Goal: Transaction & Acquisition: Purchase product/service

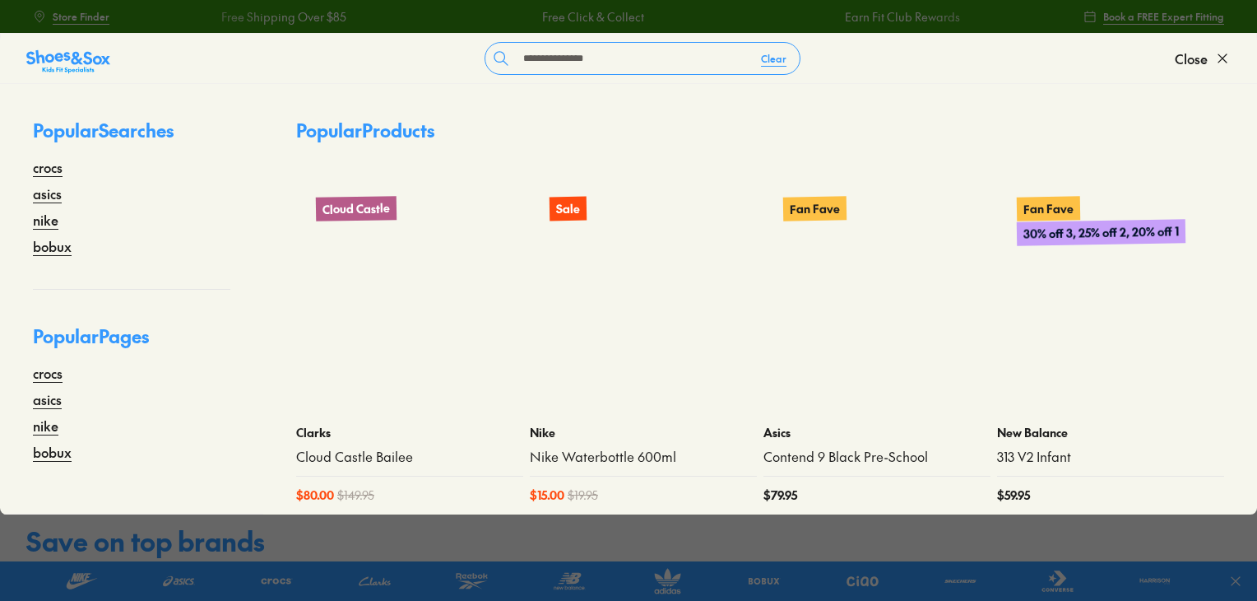
type input "**********"
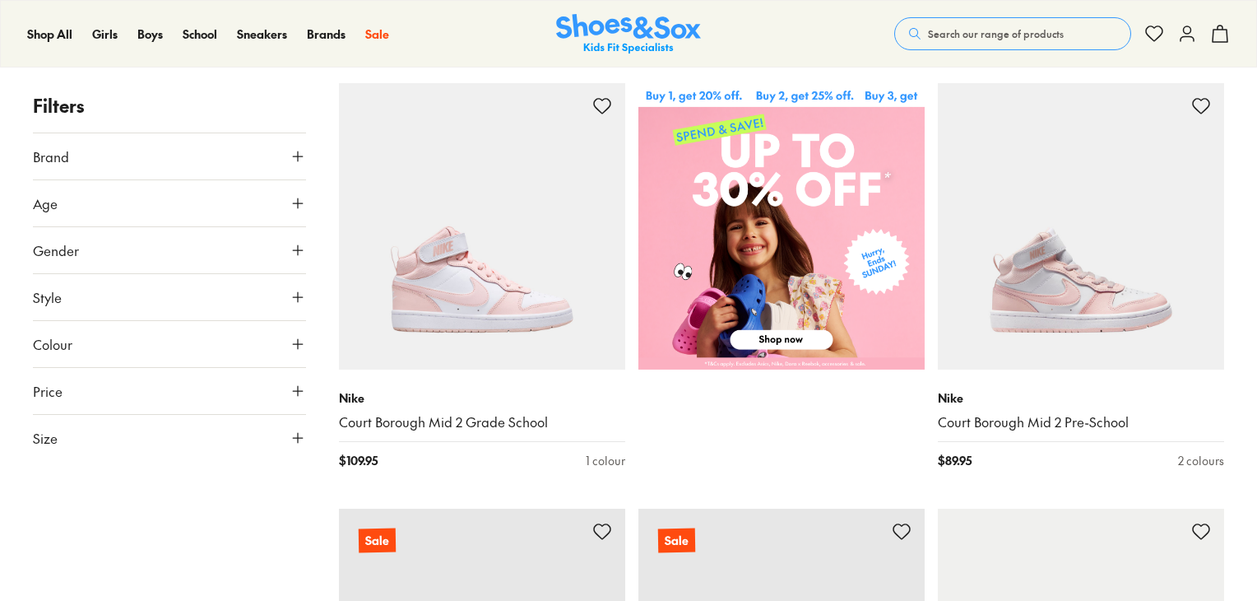
scroll to position [584, 0]
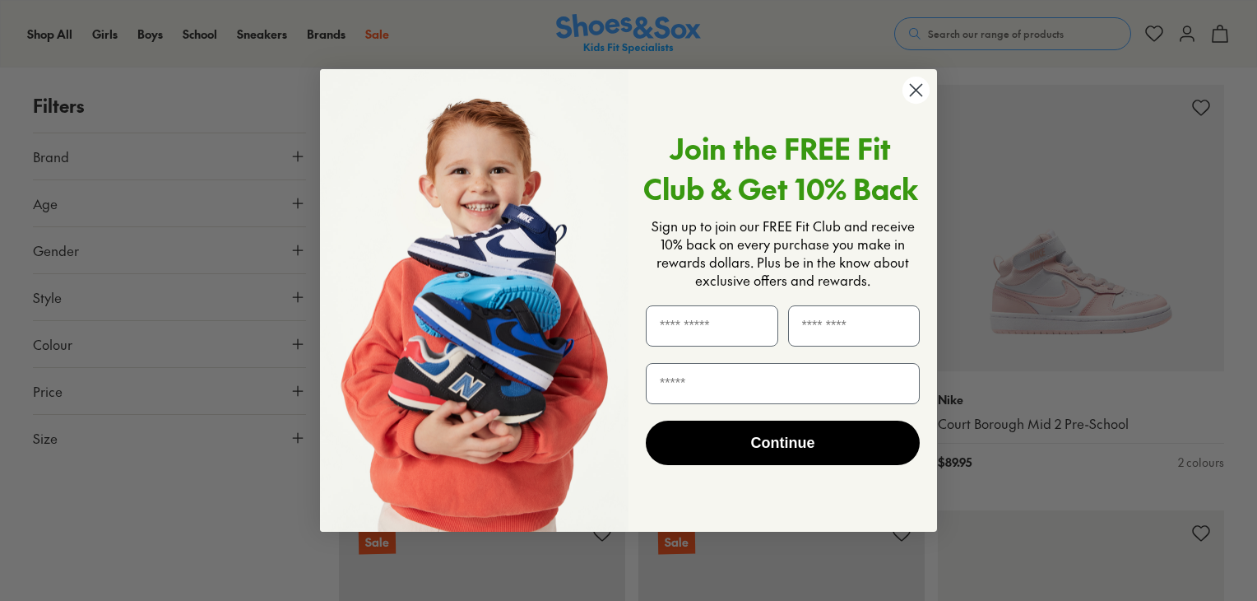
click at [1256, 88] on div "Close dialog Join the FREE Fit Club & Get 10% Back Sign up to join our FREE Fit…" at bounding box center [628, 300] width 1257 height 601
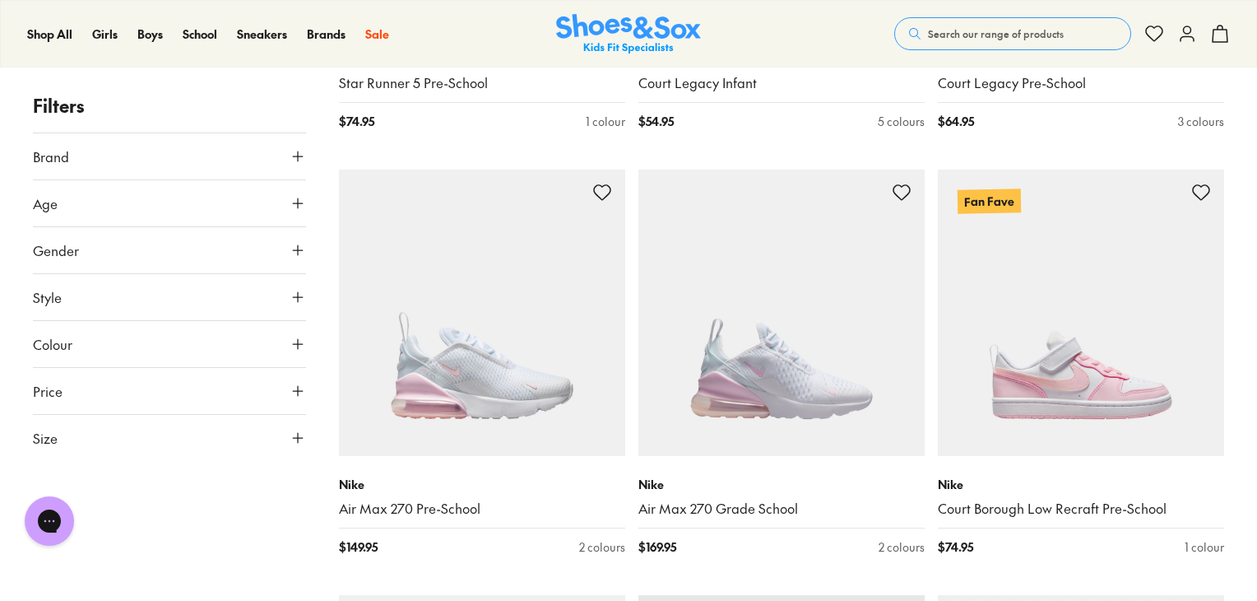
scroll to position [1952, 0]
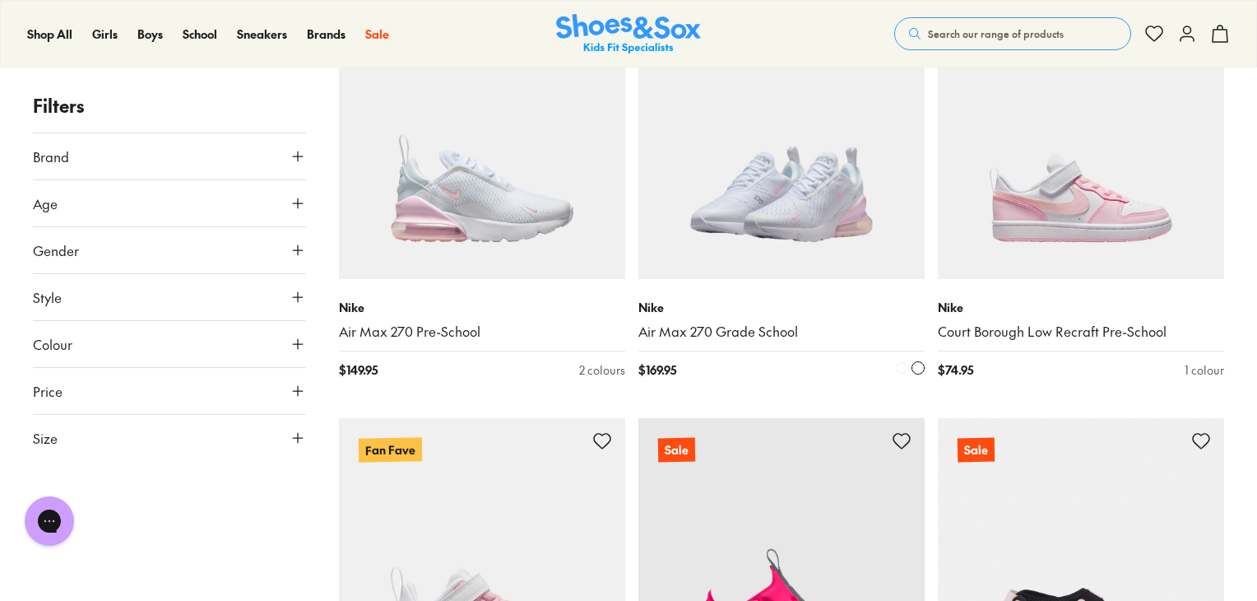
click at [773, 192] on img at bounding box center [781, 136] width 286 height 286
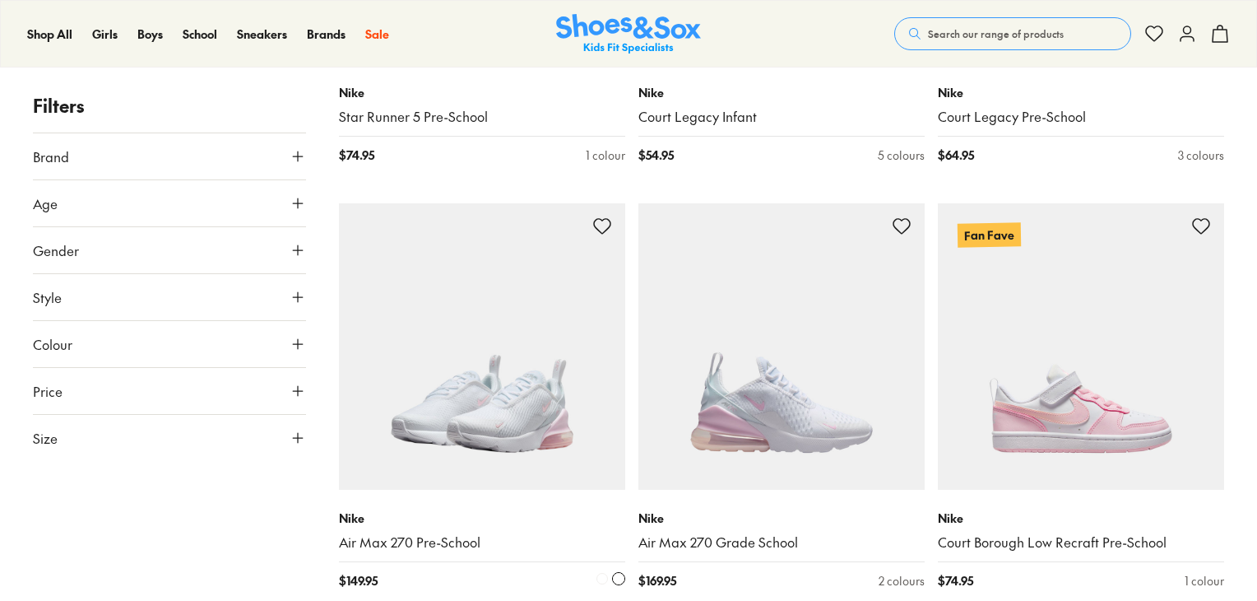
scroll to position [1742, 0]
click at [468, 387] on img at bounding box center [482, 346] width 286 height 286
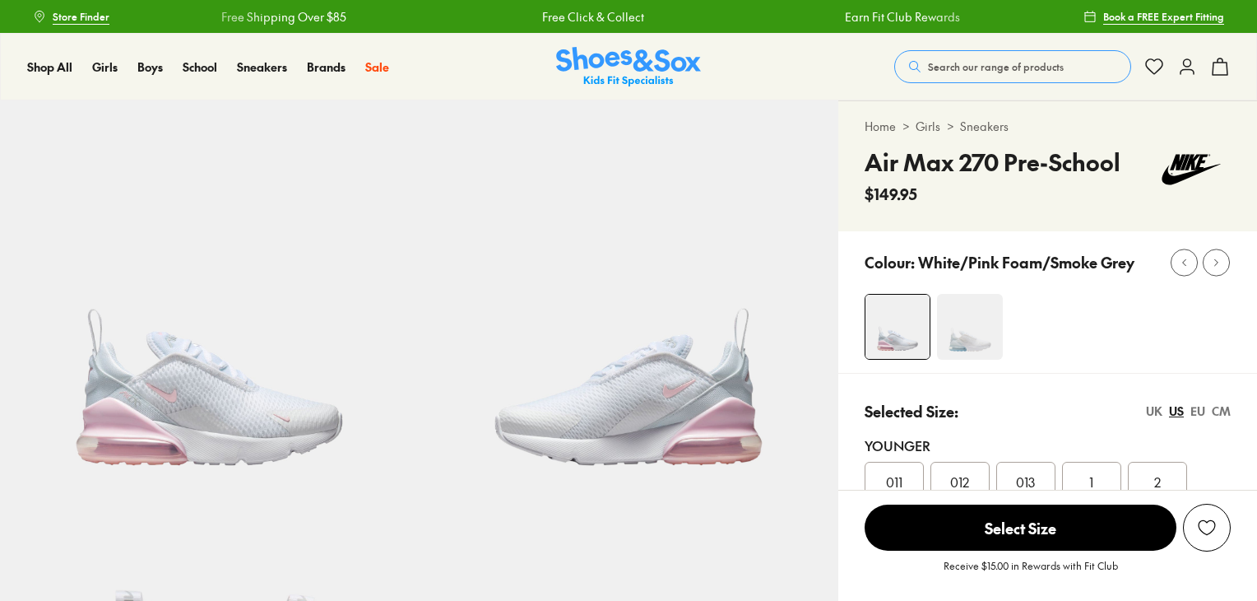
select select "*"
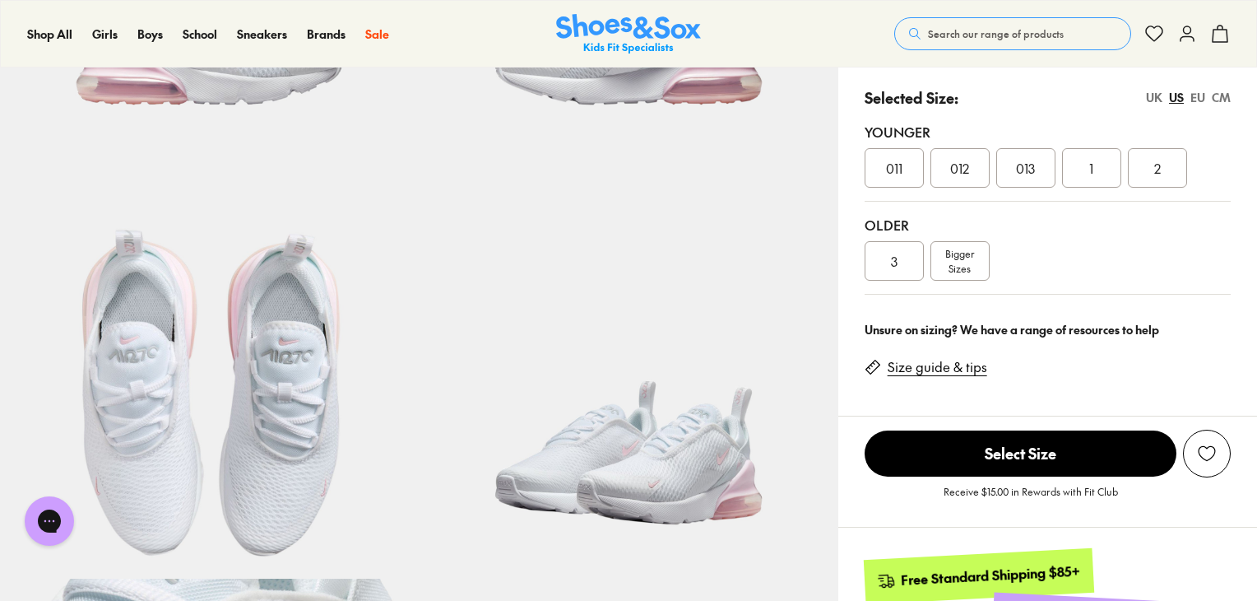
click at [1169, 165] on div "2" at bounding box center [1157, 167] width 59 height 39
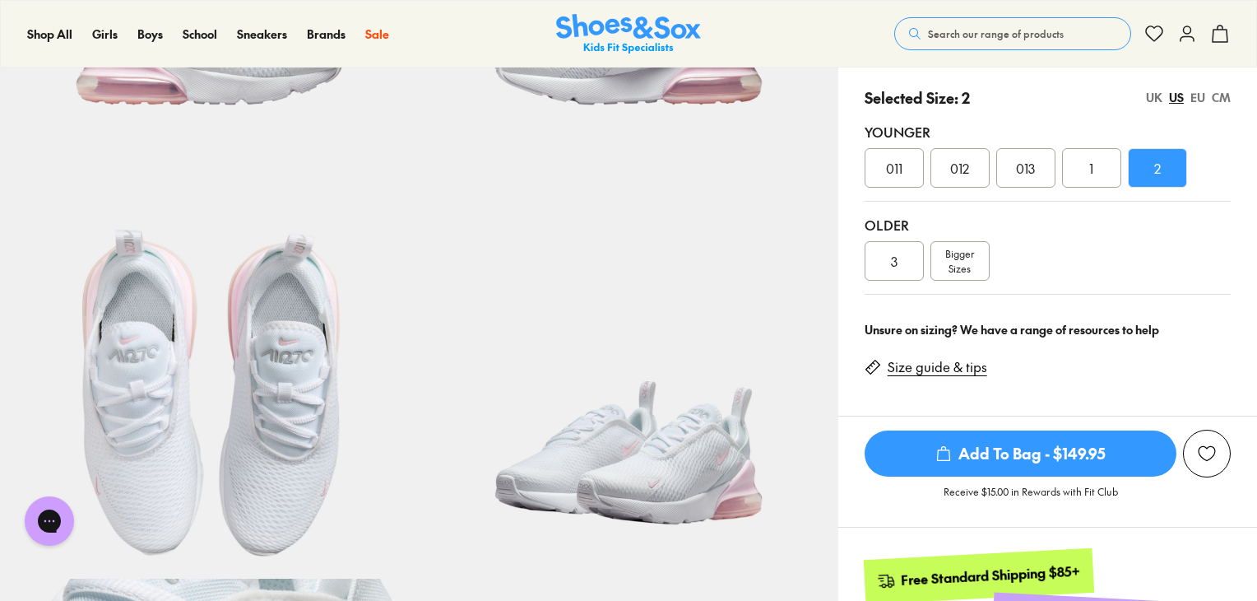
click at [1008, 447] on span "Add To Bag - $149.95" at bounding box center [1021, 453] width 312 height 46
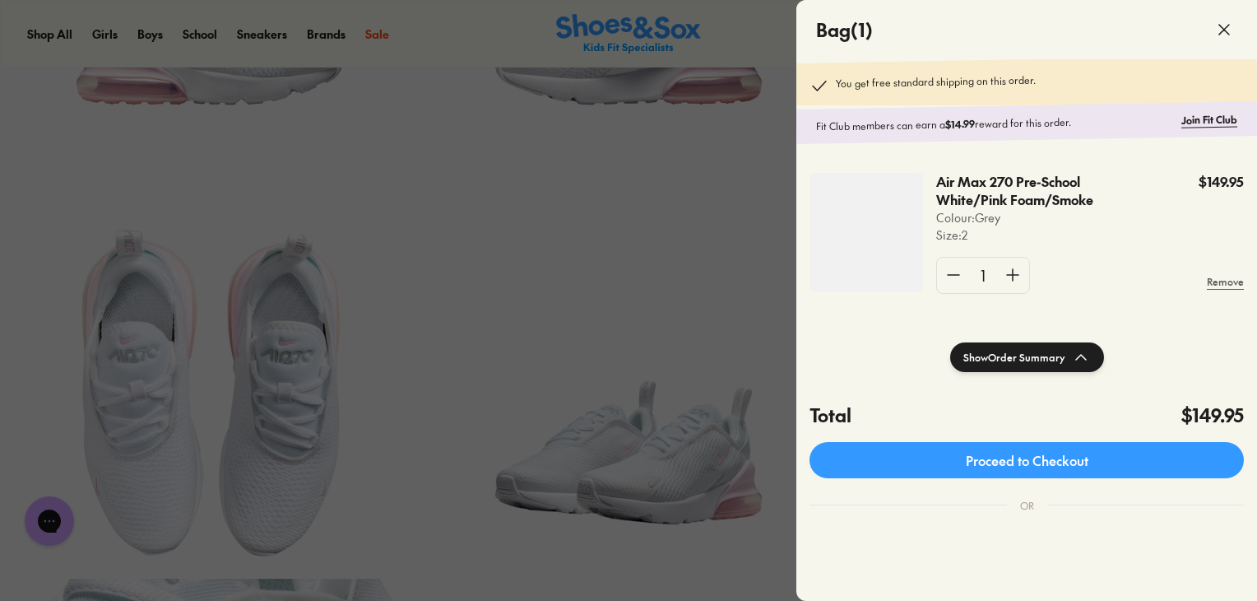
click at [698, 273] on div at bounding box center [628, 300] width 1257 height 601
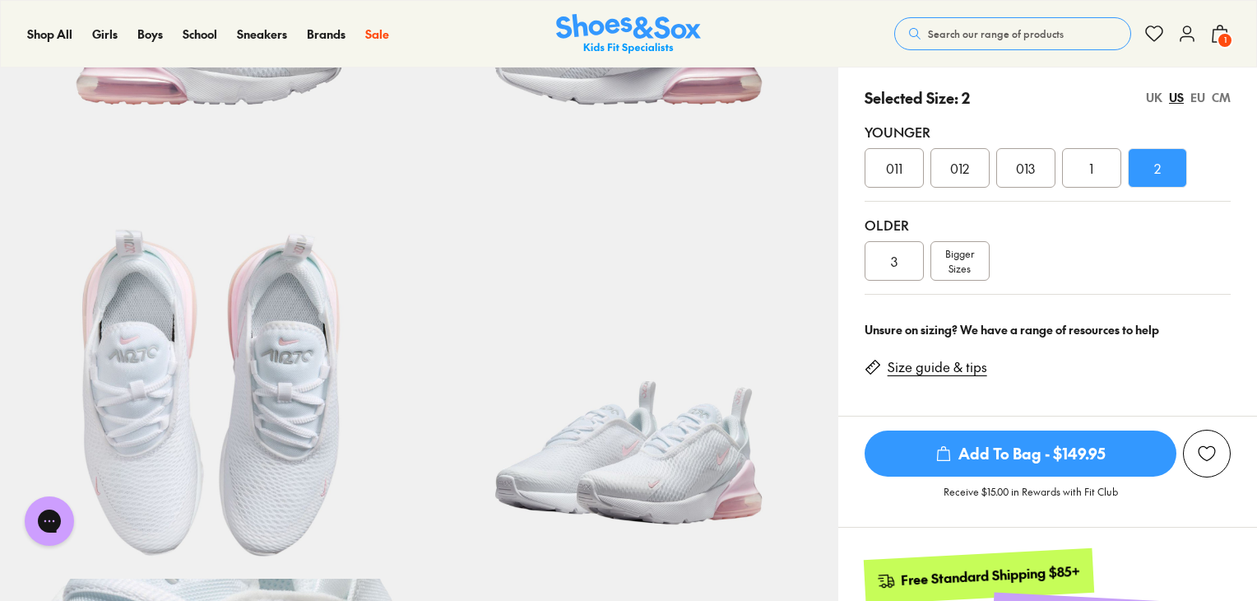
click at [886, 256] on div "3" at bounding box center [894, 260] width 59 height 39
click at [977, 446] on span "Add To Bag - $149.95" at bounding box center [1021, 453] width 312 height 46
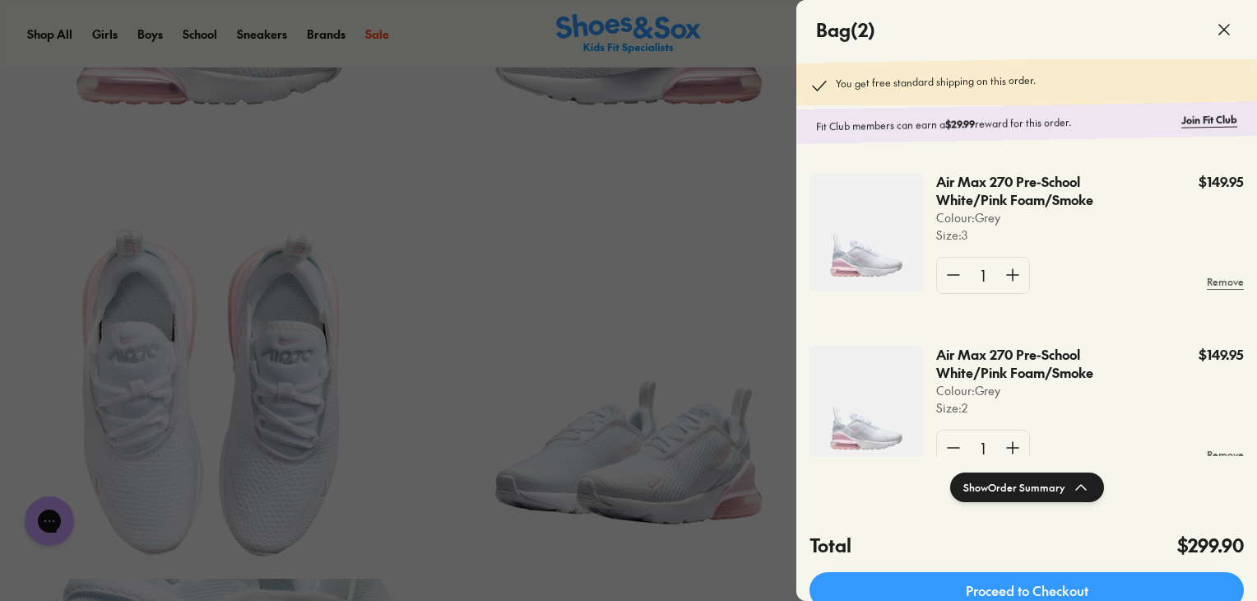
click at [717, 413] on div at bounding box center [628, 300] width 1257 height 601
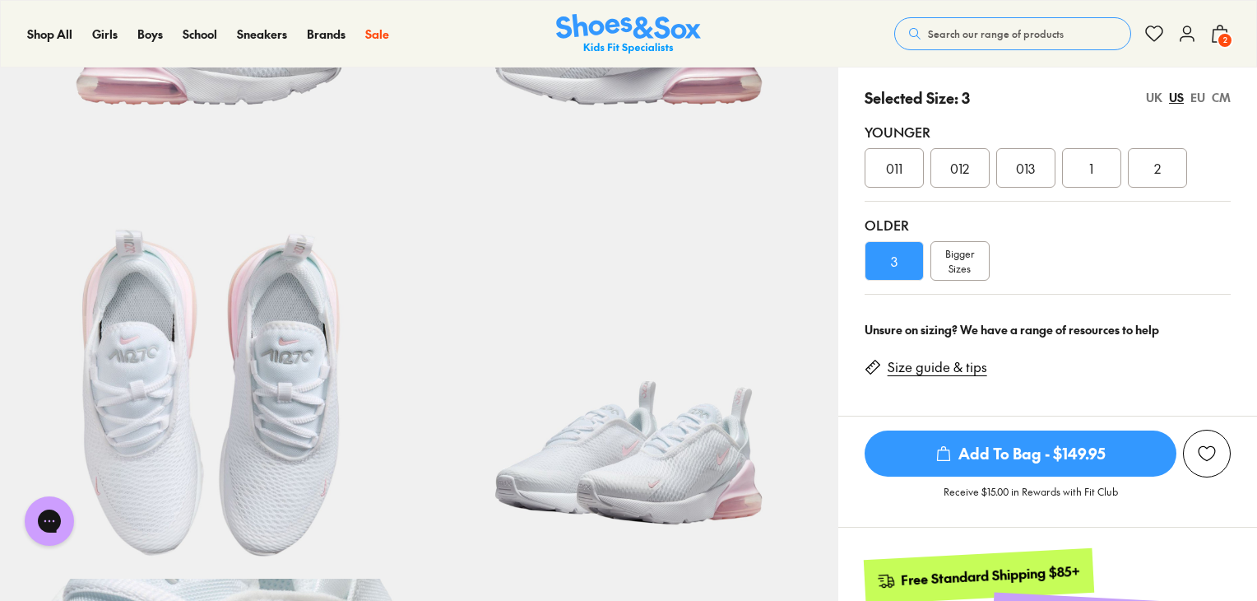
drag, startPoint x: 1255, startPoint y: 128, endPoint x: 1198, endPoint y: -72, distance: 207.3
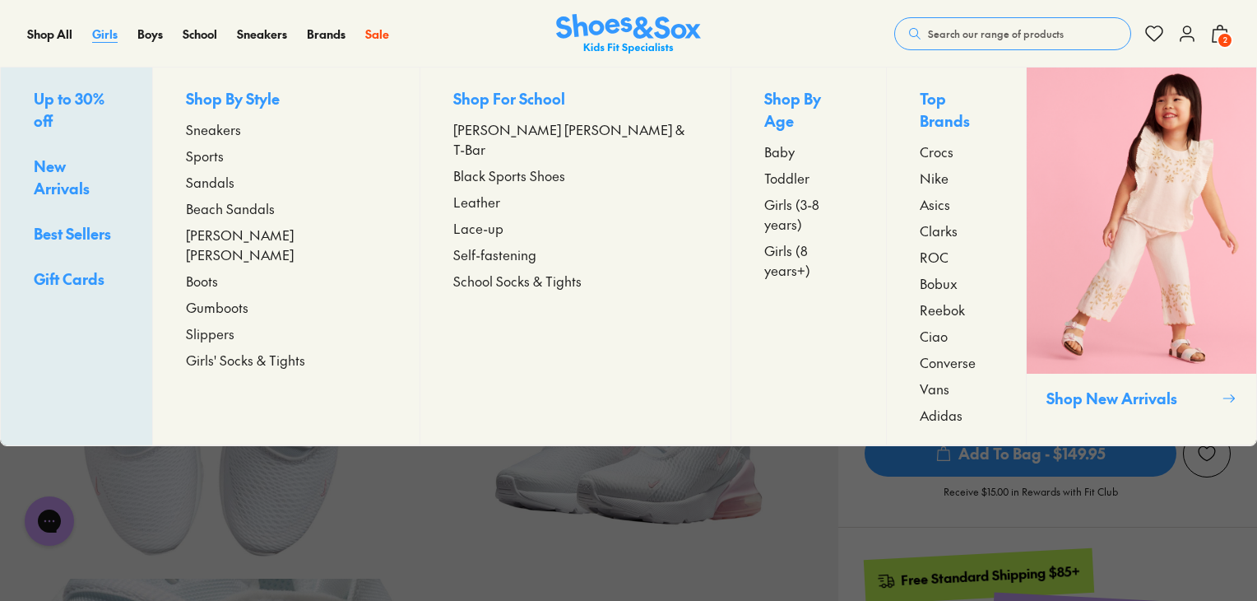
click at [99, 35] on span "Girls" at bounding box center [105, 34] width 26 height 16
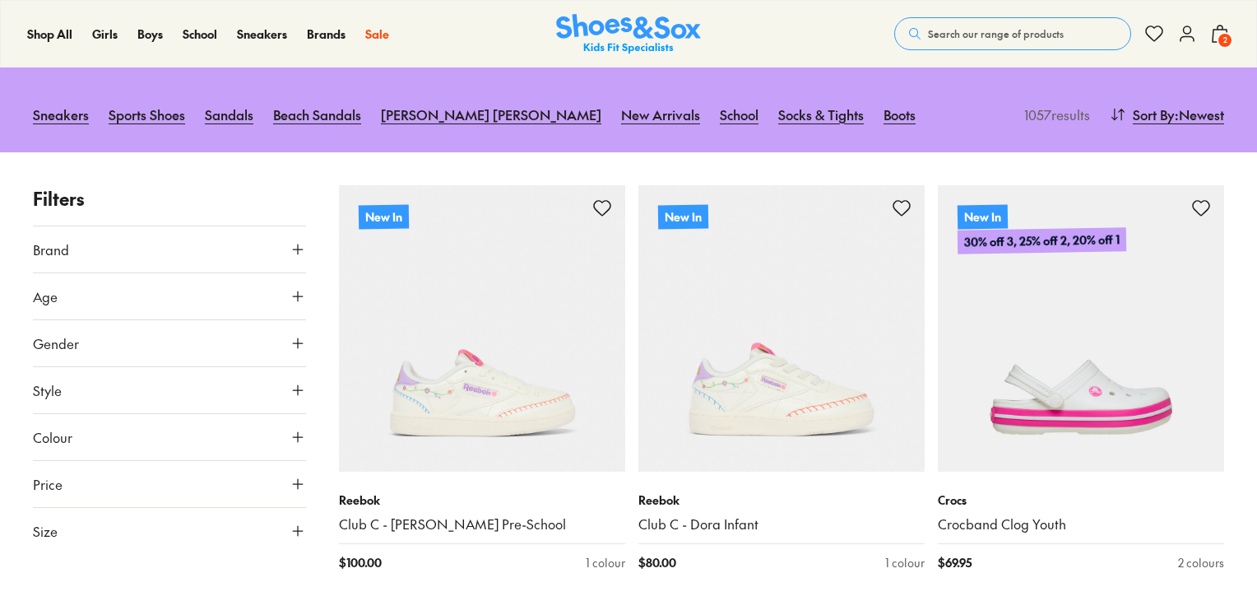
scroll to position [219, 0]
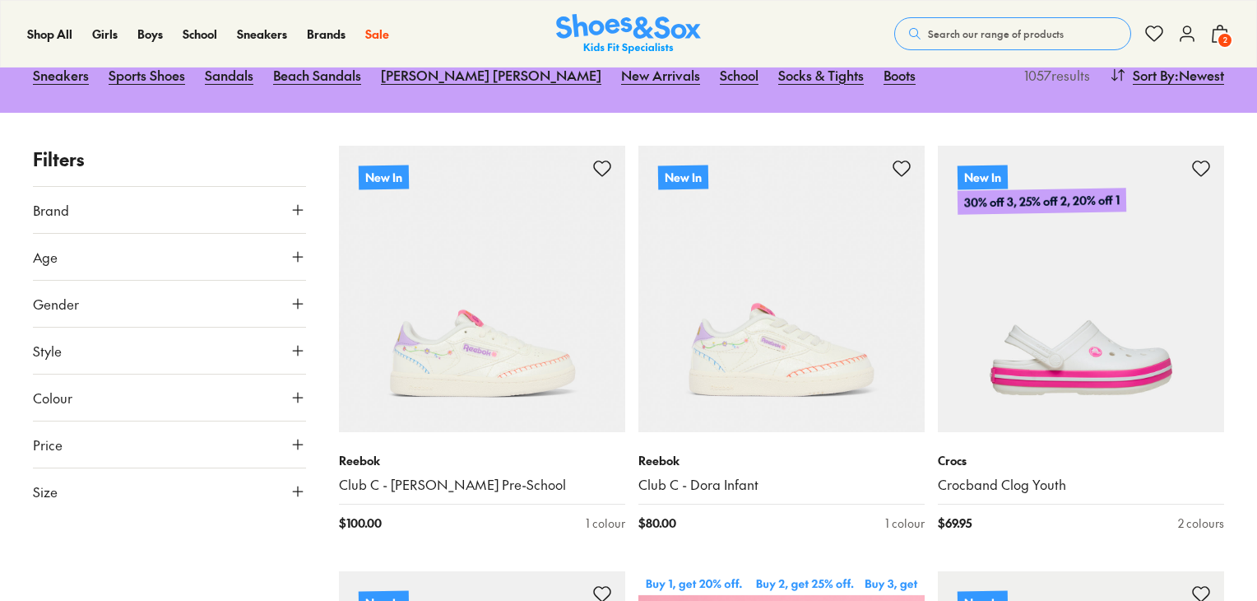
click at [47, 399] on span "Colour" at bounding box center [52, 397] width 39 height 20
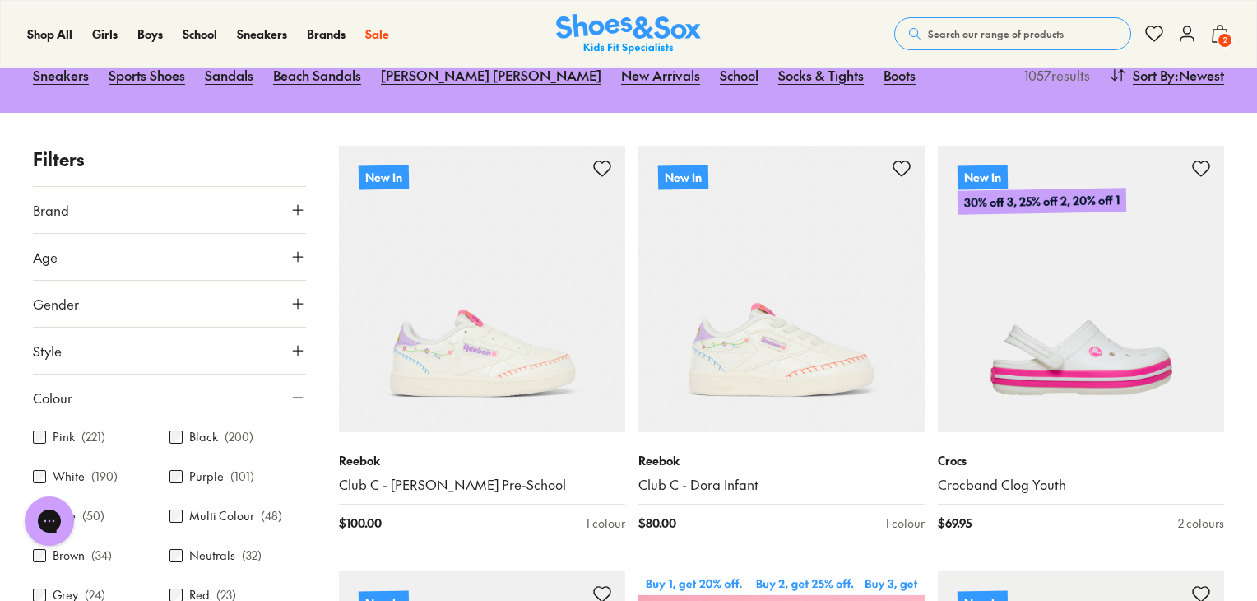
scroll to position [0, 0]
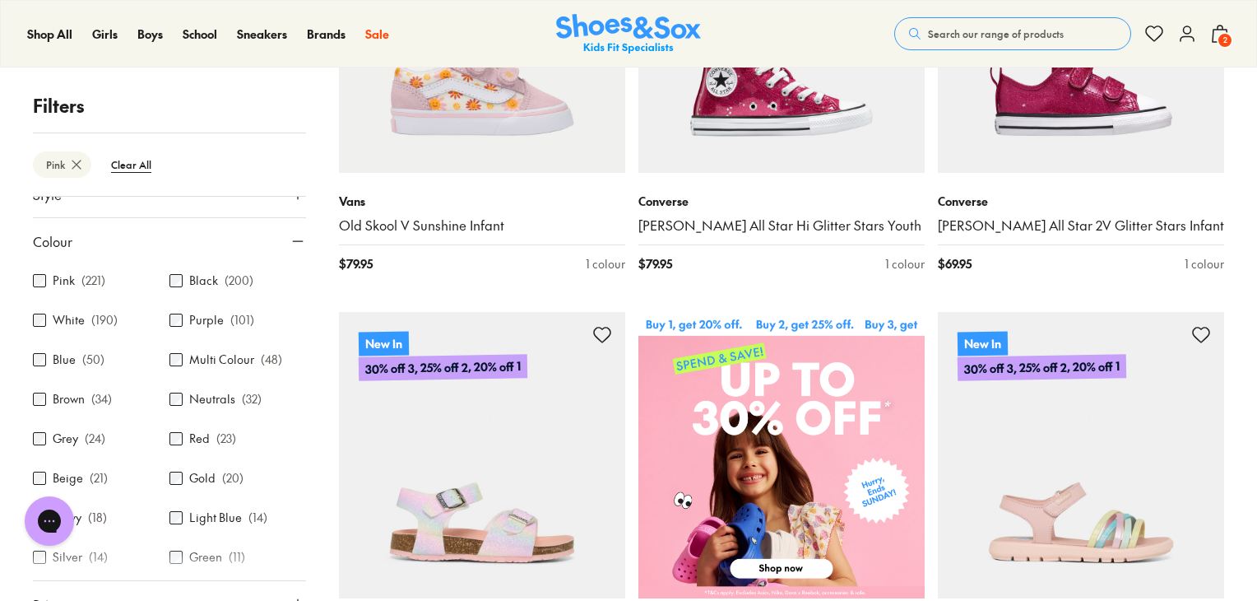
scroll to position [238, 0]
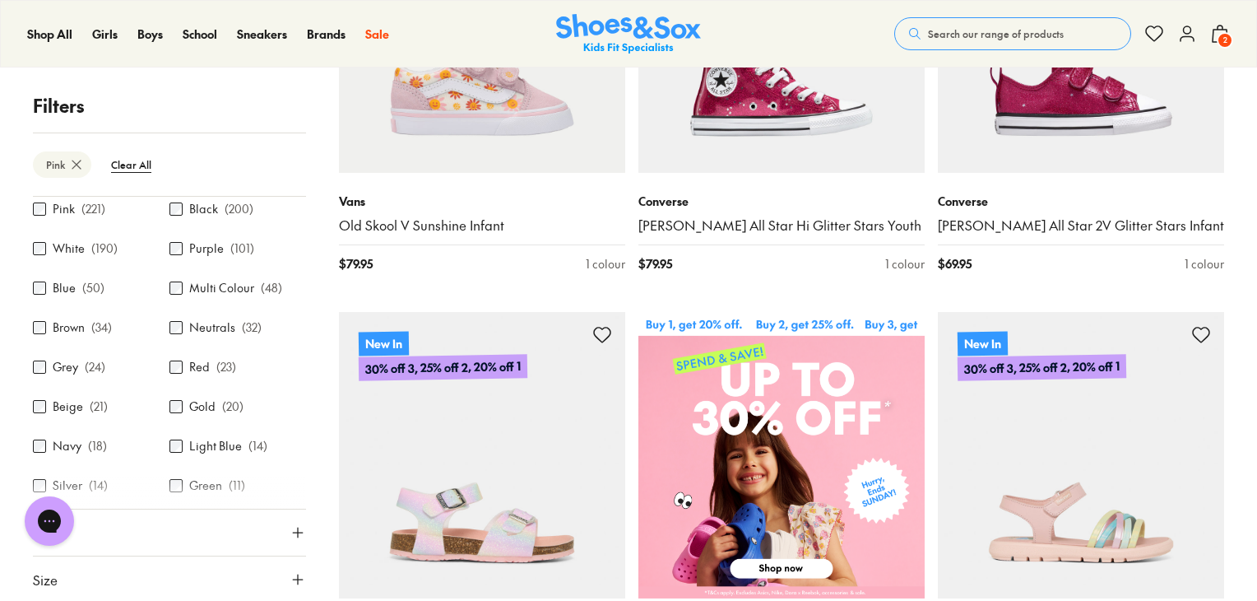
click at [260, 572] on button "Size" at bounding box center [169, 579] width 273 height 46
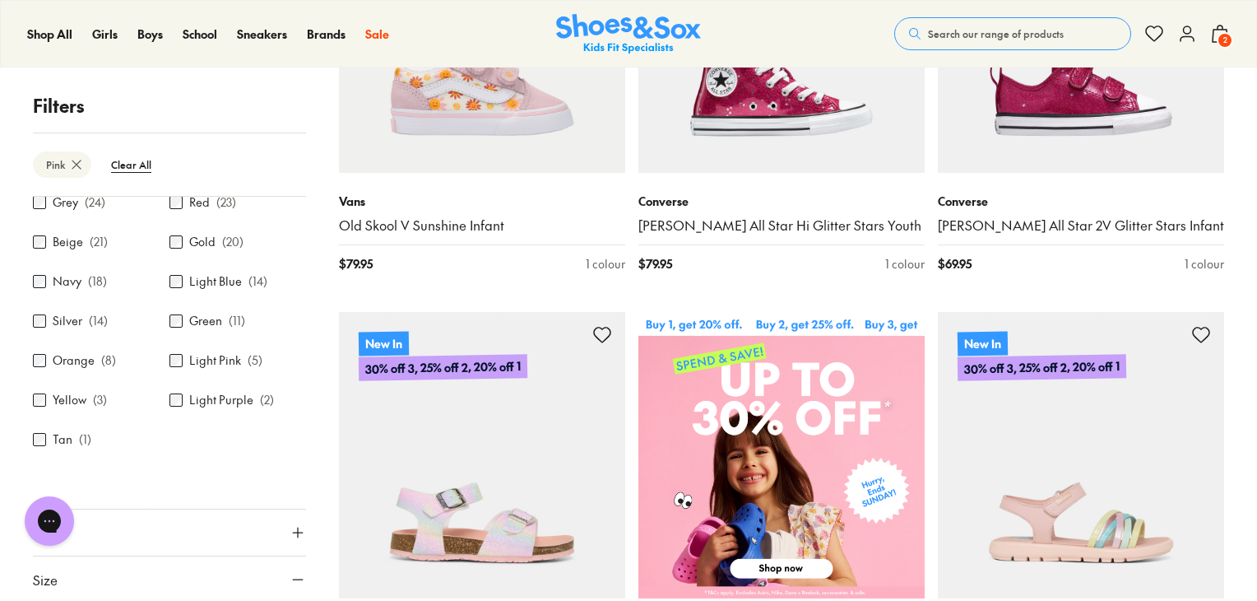
scroll to position [554, 0]
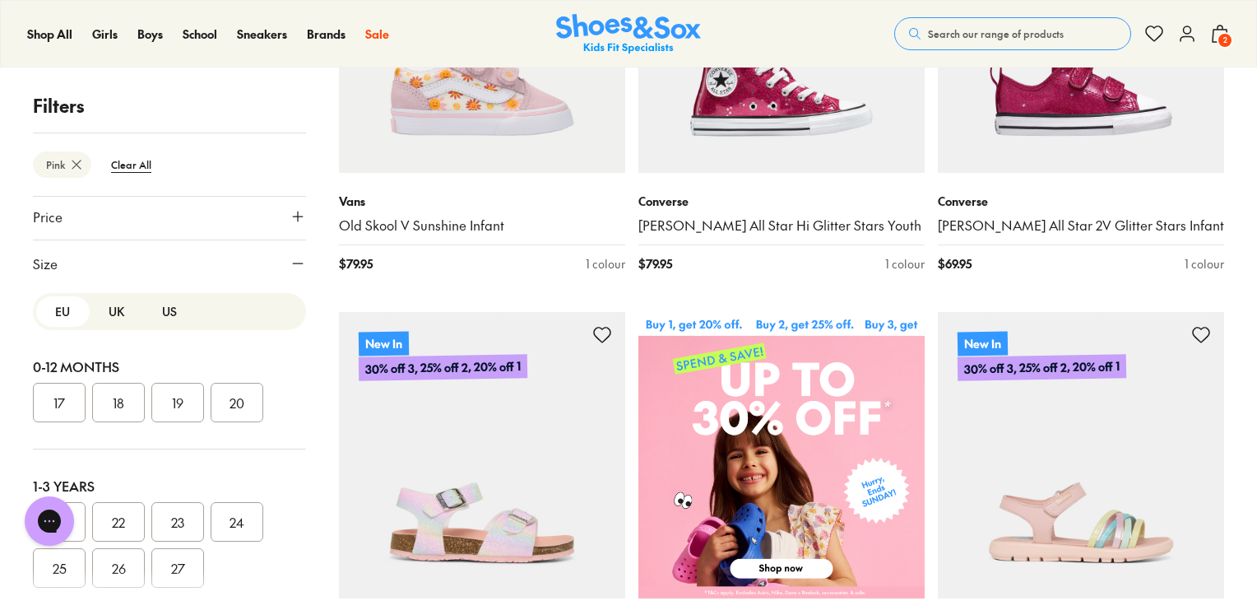
click at [165, 320] on button "US" at bounding box center [169, 311] width 53 height 30
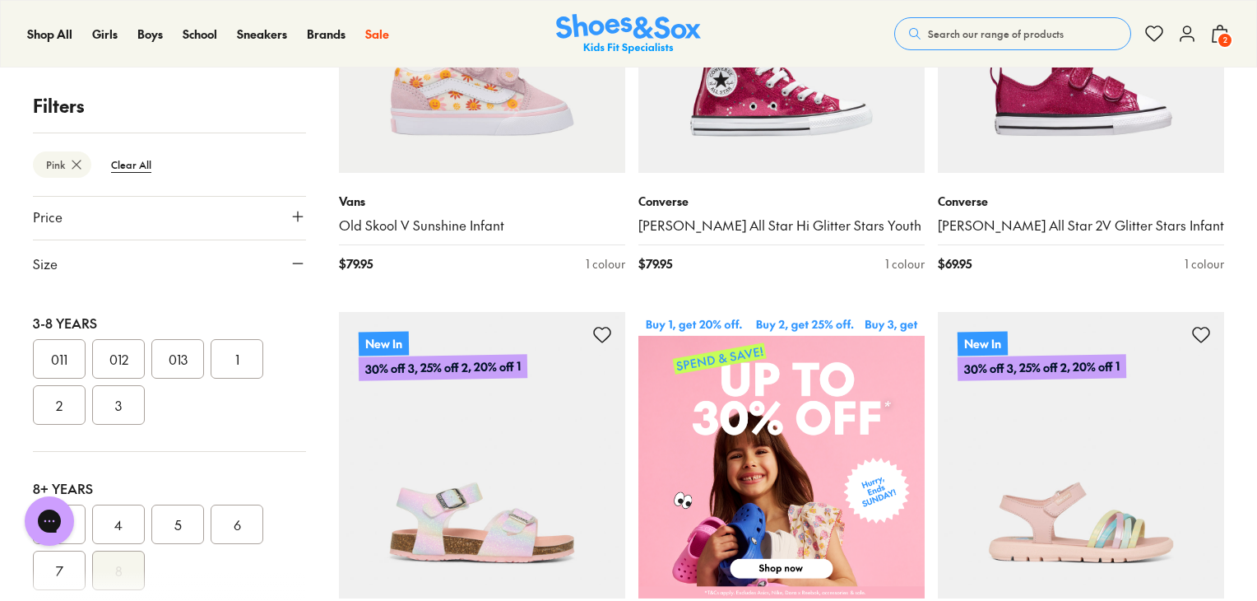
scroll to position [326, 0]
drag, startPoint x: 123, startPoint y: 408, endPoint x: 53, endPoint y: 429, distance: 73.7
click at [53, 429] on div "3-8 Years 011 012 013 1 2 3" at bounding box center [169, 371] width 273 height 165
click at [118, 401] on button "3" at bounding box center [118, 406] width 53 height 39
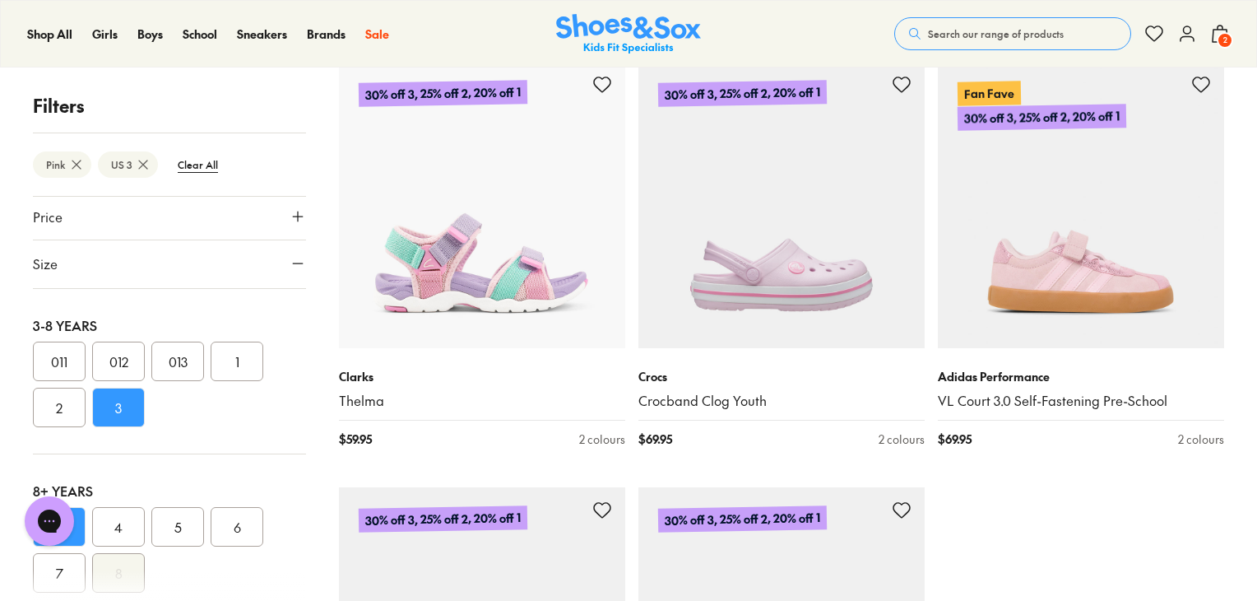
scroll to position [4150, 0]
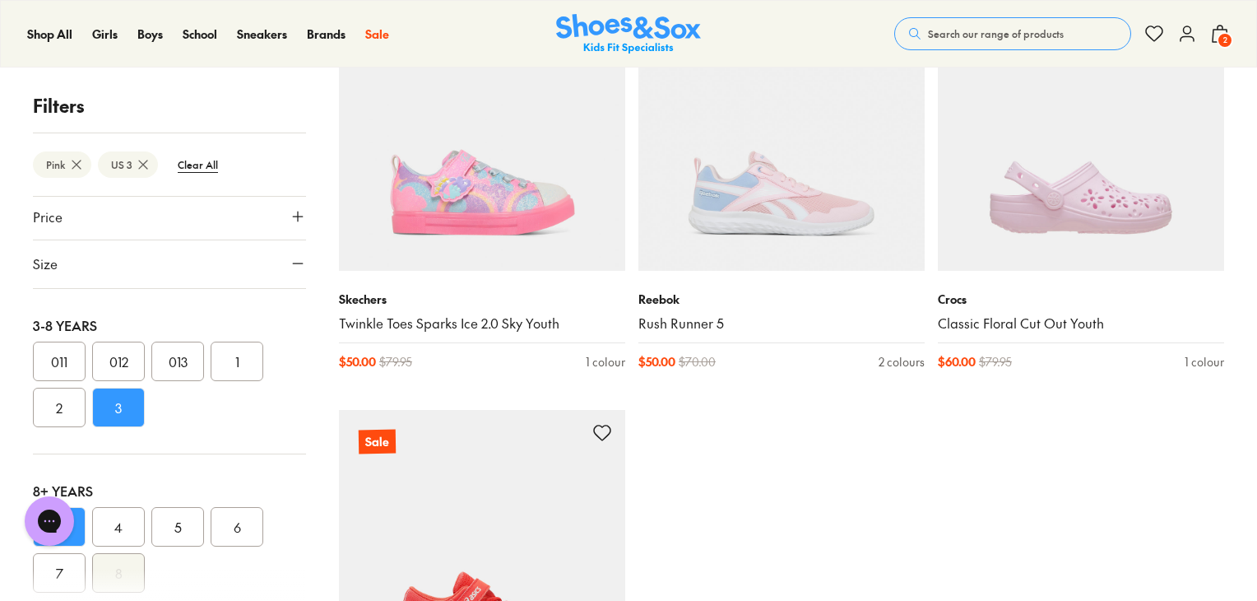
scroll to position [8908, 0]
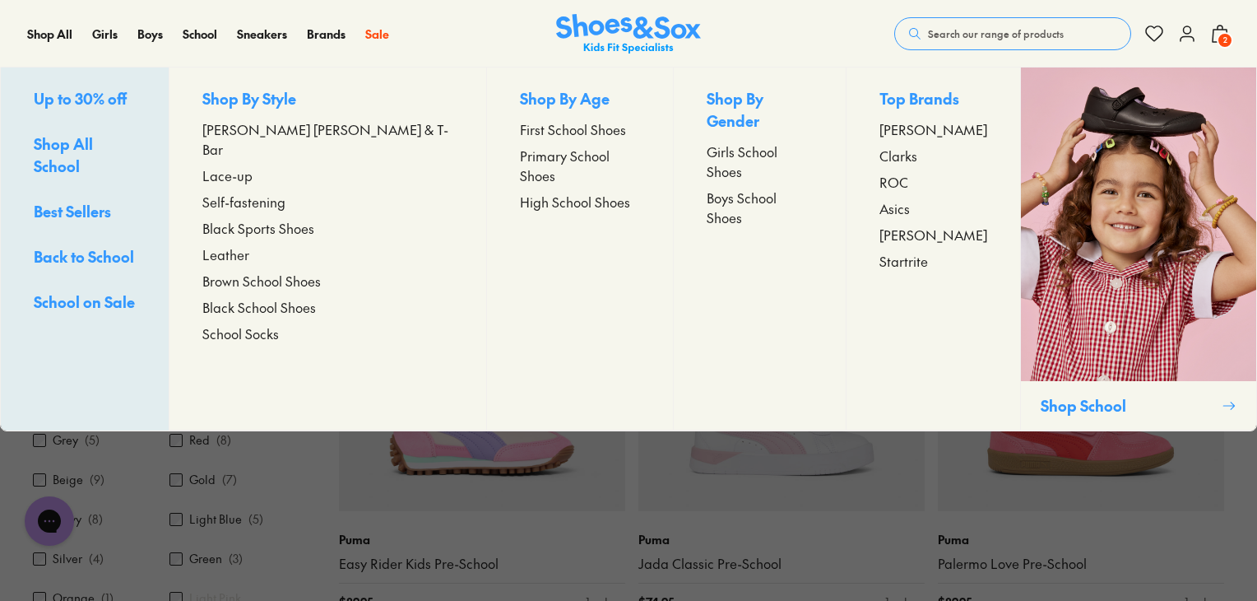
scroll to position [949, 0]
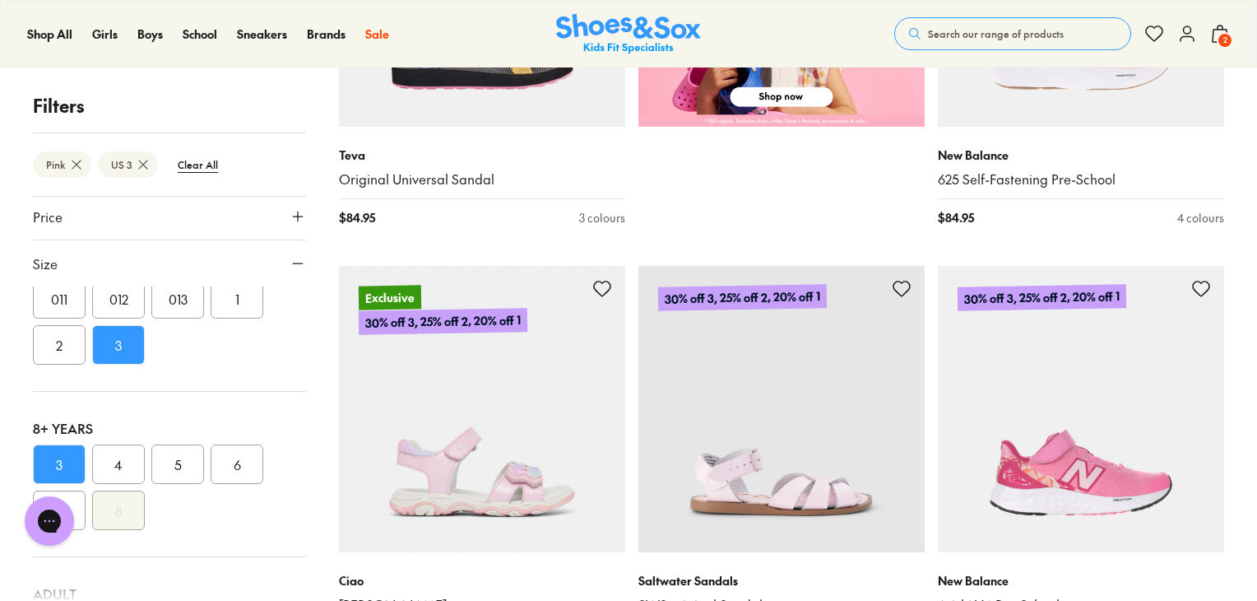
scroll to position [376, 0]
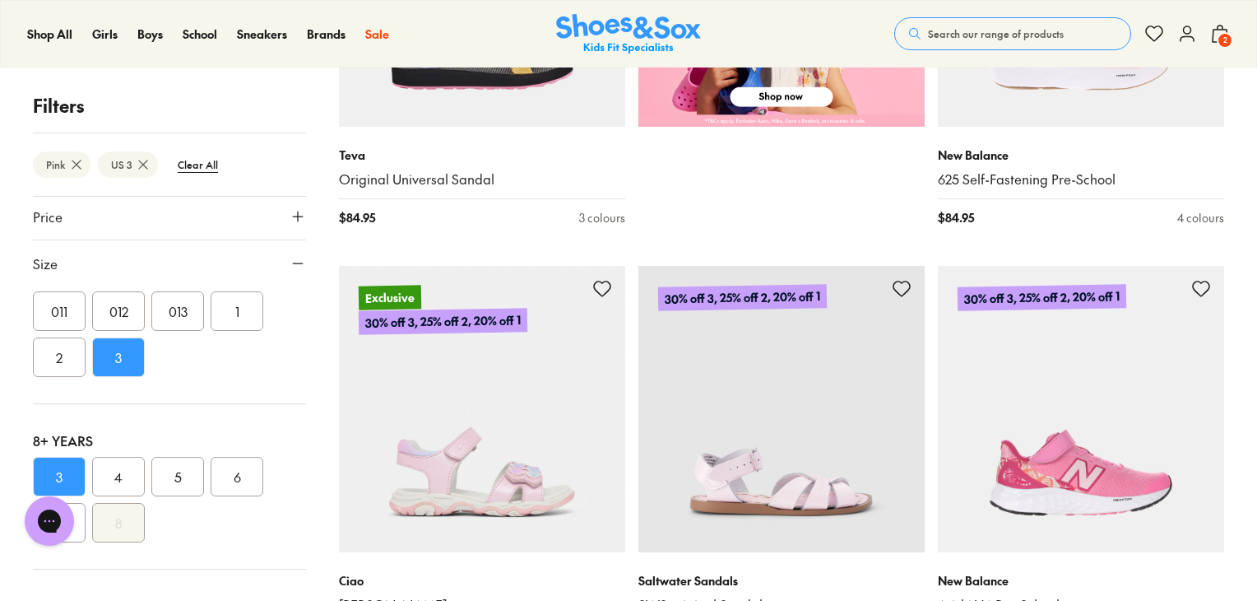
click at [49, 363] on button "2" at bounding box center [59, 356] width 53 height 39
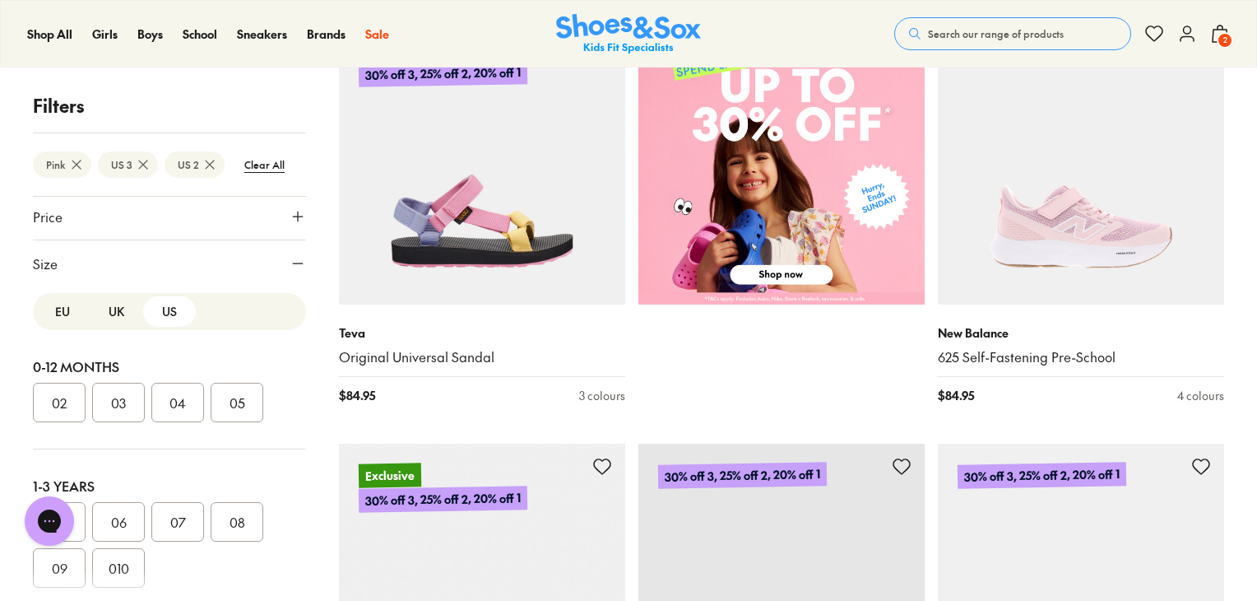
click at [290, 258] on icon at bounding box center [298, 263] width 16 height 16
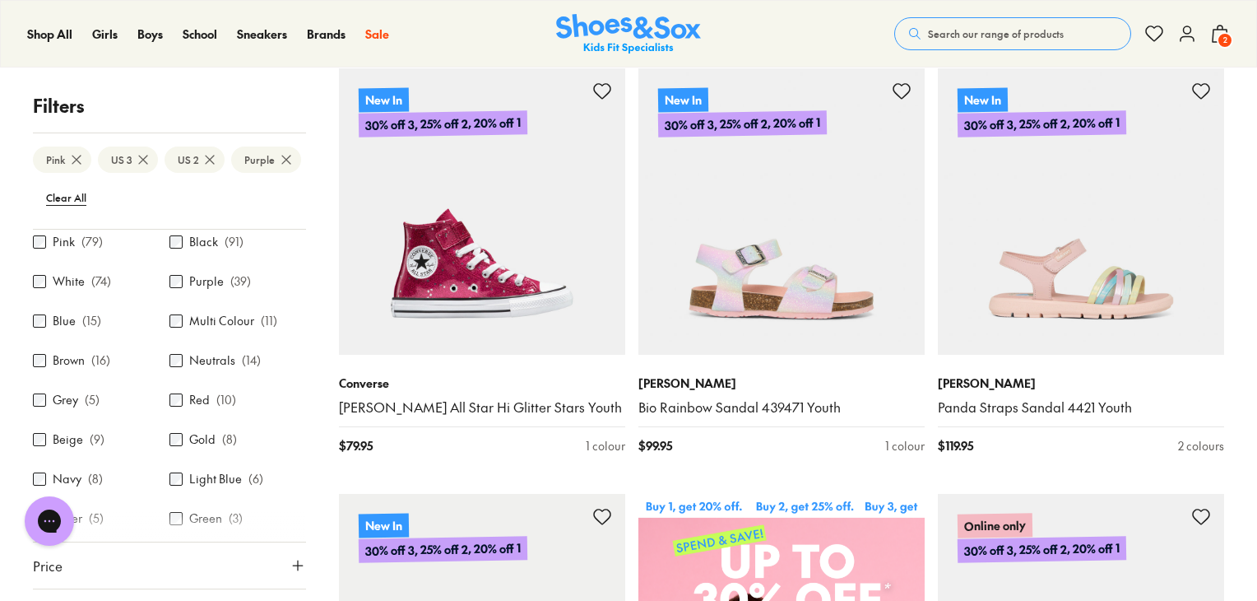
scroll to position [329, 0]
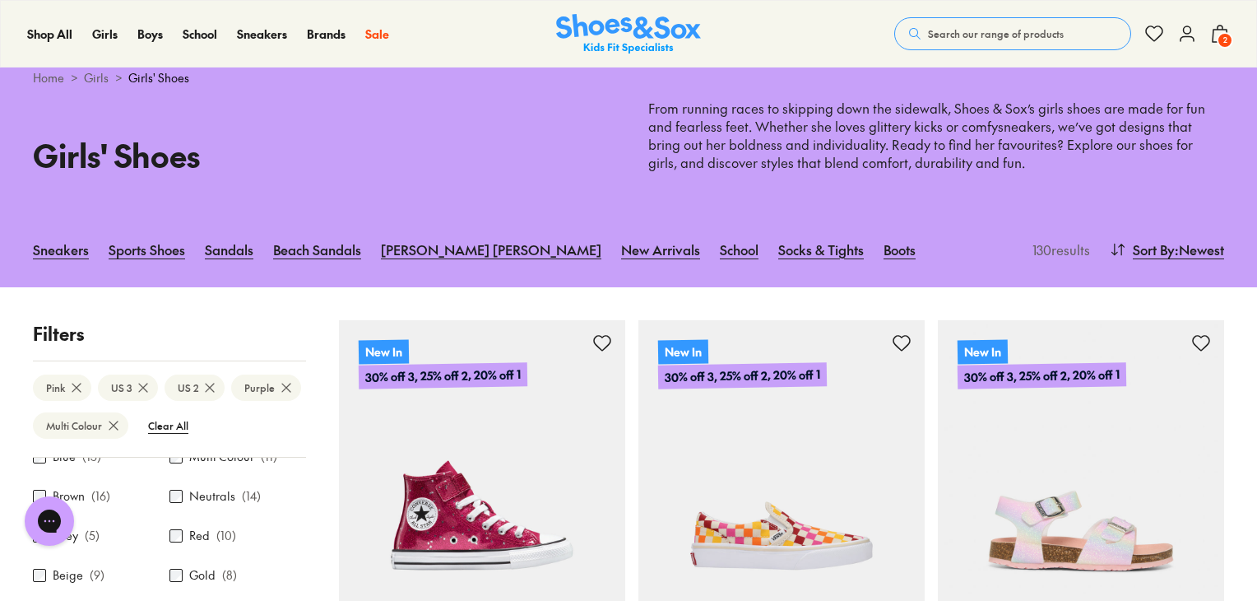
scroll to position [46, 0]
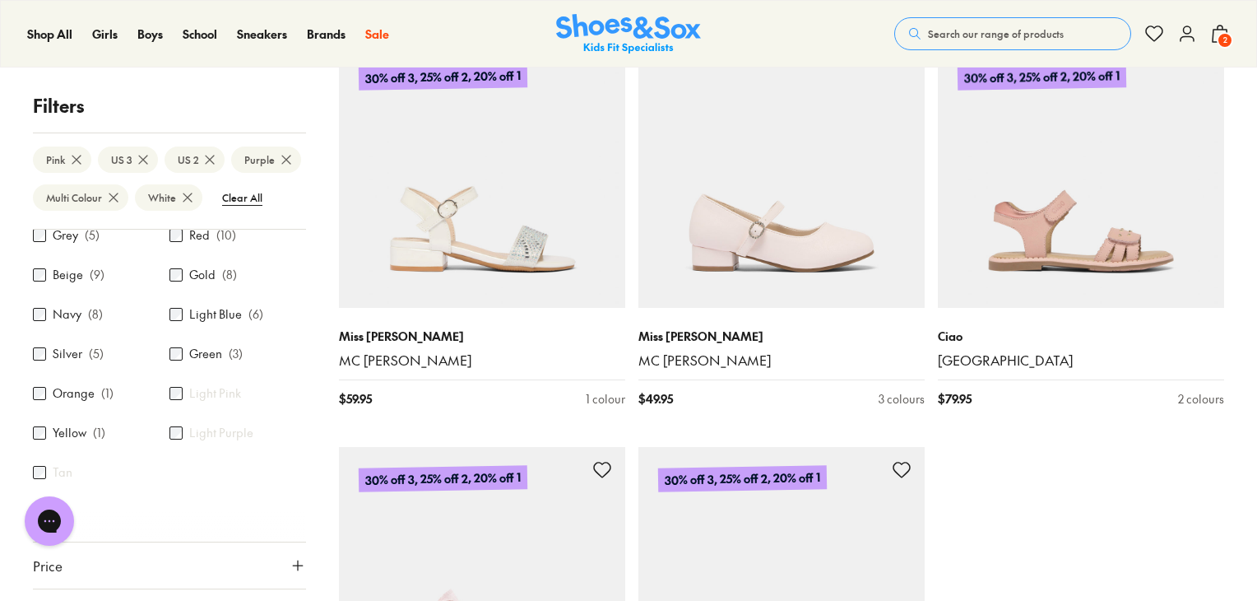
scroll to position [4197, 0]
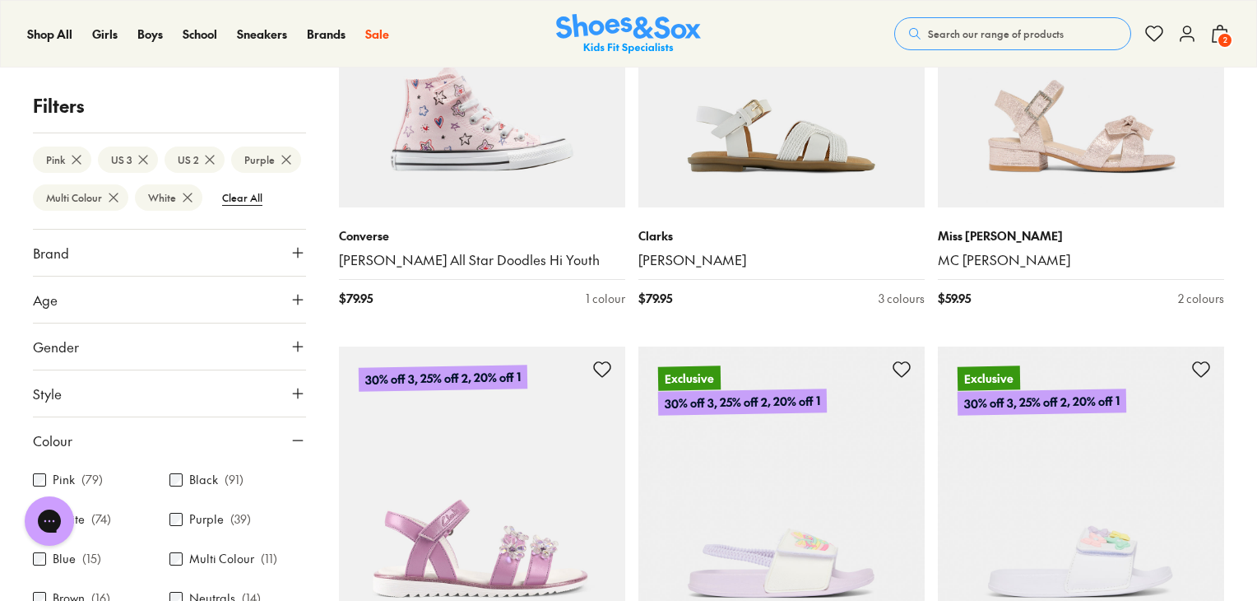
click at [262, 396] on button "Style" at bounding box center [169, 393] width 273 height 46
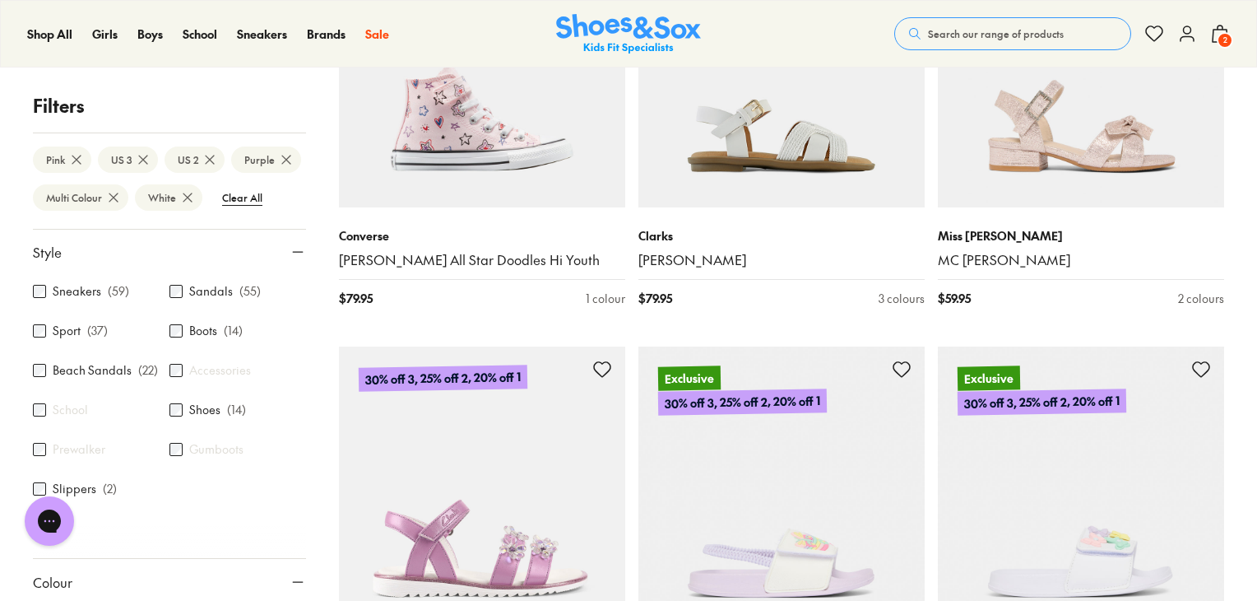
scroll to position [148, 0]
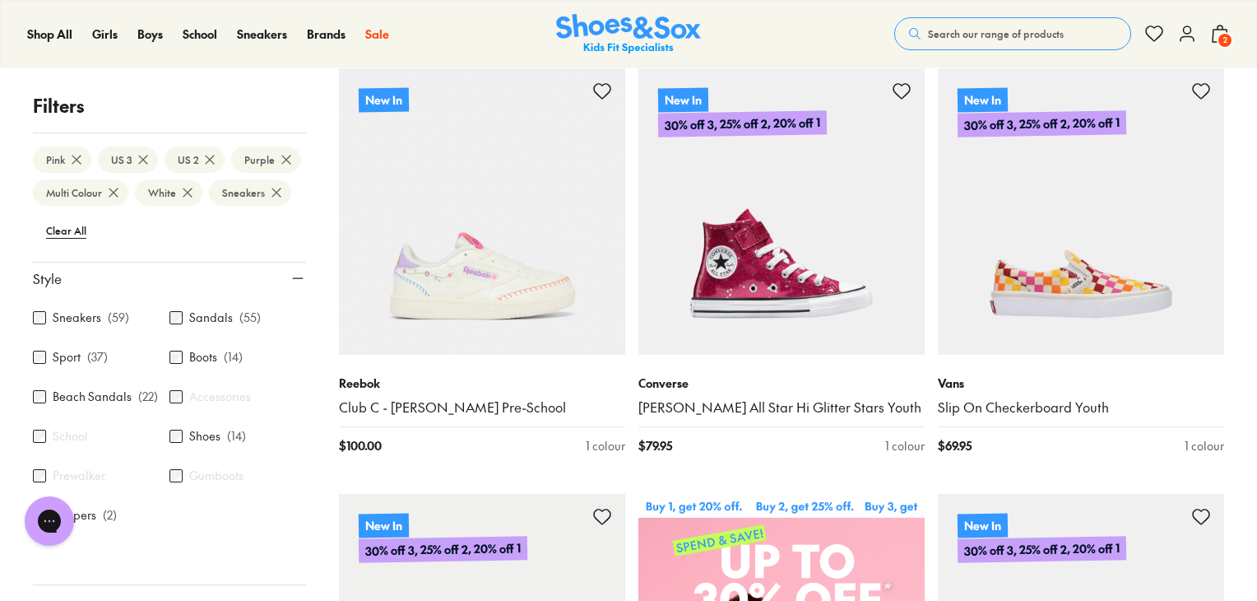
scroll to position [329, 0]
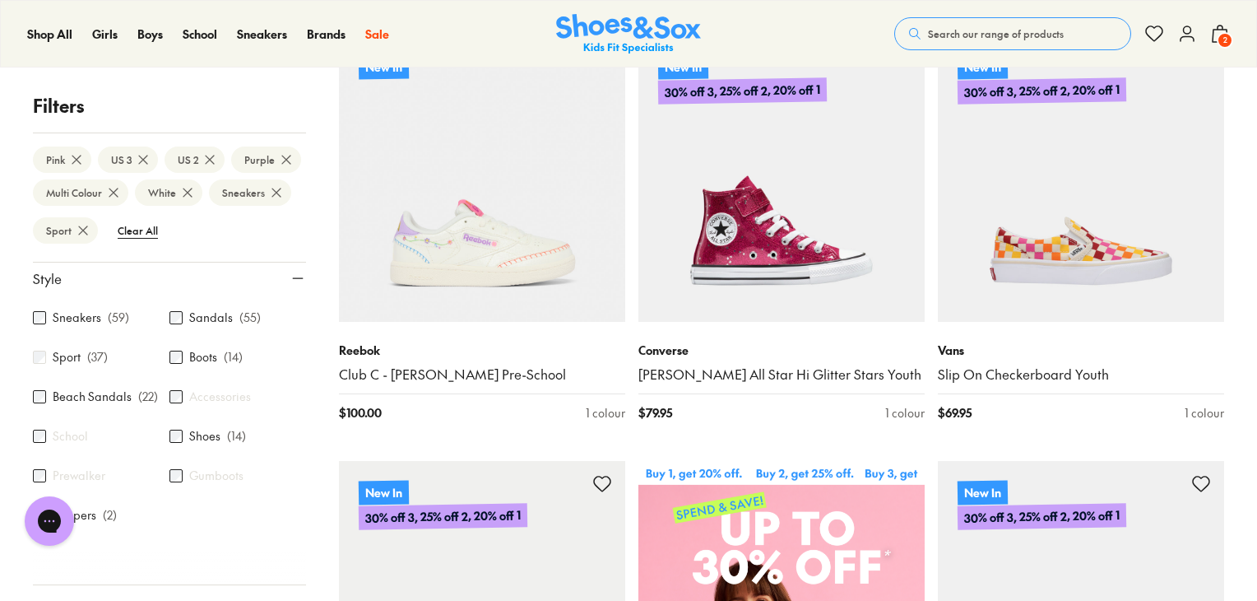
scroll to position [35, 0]
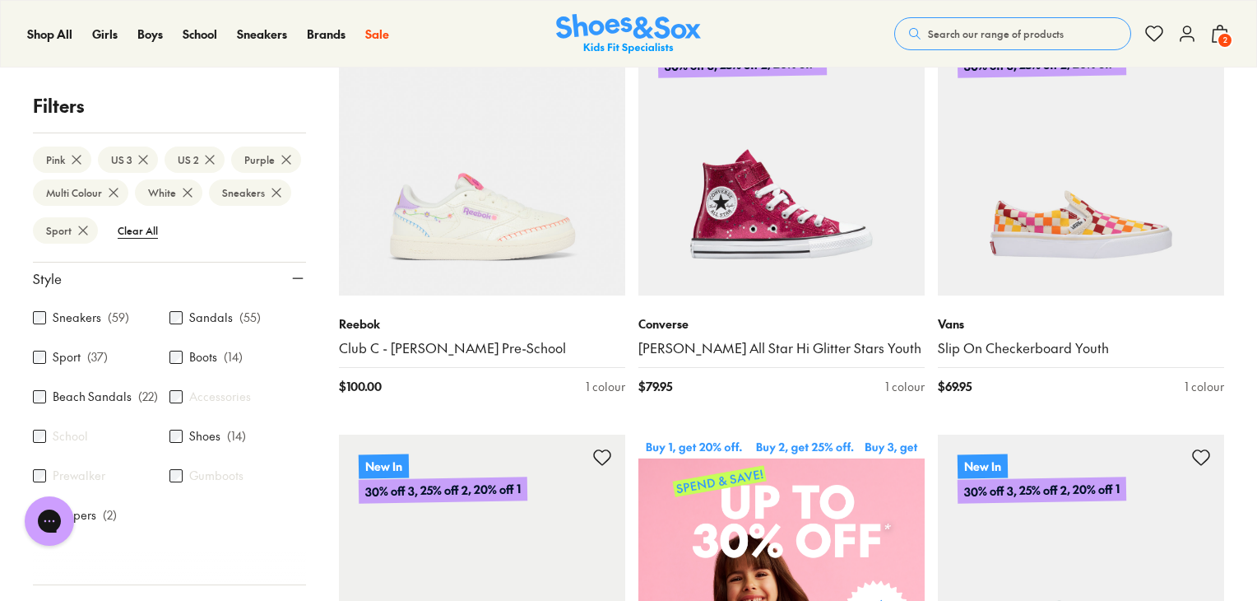
scroll to position [364, 0]
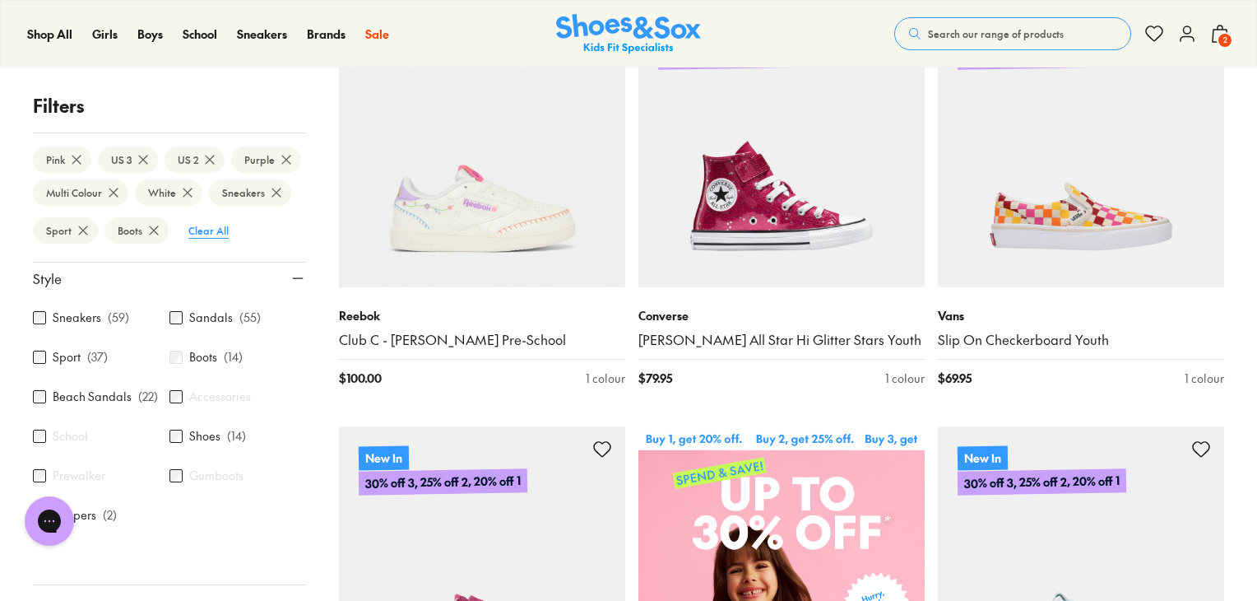
scroll to position [43, 0]
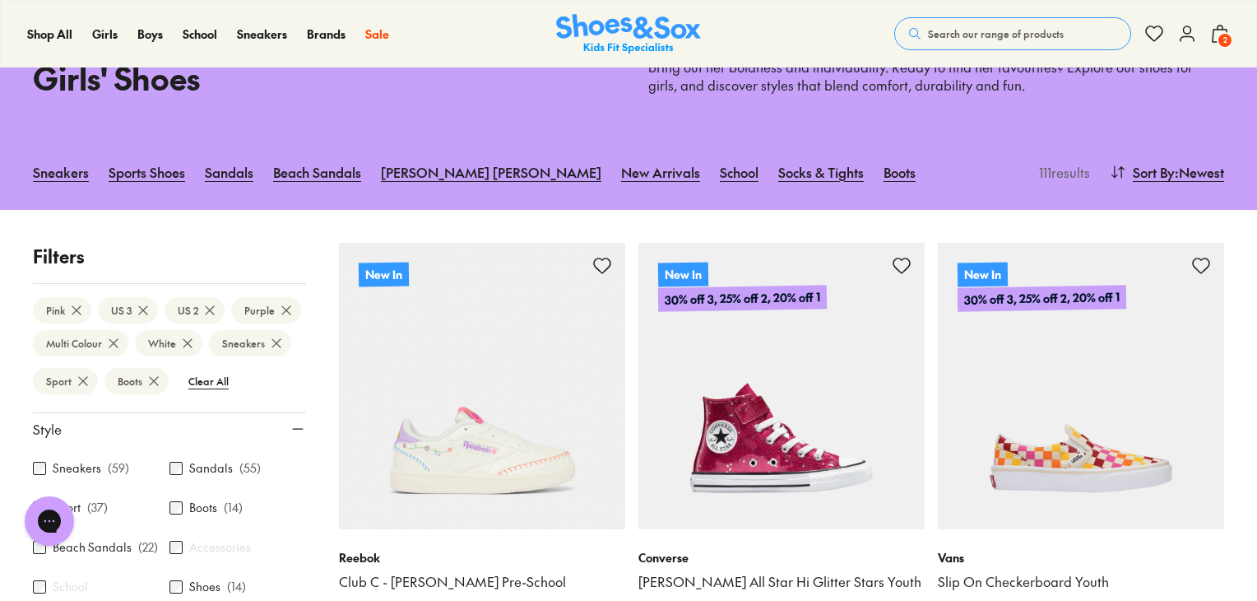
scroll to position [569, 0]
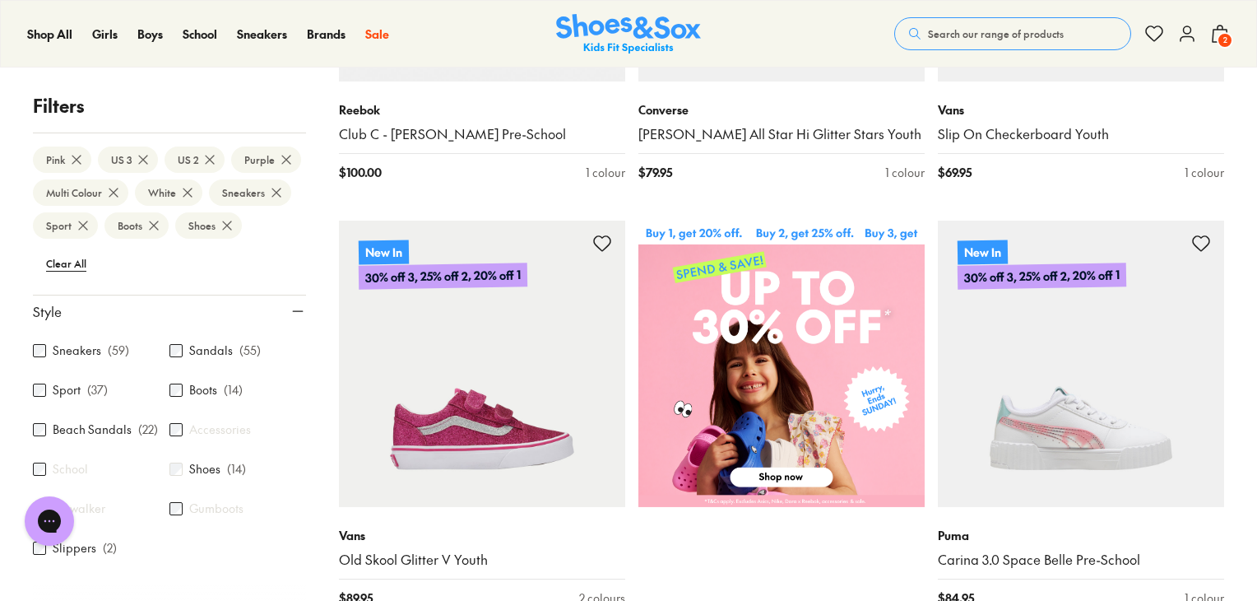
scroll to position [28, 0]
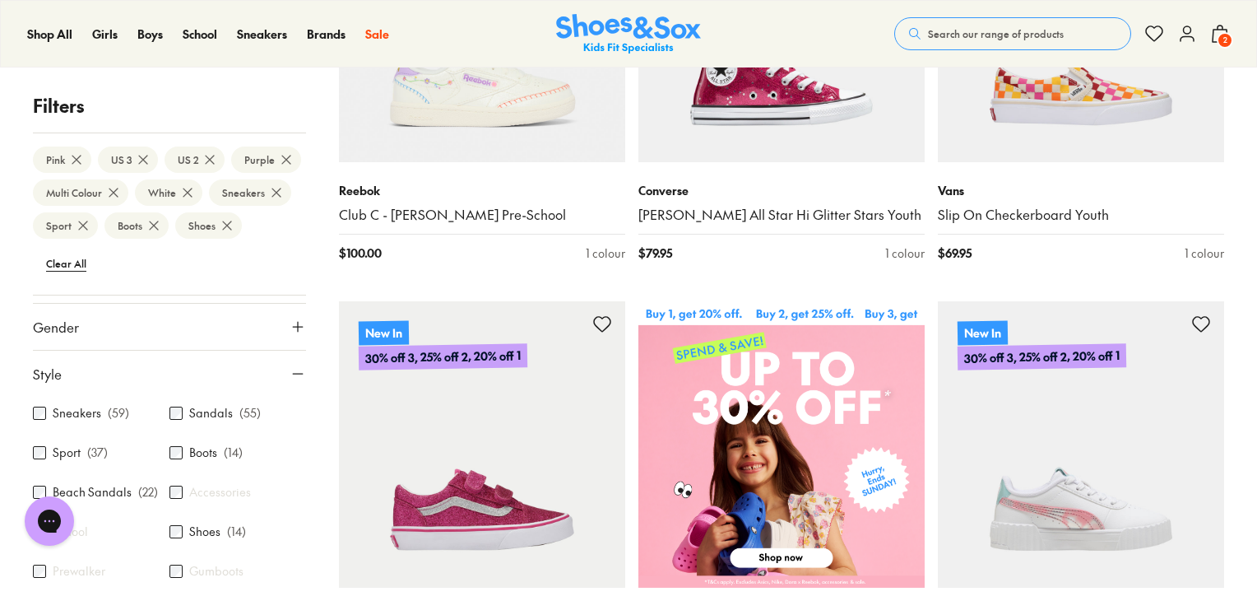
scroll to position [0, 0]
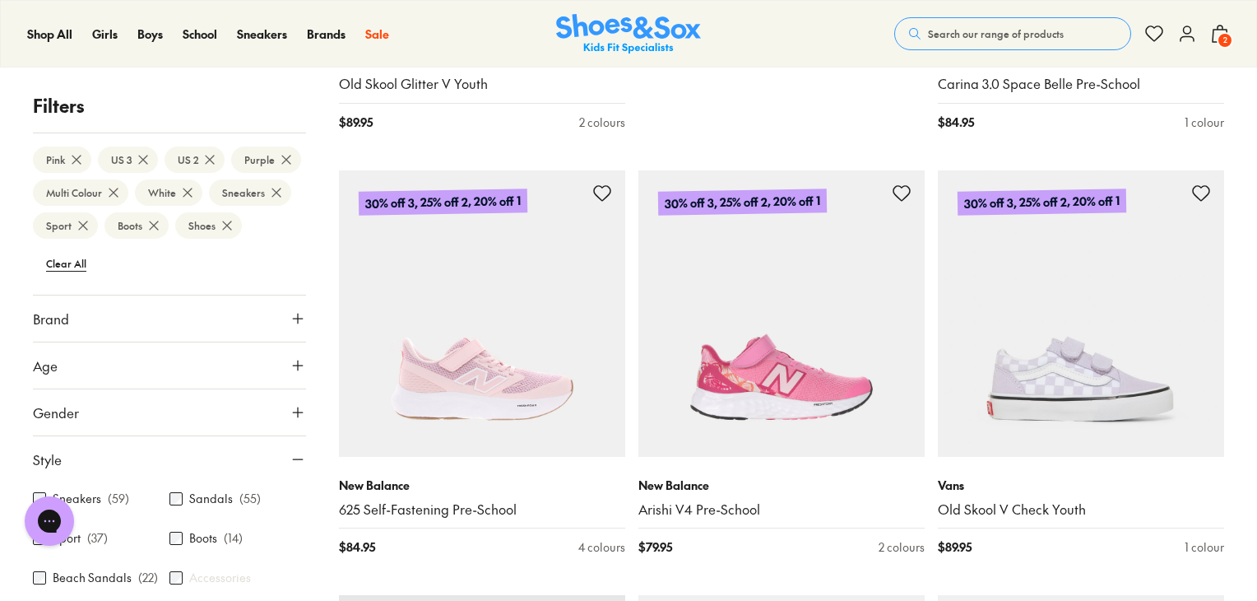
scroll to position [1152, 0]
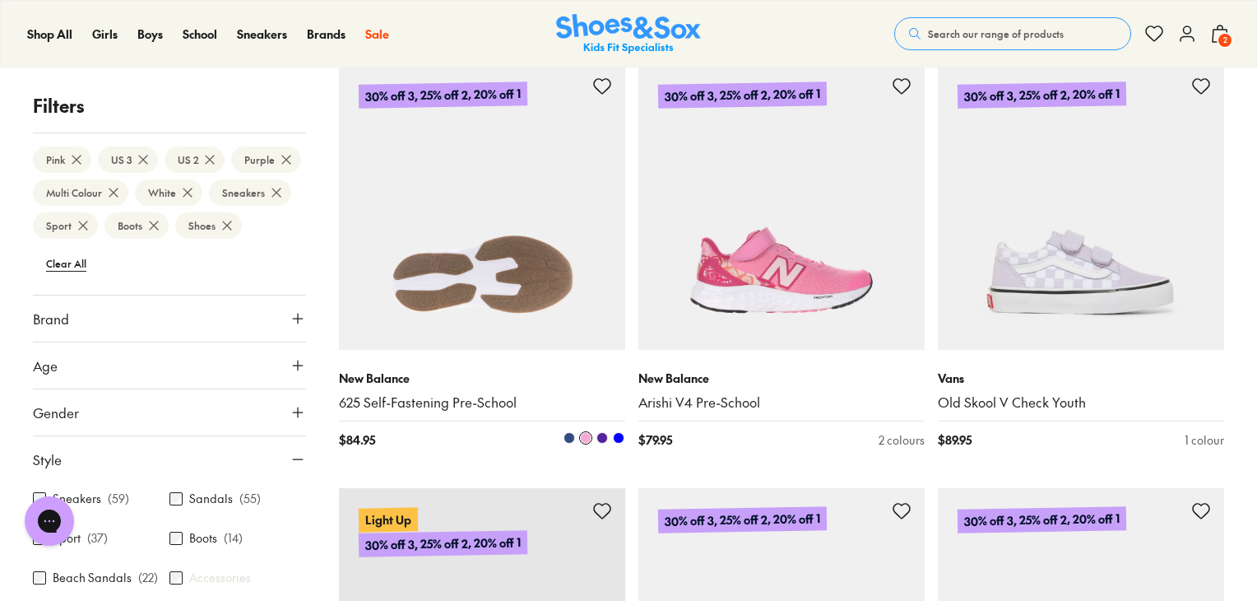
click at [599, 91] on use at bounding box center [602, 86] width 16 height 15
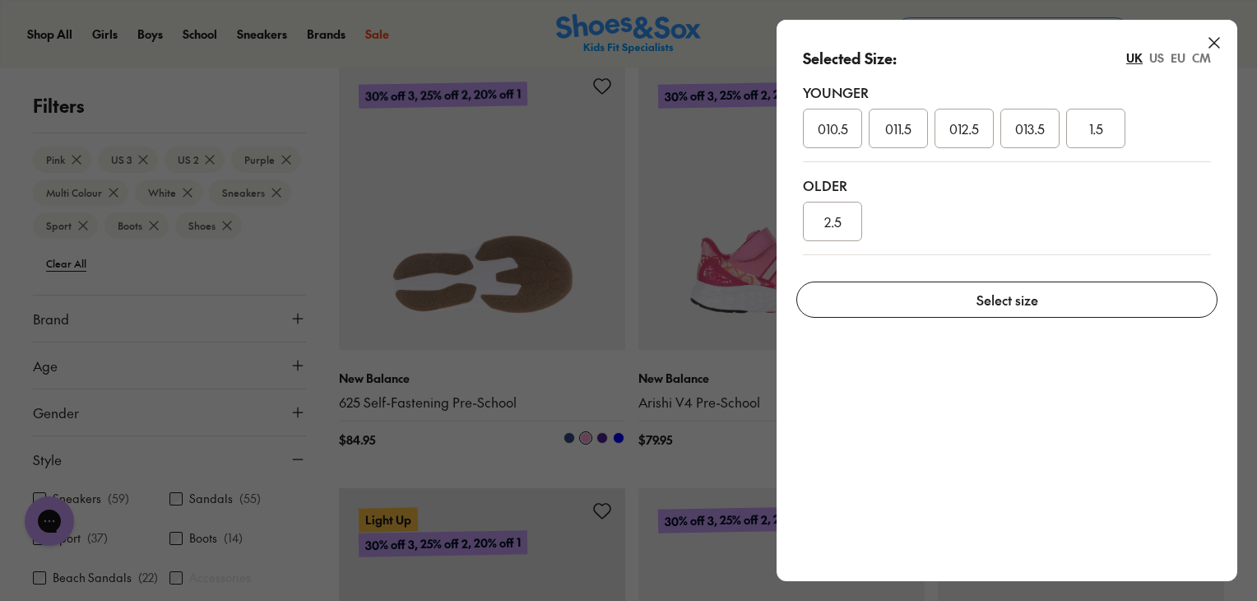
click at [842, 231] on div "2.5" at bounding box center [832, 221] width 59 height 39
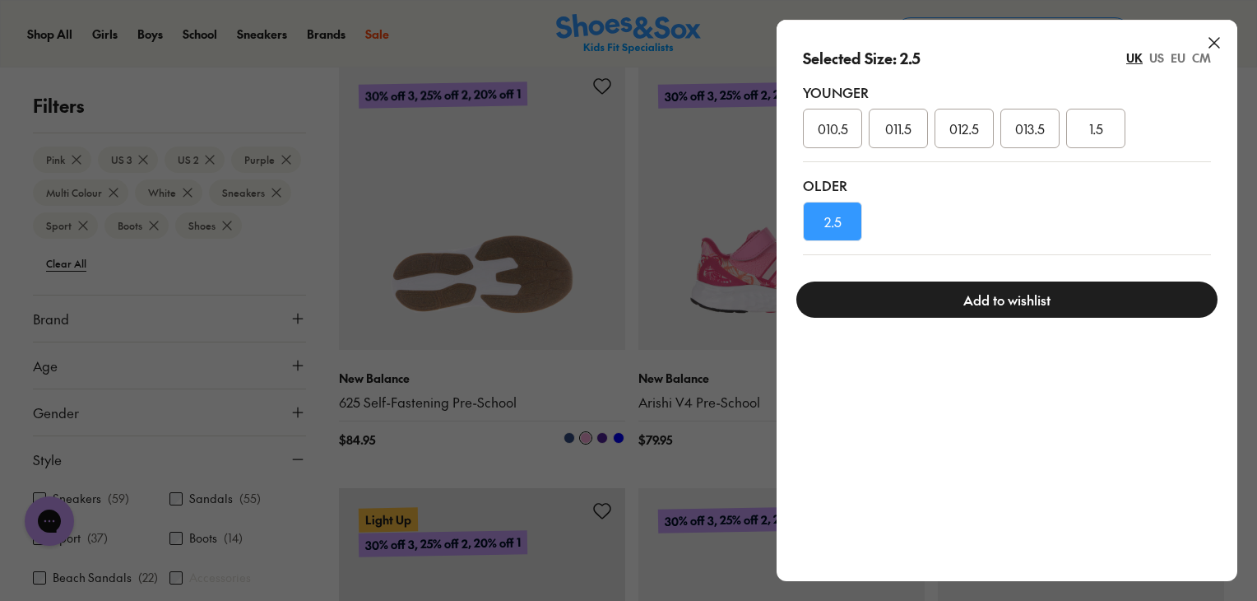
click at [887, 285] on button "Add to wishlist" at bounding box center [1006, 299] width 421 height 36
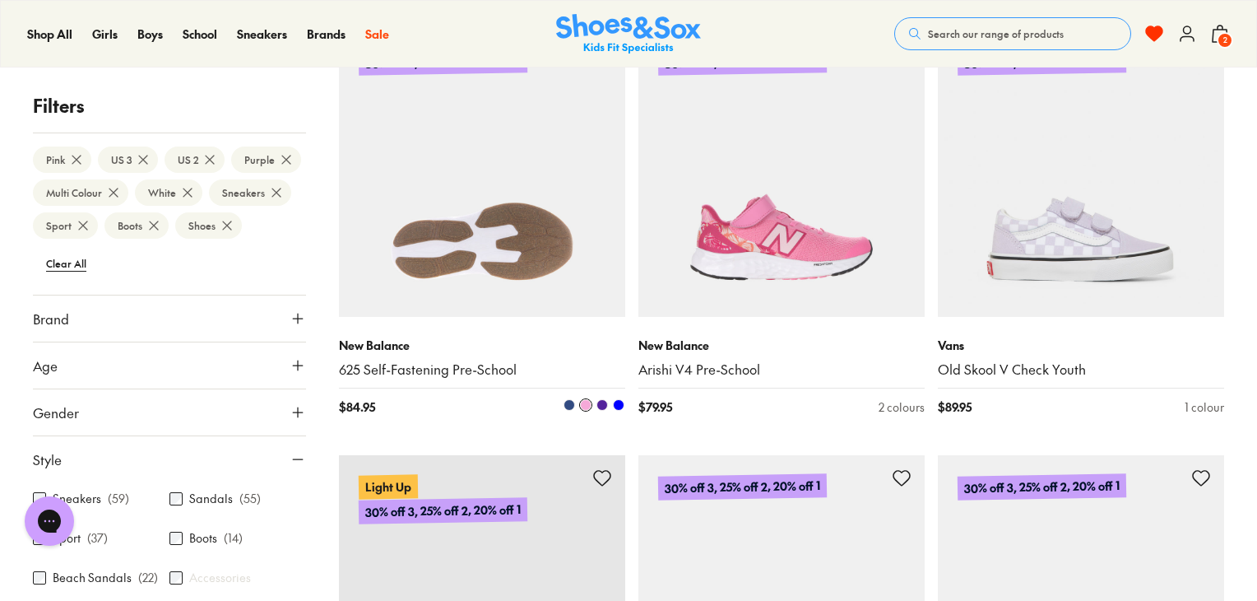
scroll to position [1612, 0]
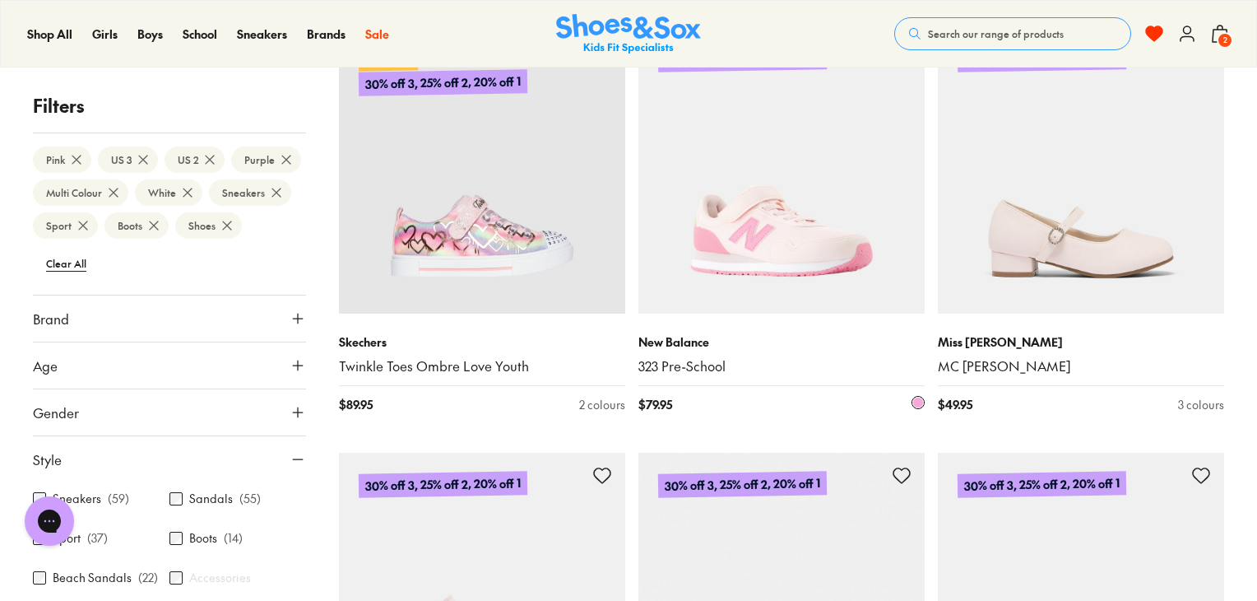
click at [829, 194] on img at bounding box center [781, 170] width 286 height 286
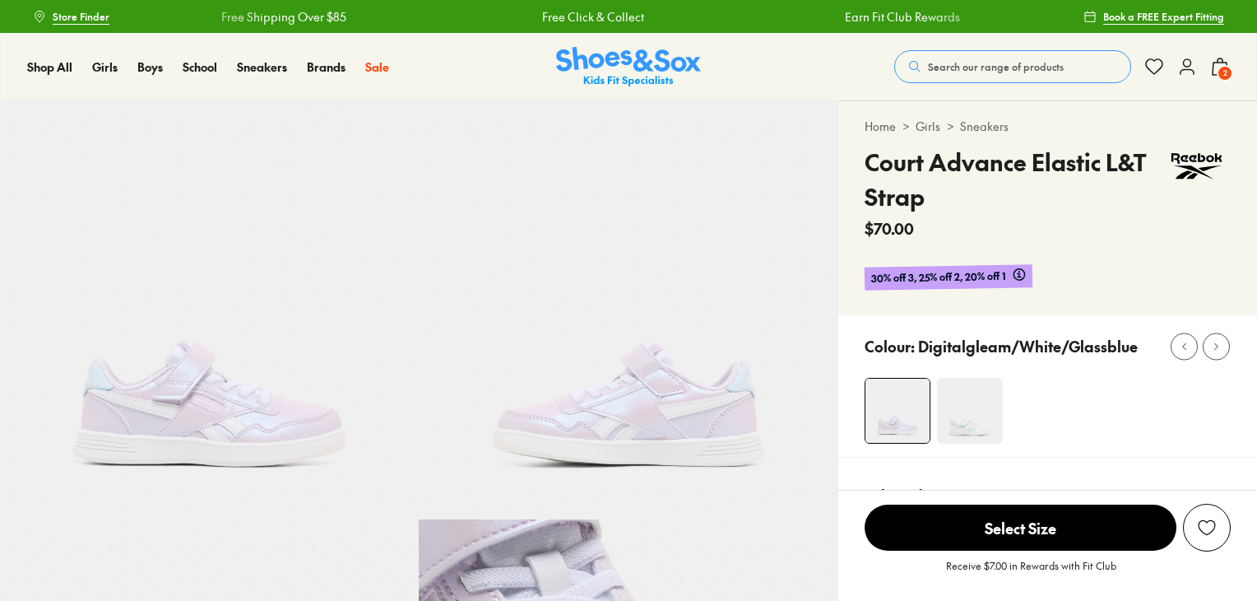
select select "*"
drag, startPoint x: 1256, startPoint y: 44, endPoint x: 1261, endPoint y: 125, distance: 80.8
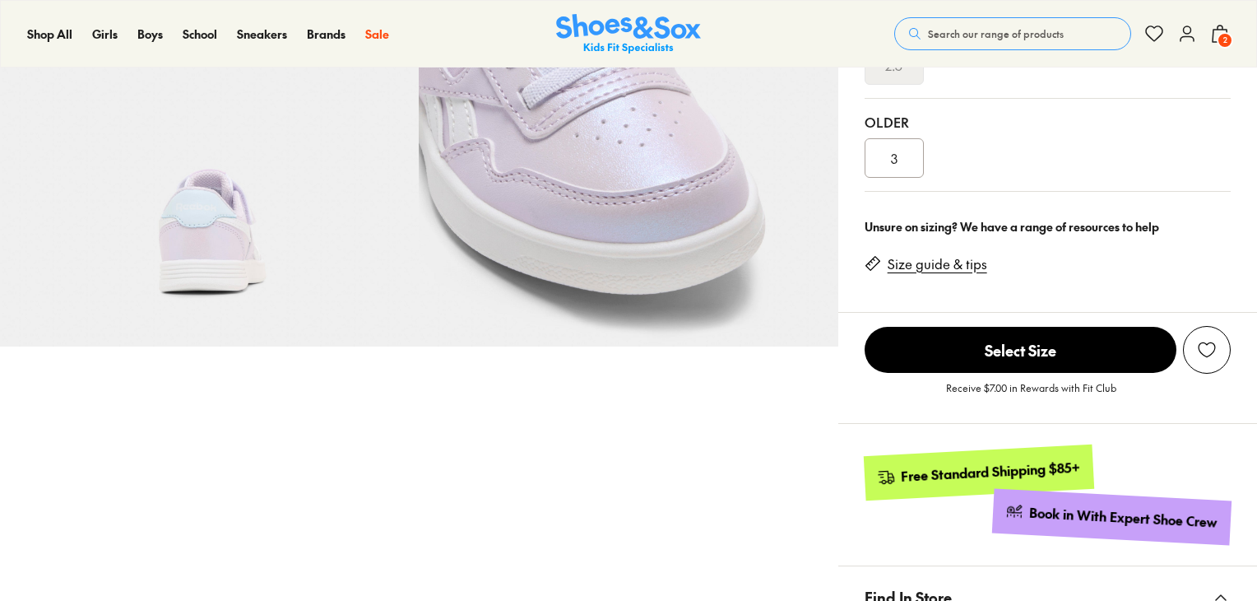
scroll to position [605, 0]
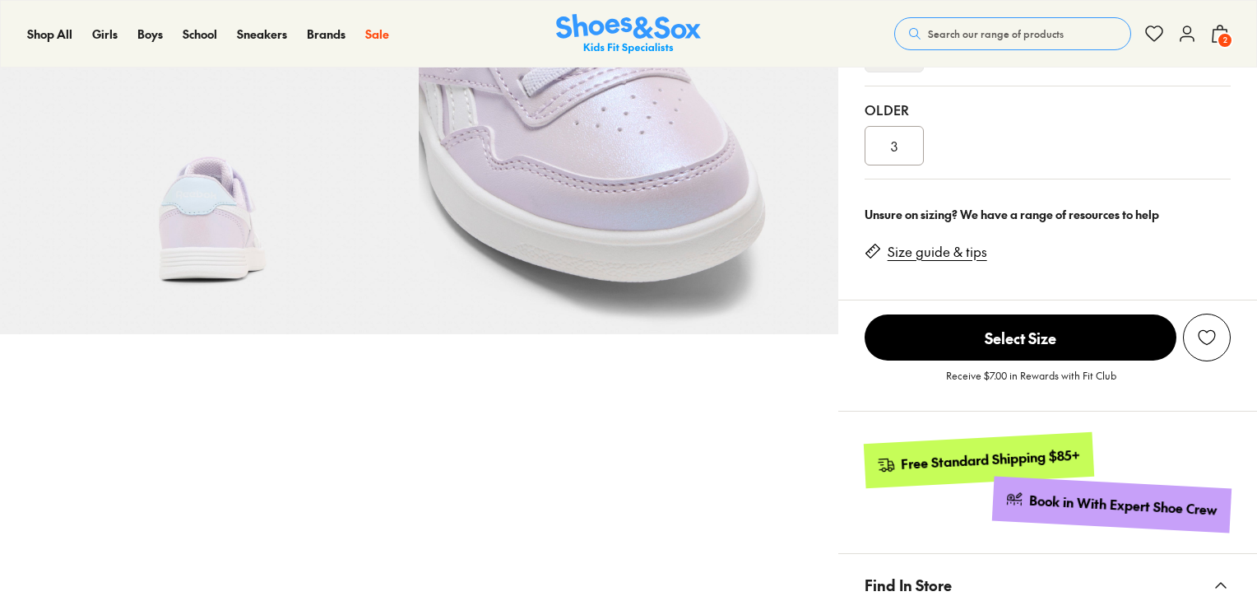
click at [606, 514] on div "Pinch & Zoom (100%)" at bounding box center [419, 337] width 838 height 1682
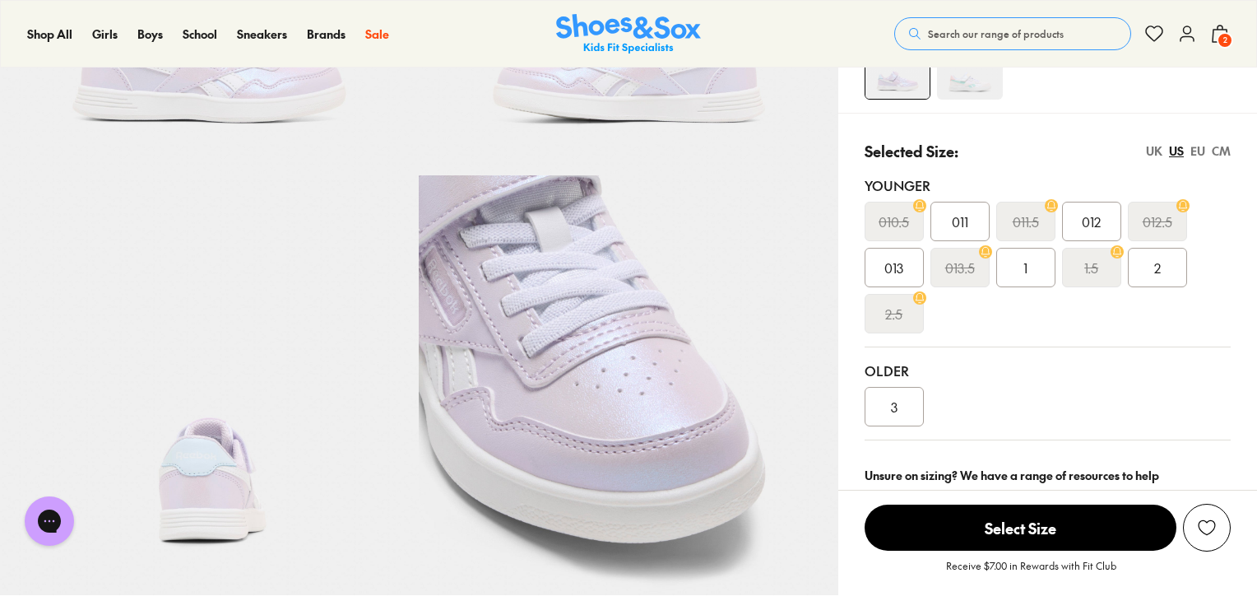
scroll to position [376, 0]
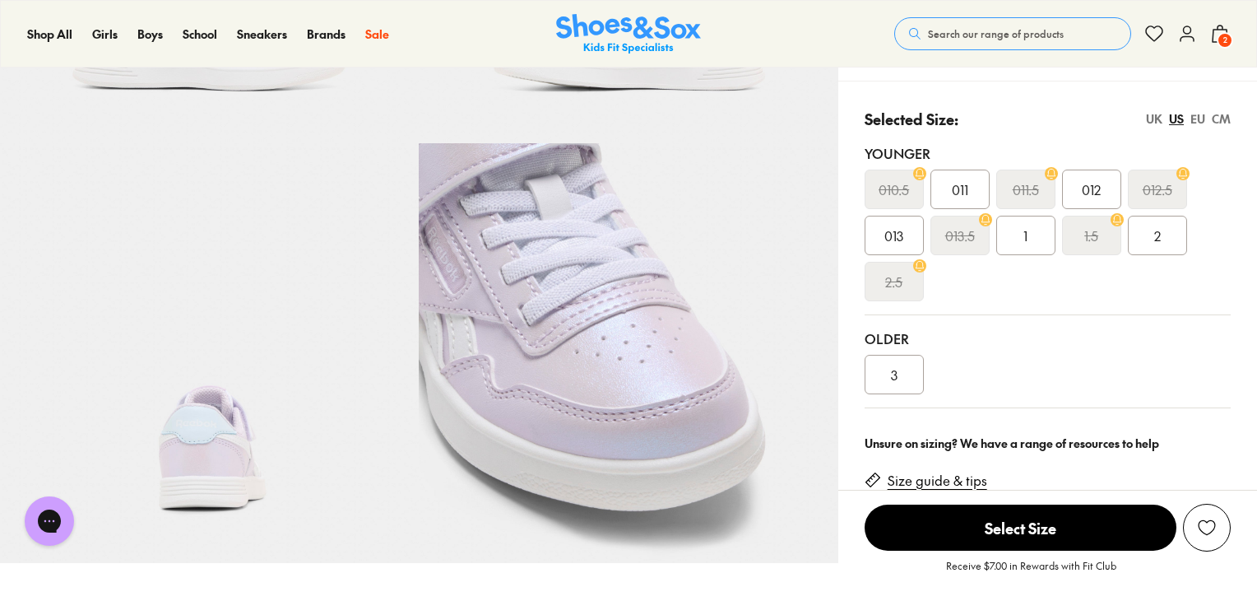
click at [231, 424] on img at bounding box center [209, 352] width 419 height 419
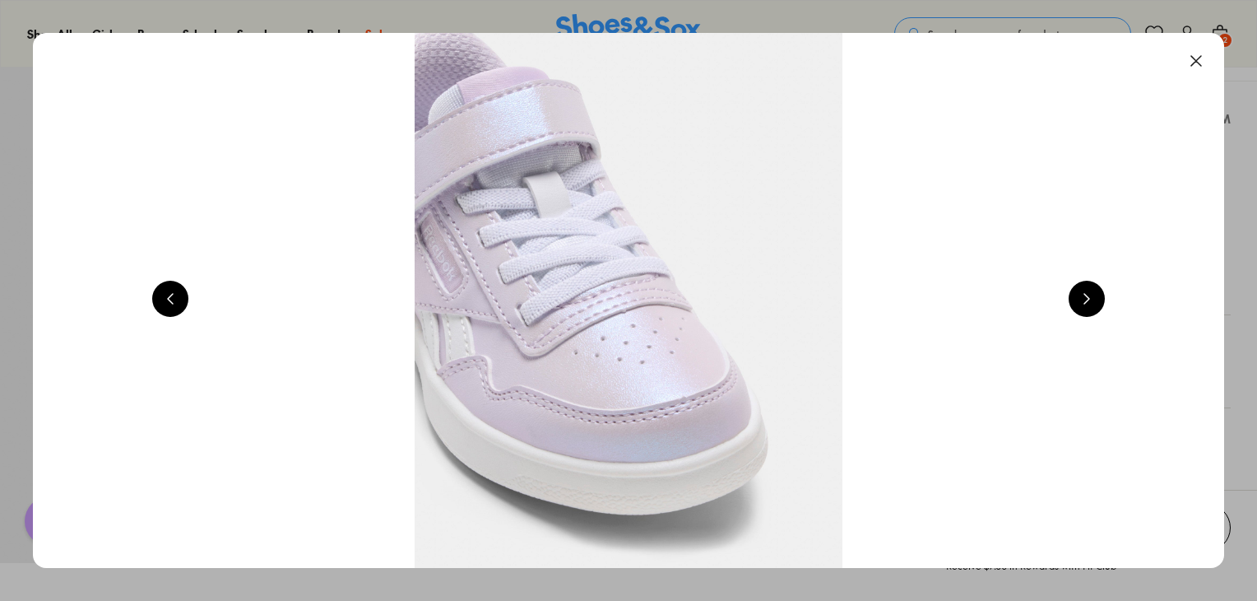
scroll to position [0, 3594]
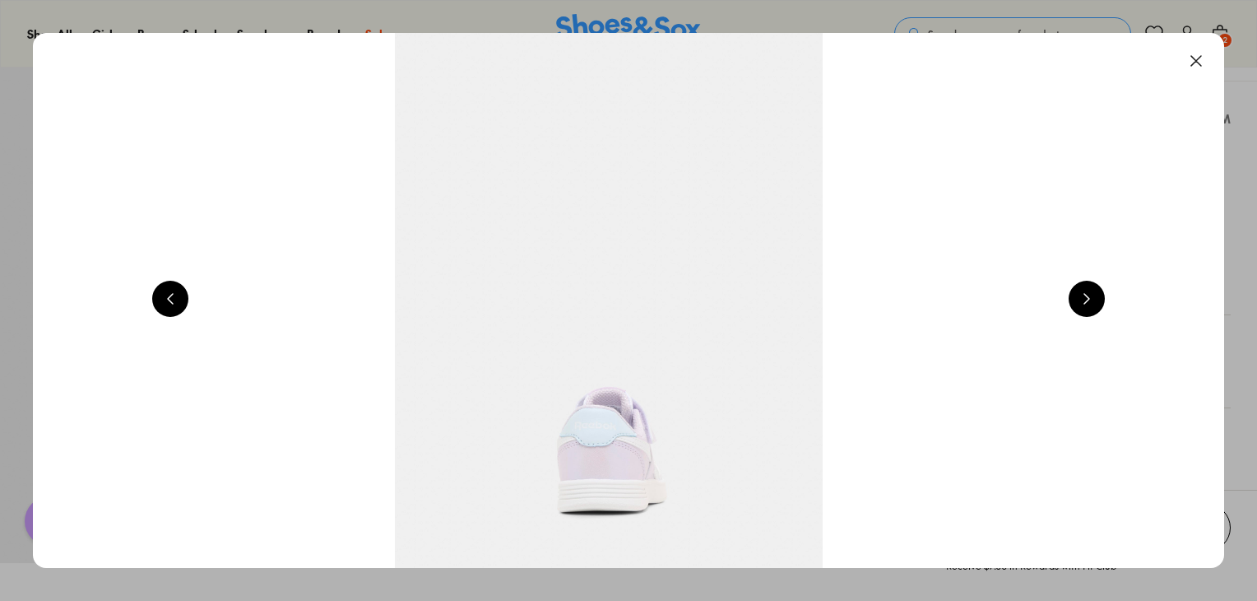
click at [169, 302] on button at bounding box center [170, 299] width 36 height 36
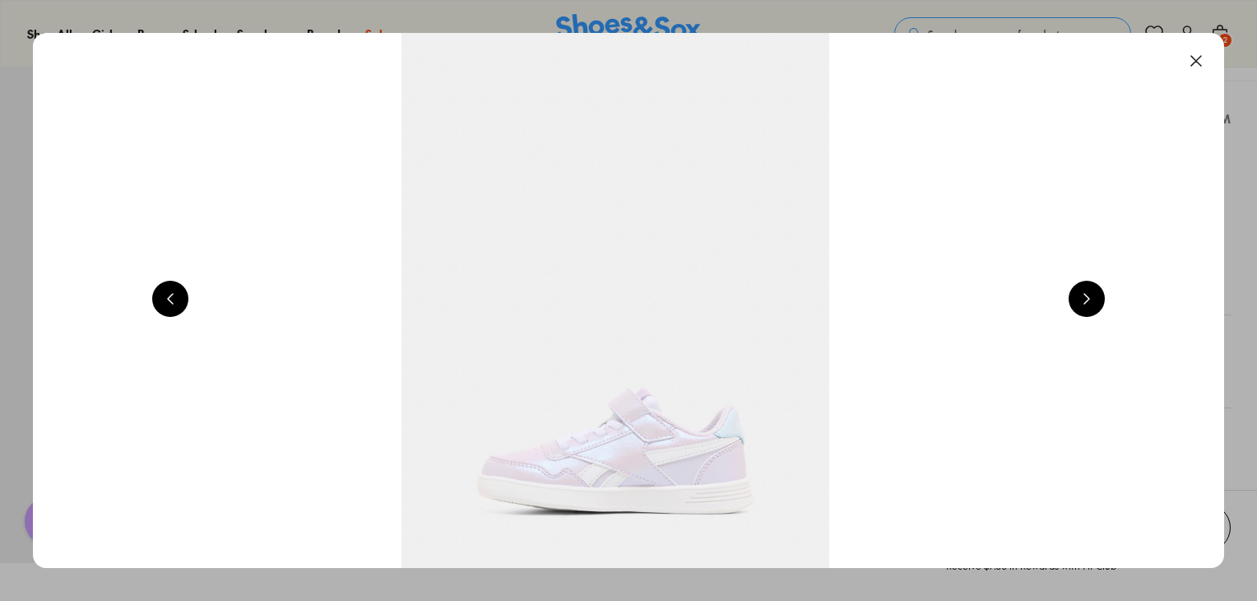
click at [169, 302] on button at bounding box center [170, 299] width 36 height 36
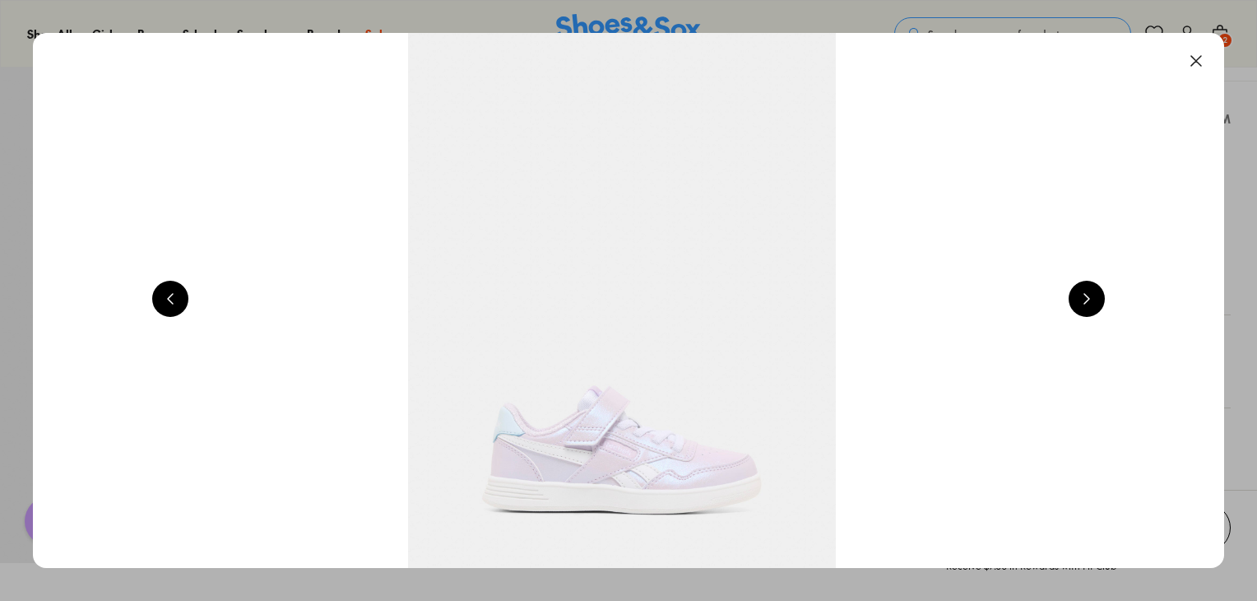
click at [169, 302] on button at bounding box center [170, 299] width 36 height 36
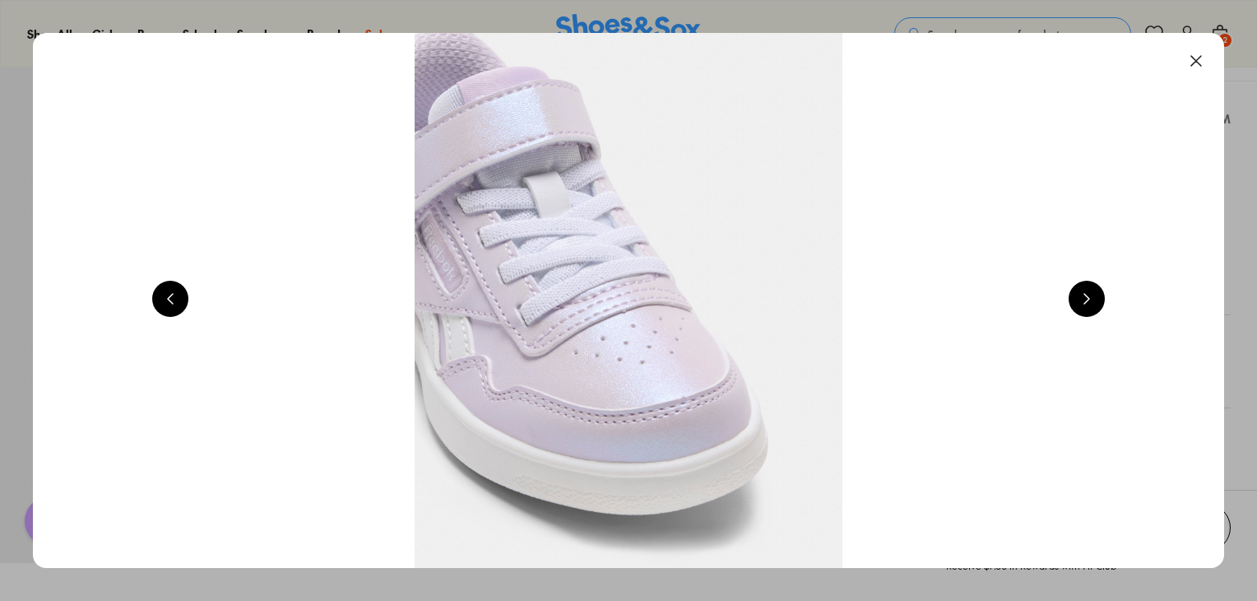
scroll to position [0, 4791]
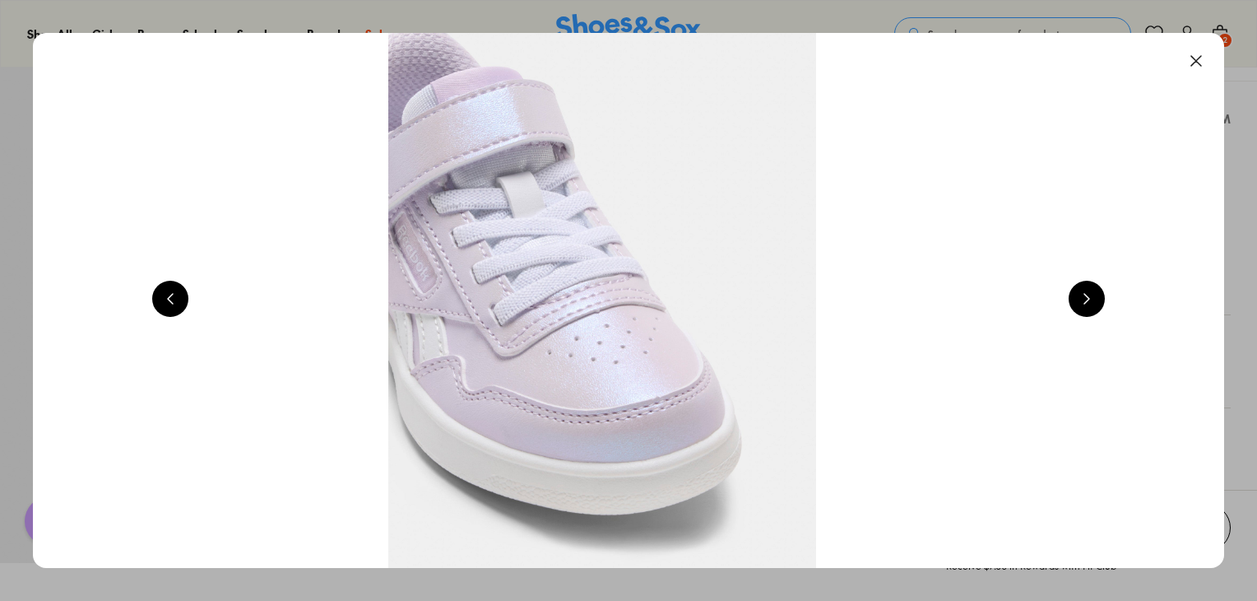
click at [169, 302] on button at bounding box center [170, 299] width 36 height 36
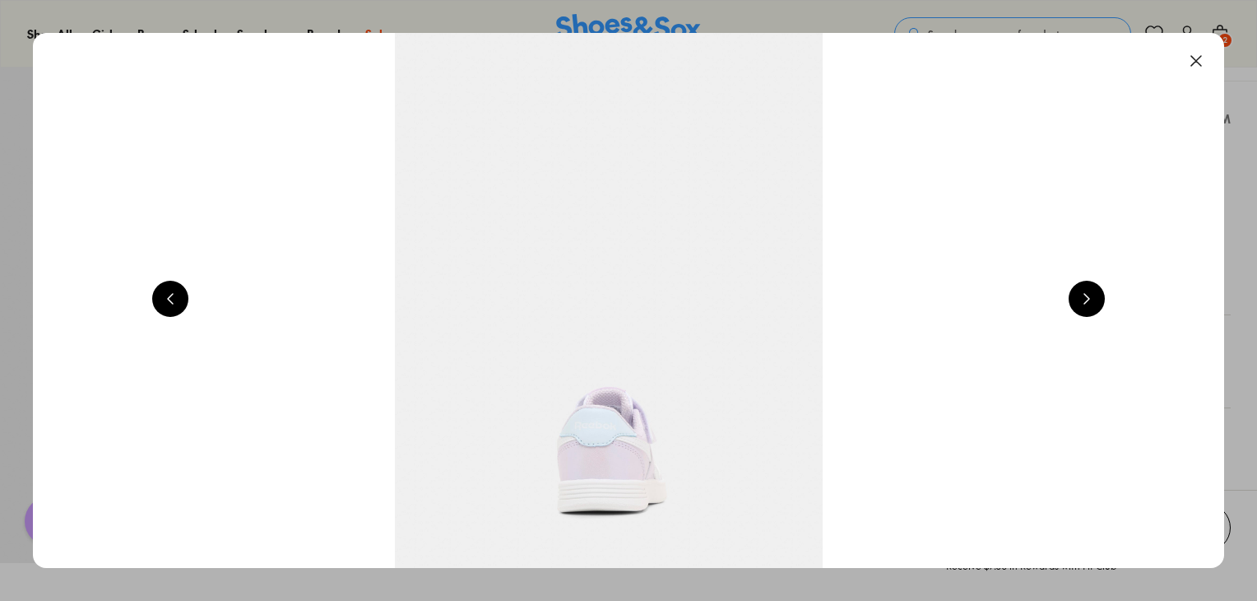
click at [170, 306] on button at bounding box center [170, 299] width 36 height 36
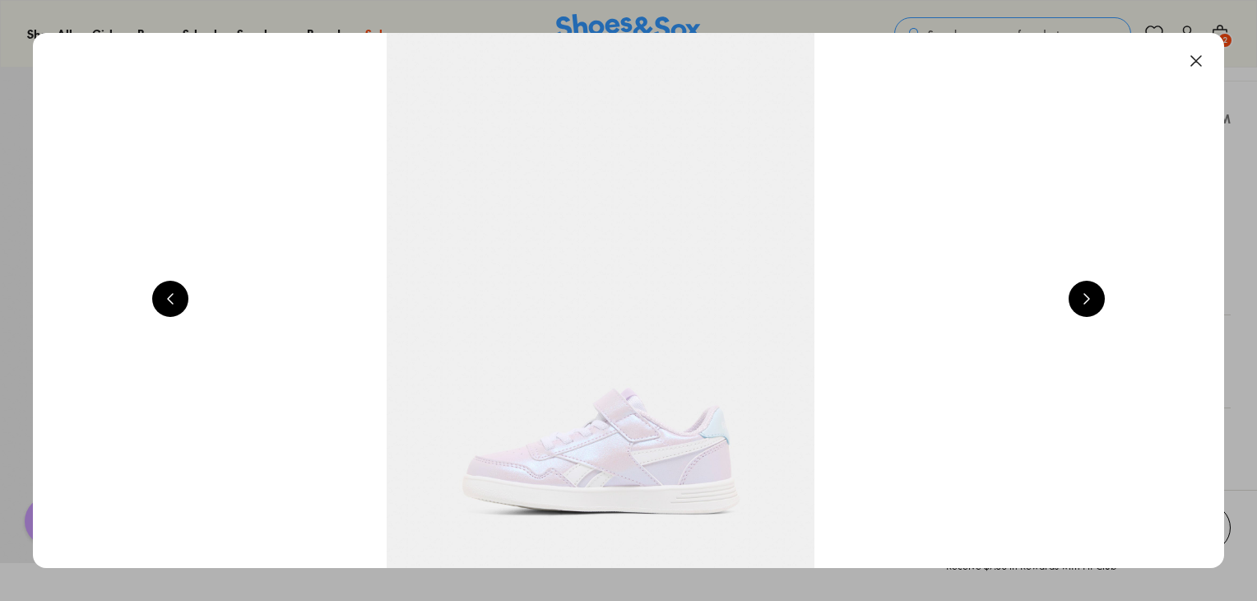
scroll to position [0, 2396]
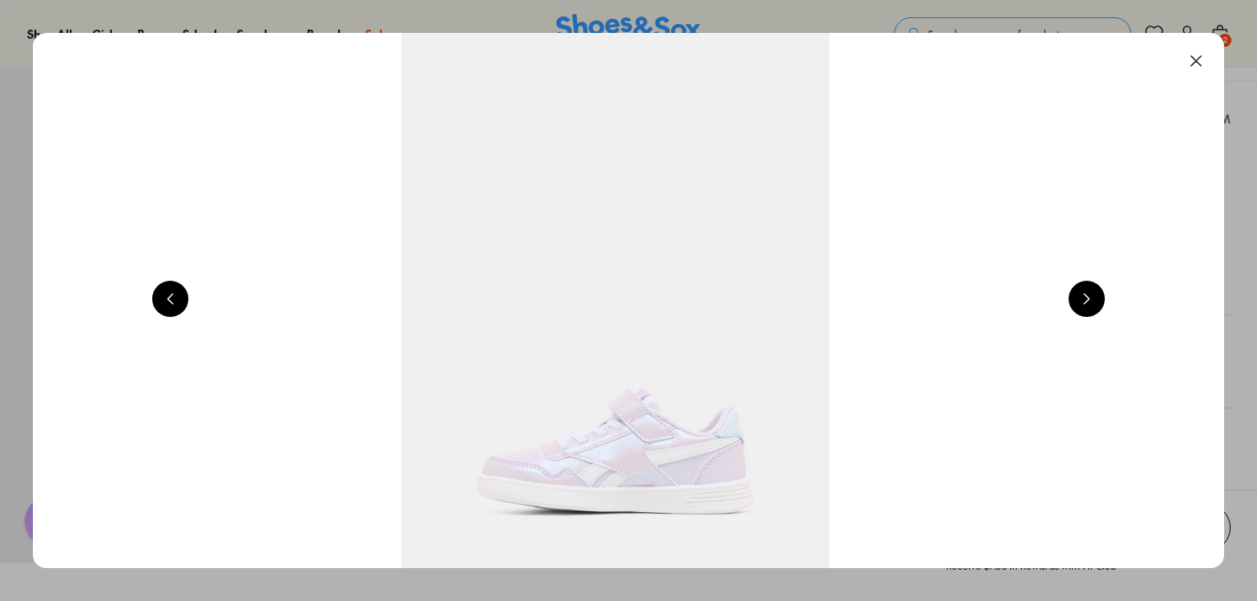
click at [1198, 69] on button at bounding box center [1196, 61] width 36 height 36
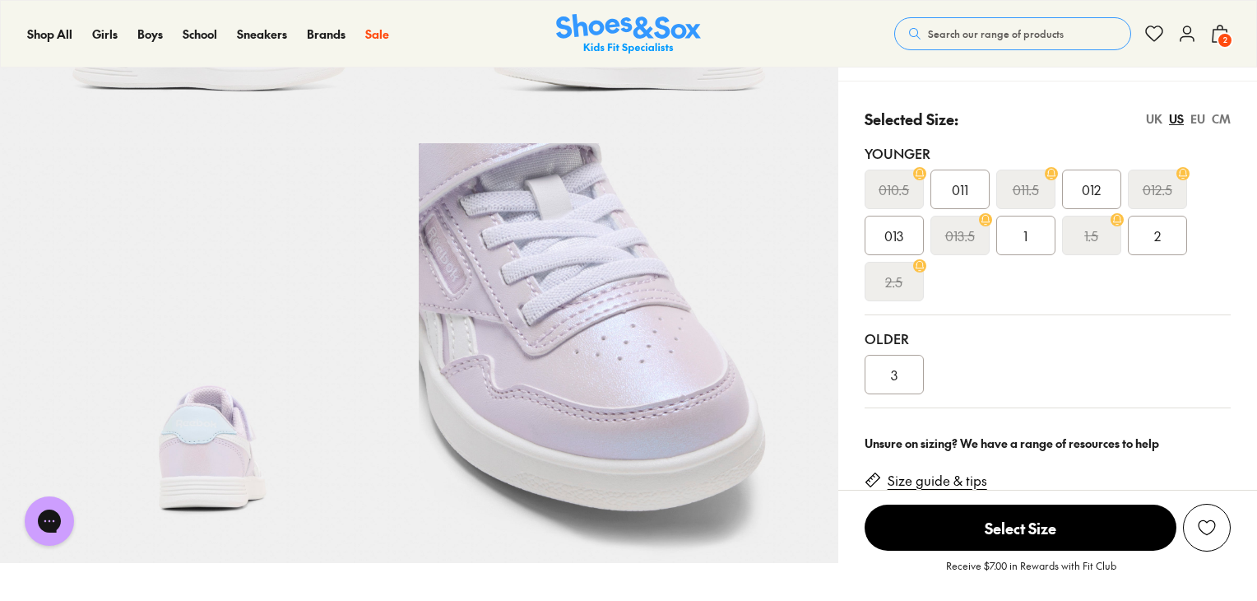
click at [918, 358] on div "3" at bounding box center [894, 374] width 59 height 39
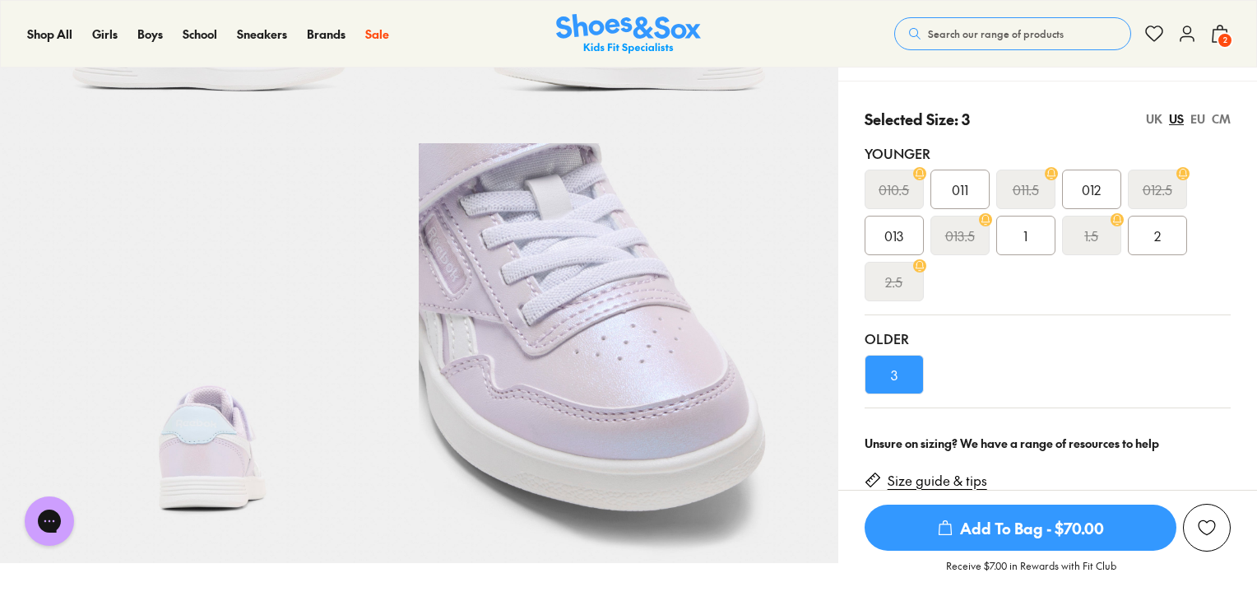
click at [938, 484] on link "Size guide & tips" at bounding box center [938, 480] width 100 height 18
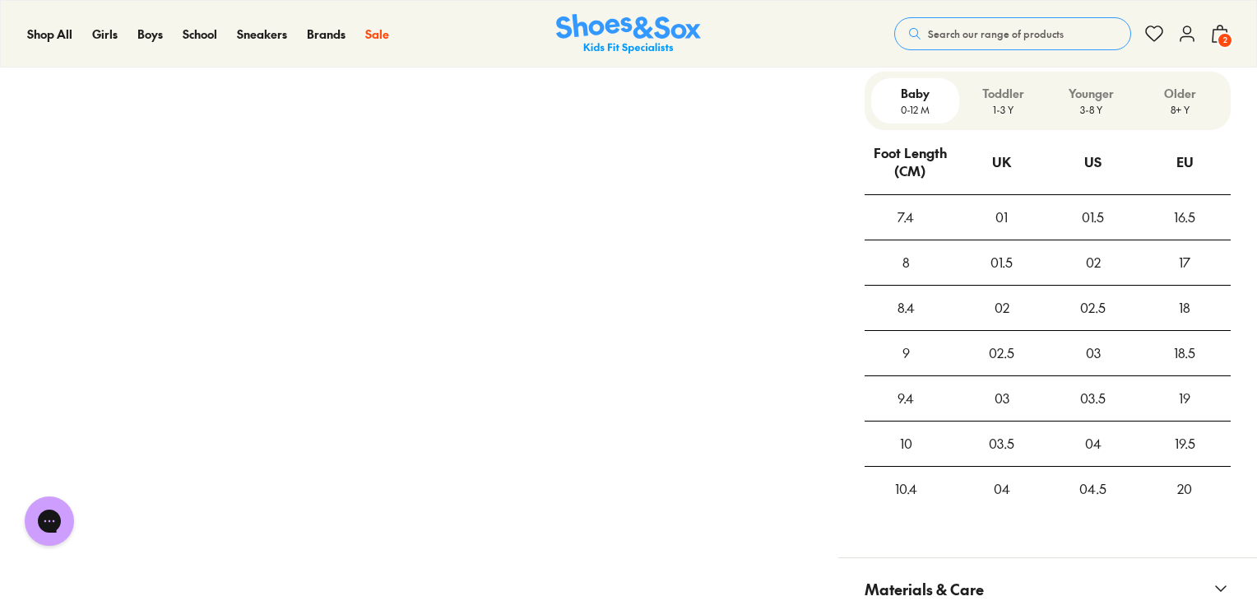
scroll to position [1358, 0]
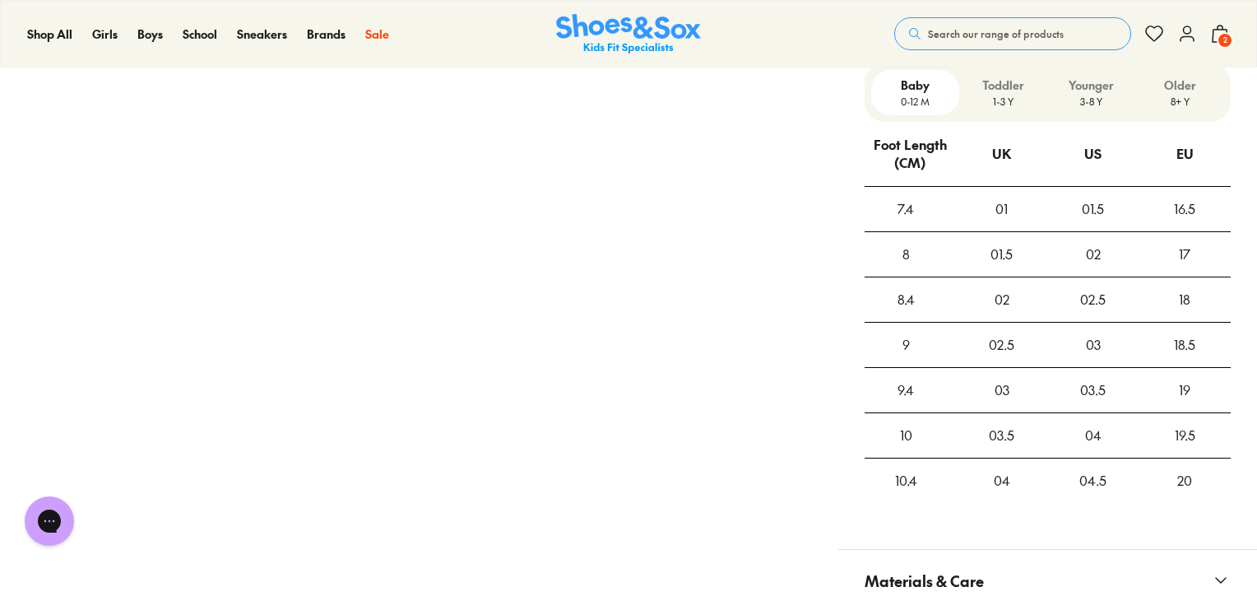
drag, startPoint x: 938, startPoint y: 484, endPoint x: 1250, endPoint y: 239, distance: 396.8
click at [1250, 239] on div "Baby 0-12 M Toddler 1-3 Y Younger 3-8 Y Older 8+ Y Foot Length (CM) UK US EU 7.…" at bounding box center [1047, 295] width 419 height 465
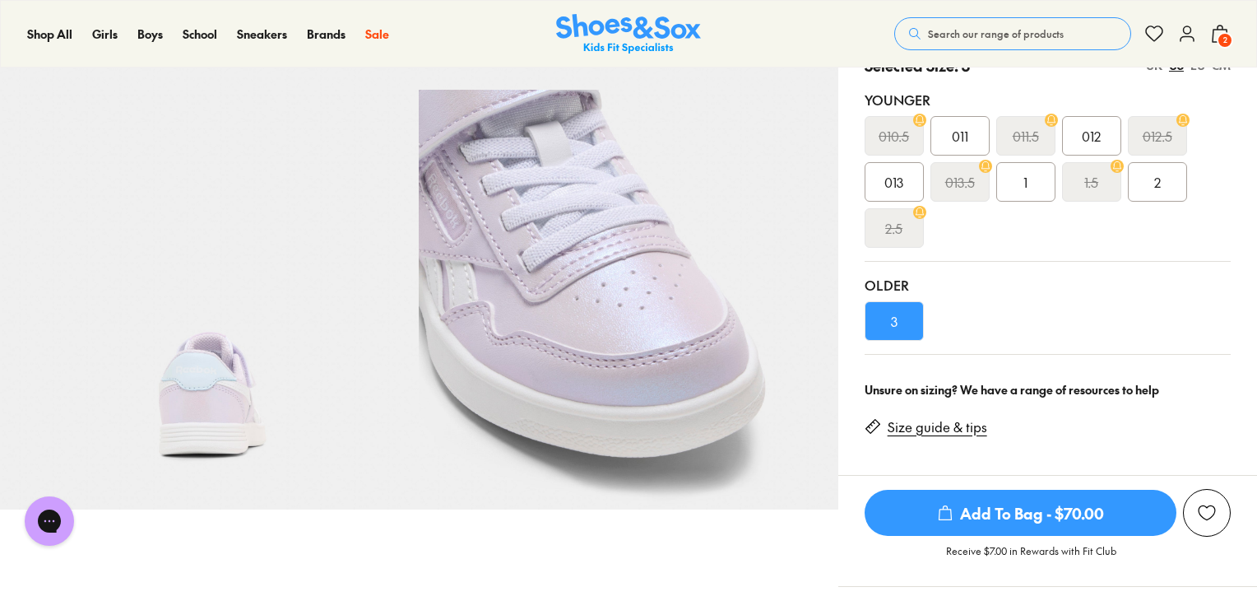
scroll to position [438, 0]
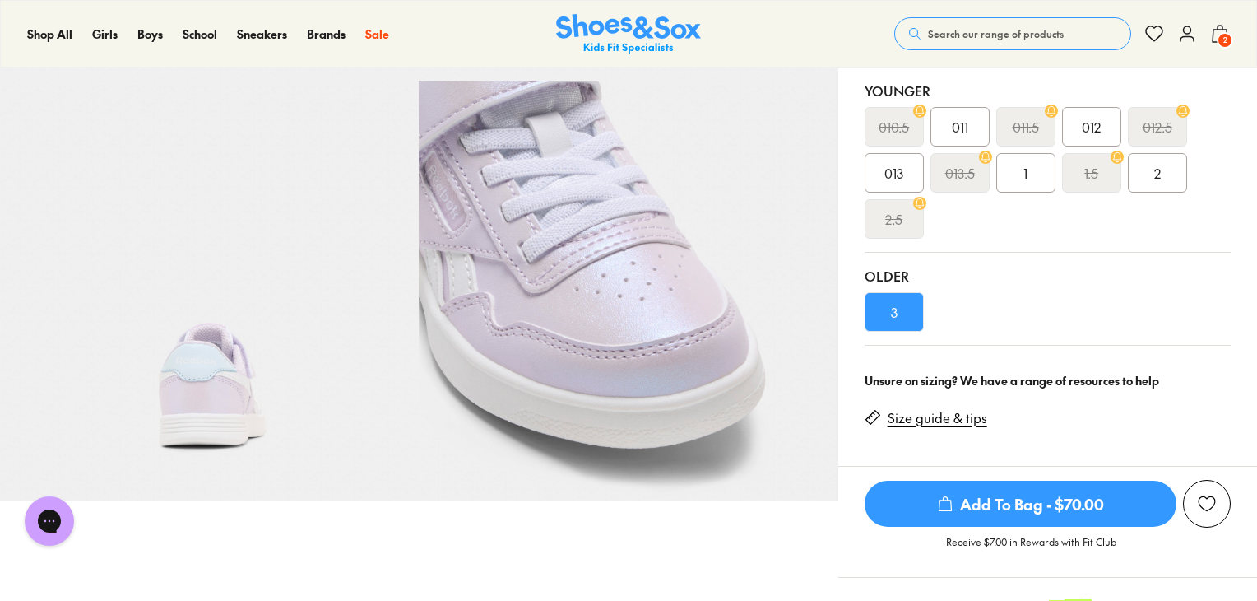
click at [995, 492] on span "Add To Bag - $70.00" at bounding box center [1021, 503] width 312 height 46
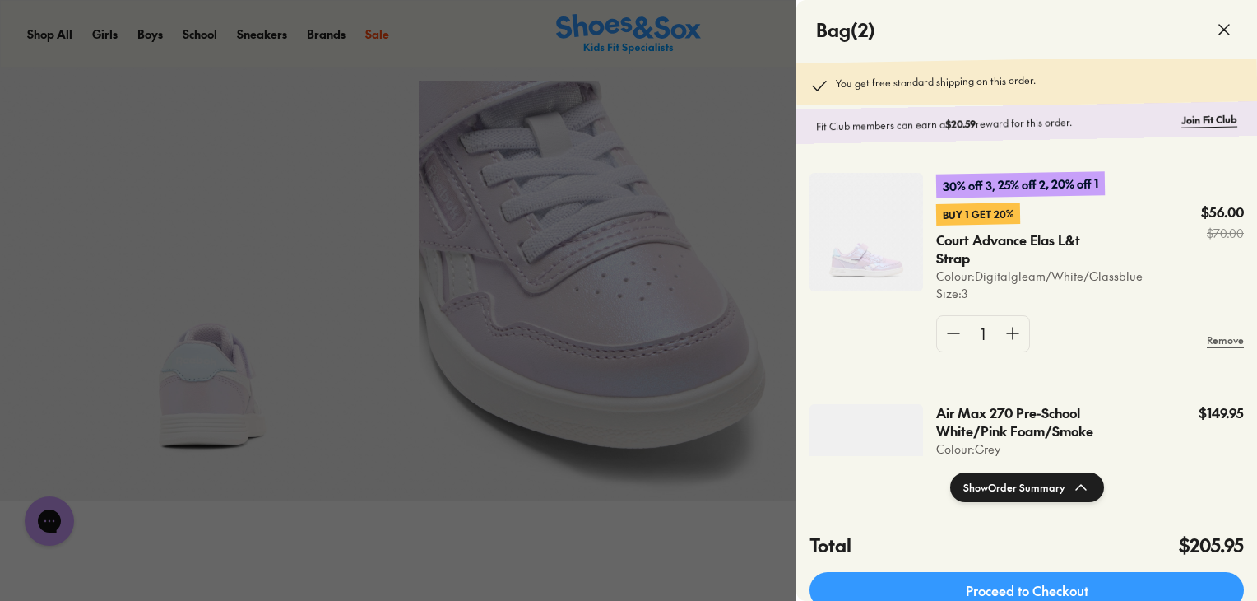
click at [629, 522] on div at bounding box center [628, 300] width 1257 height 601
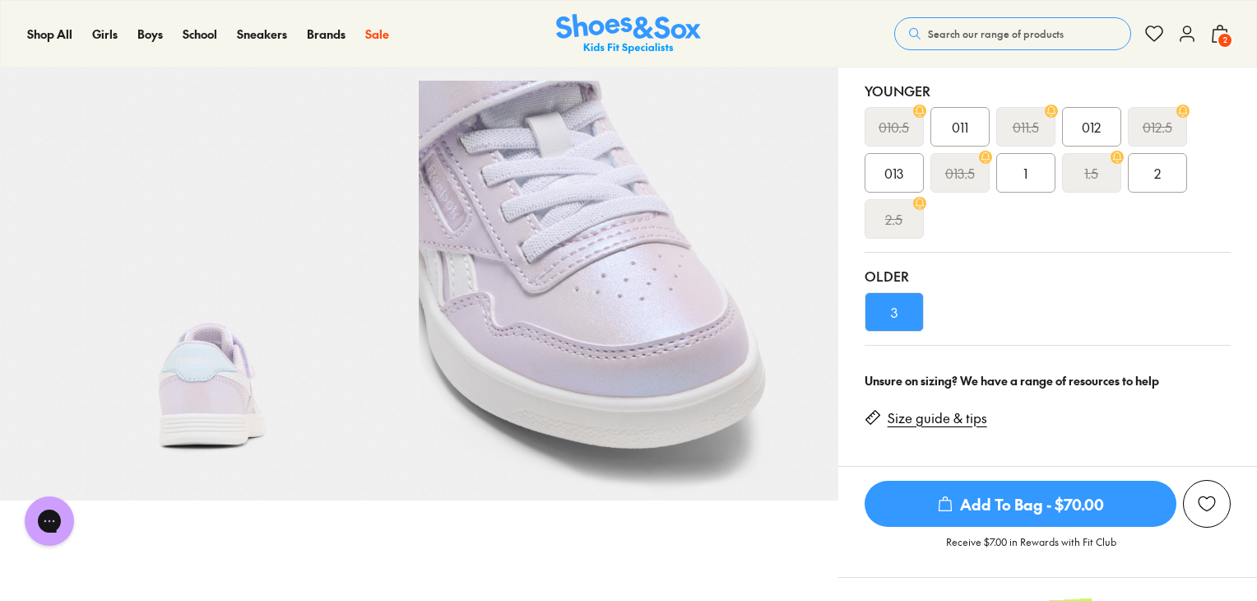
click at [1160, 158] on div "2" at bounding box center [1157, 172] width 59 height 39
click at [1057, 508] on span "Add To Bag - $70.00" at bounding box center [1021, 503] width 312 height 46
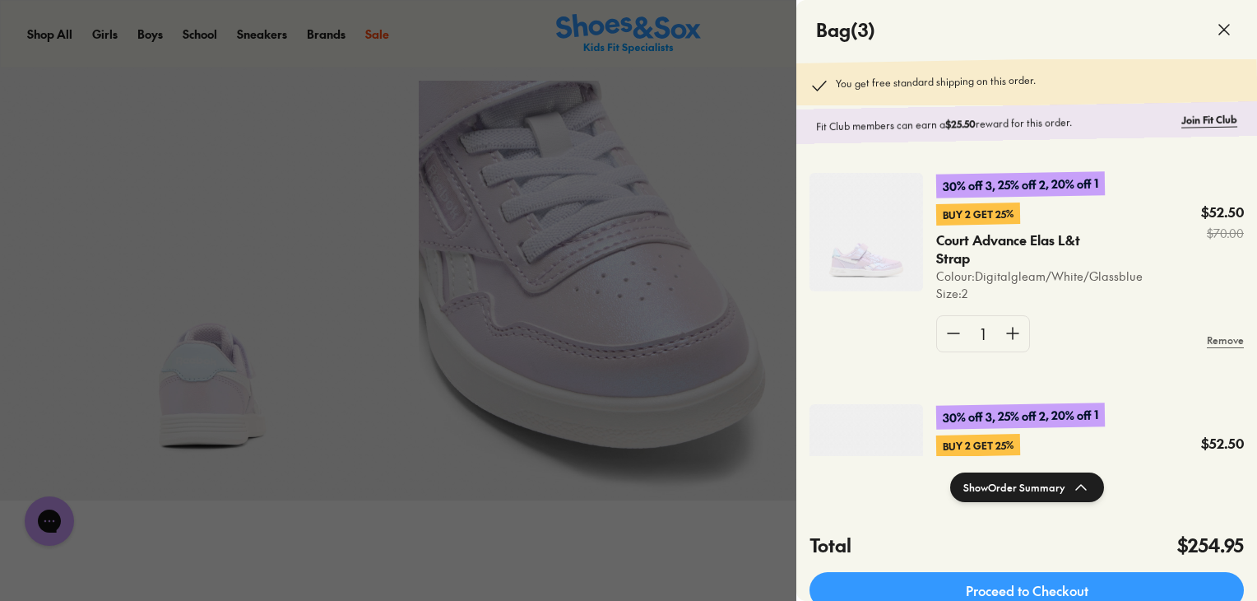
click at [694, 540] on div at bounding box center [628, 300] width 1257 height 601
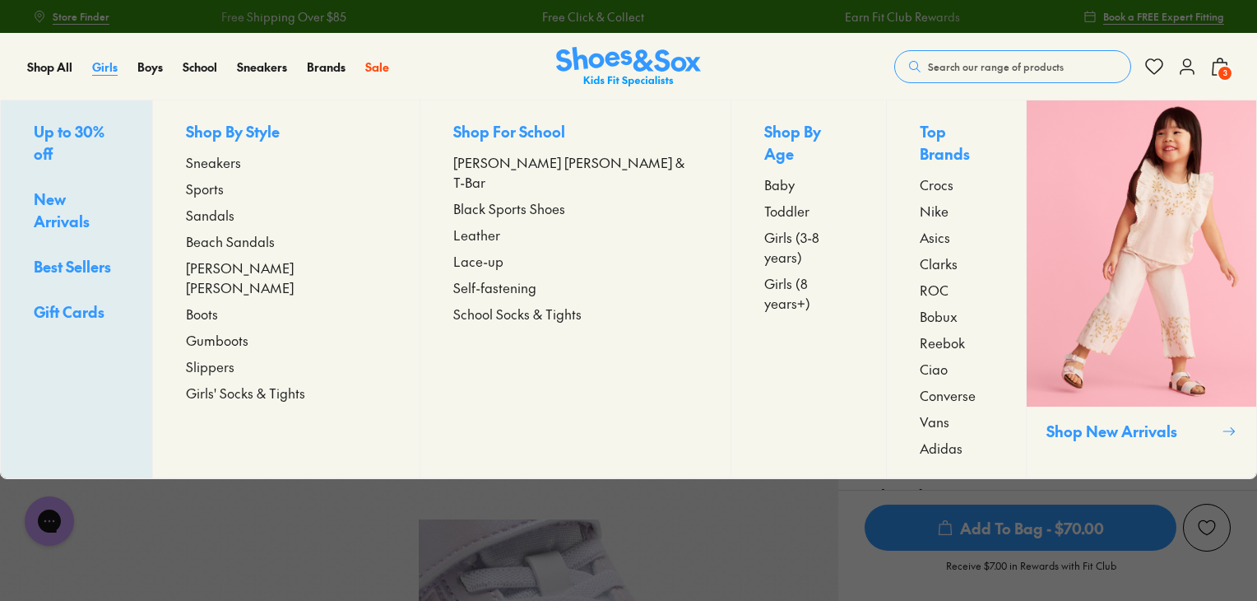
click at [116, 63] on span "Girls" at bounding box center [105, 66] width 26 height 16
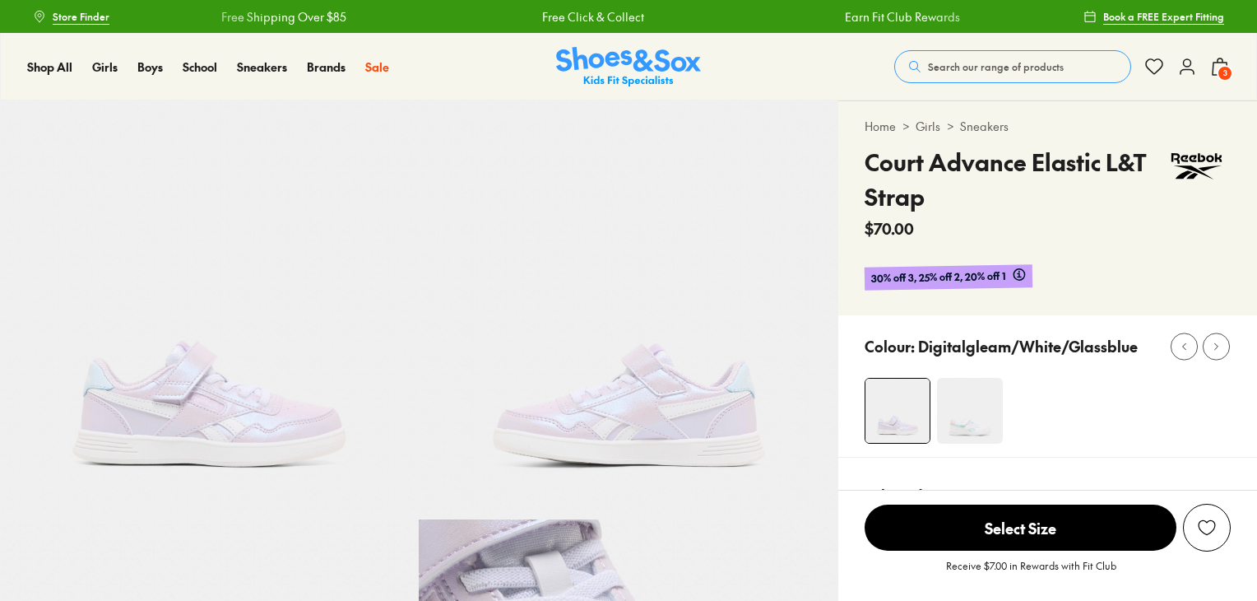
select select "*"
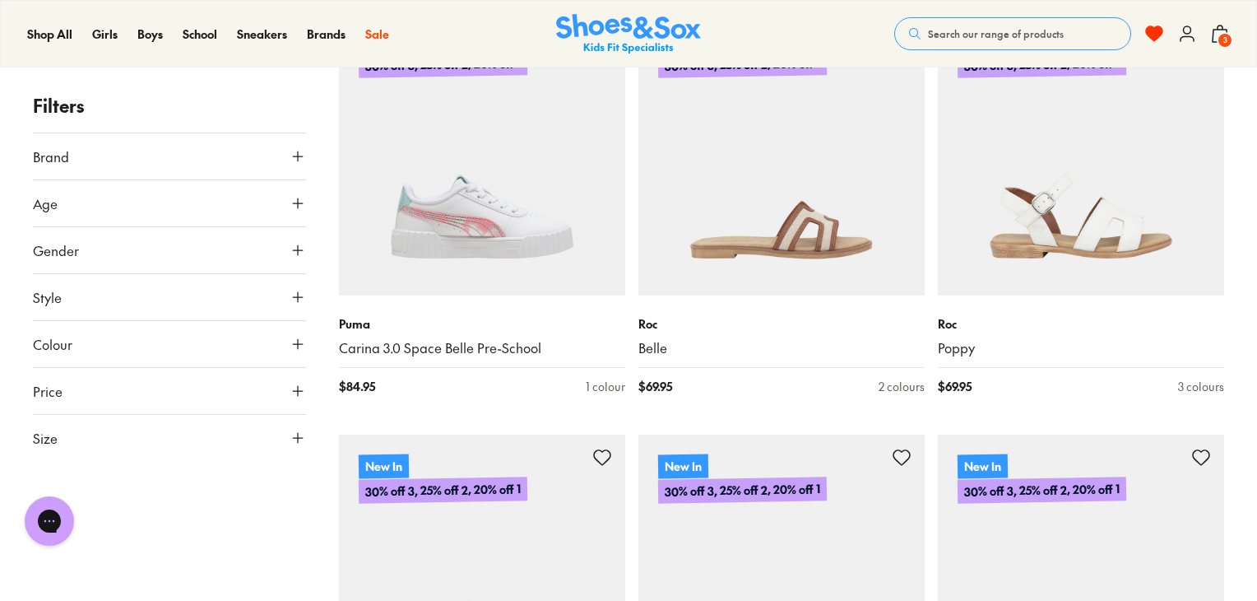
scroll to position [3379, 0]
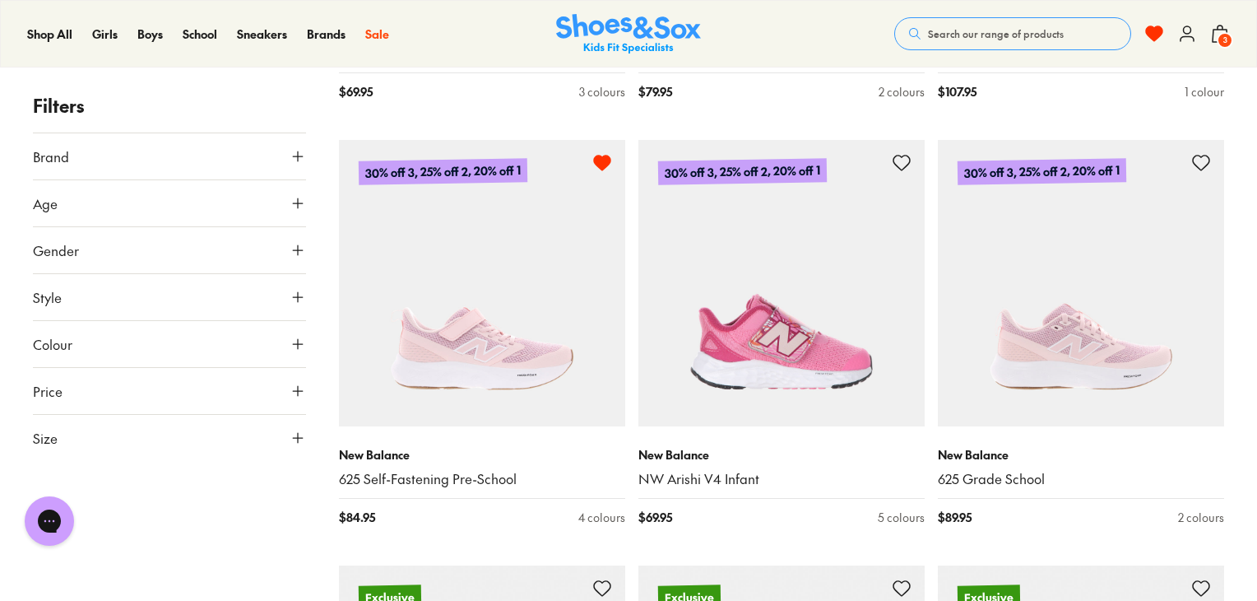
scroll to position [4454, 0]
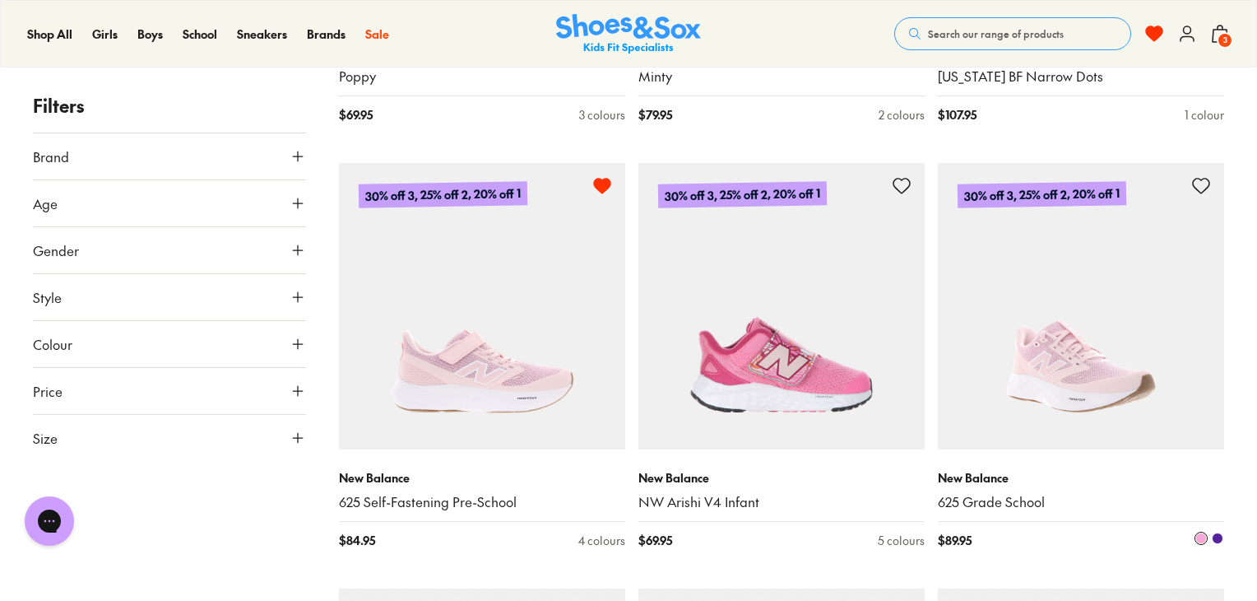
click at [1207, 188] on icon at bounding box center [1201, 186] width 20 height 20
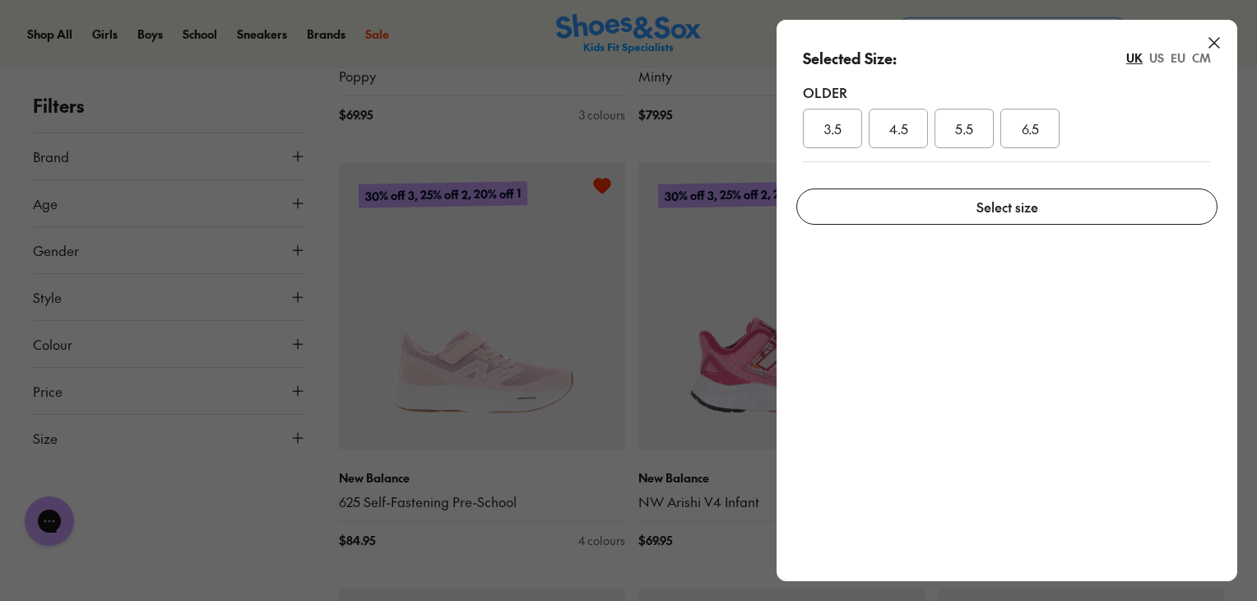
click at [825, 127] on span "3.5" at bounding box center [832, 128] width 17 height 20
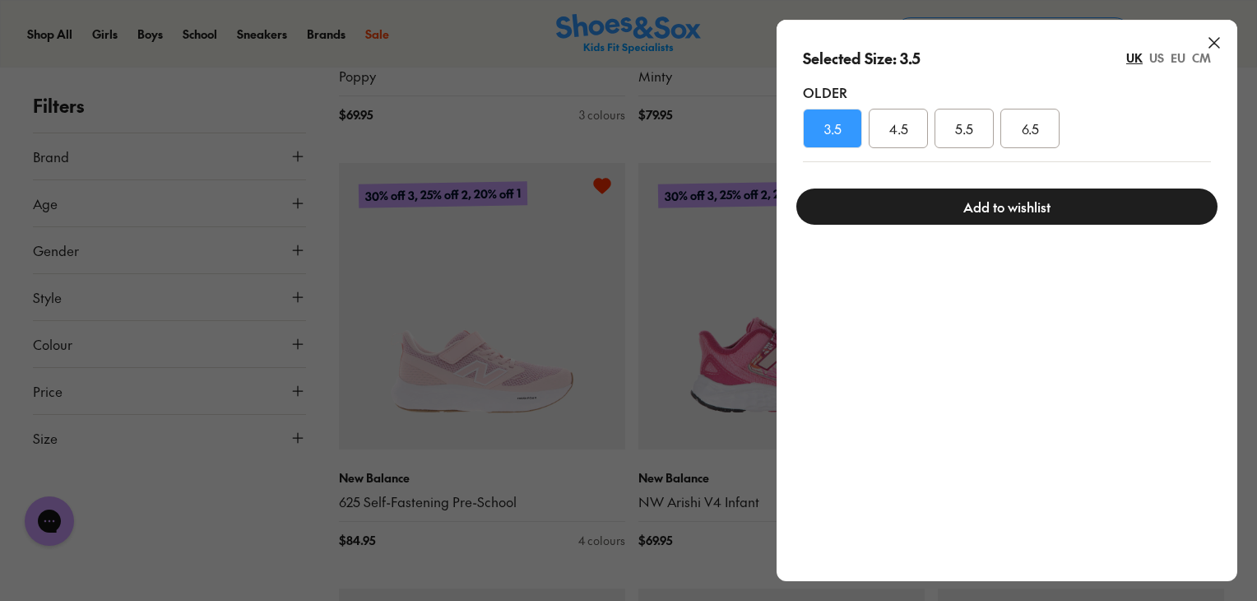
click at [1005, 201] on button "Add to wishlist" at bounding box center [1006, 206] width 421 height 36
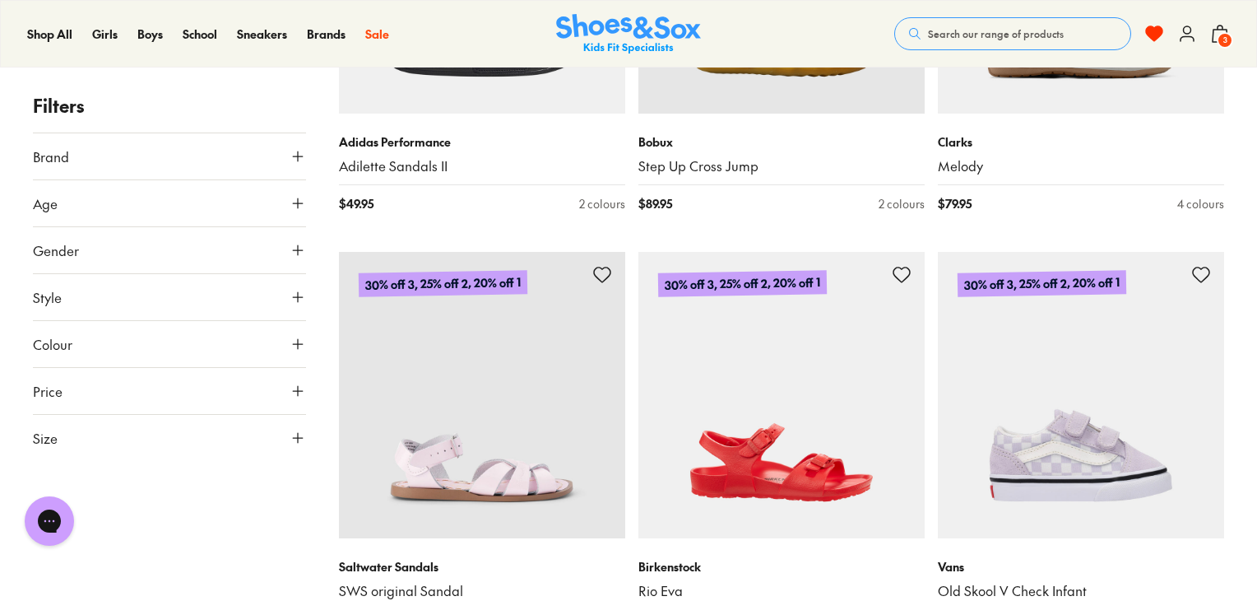
scroll to position [6940, 0]
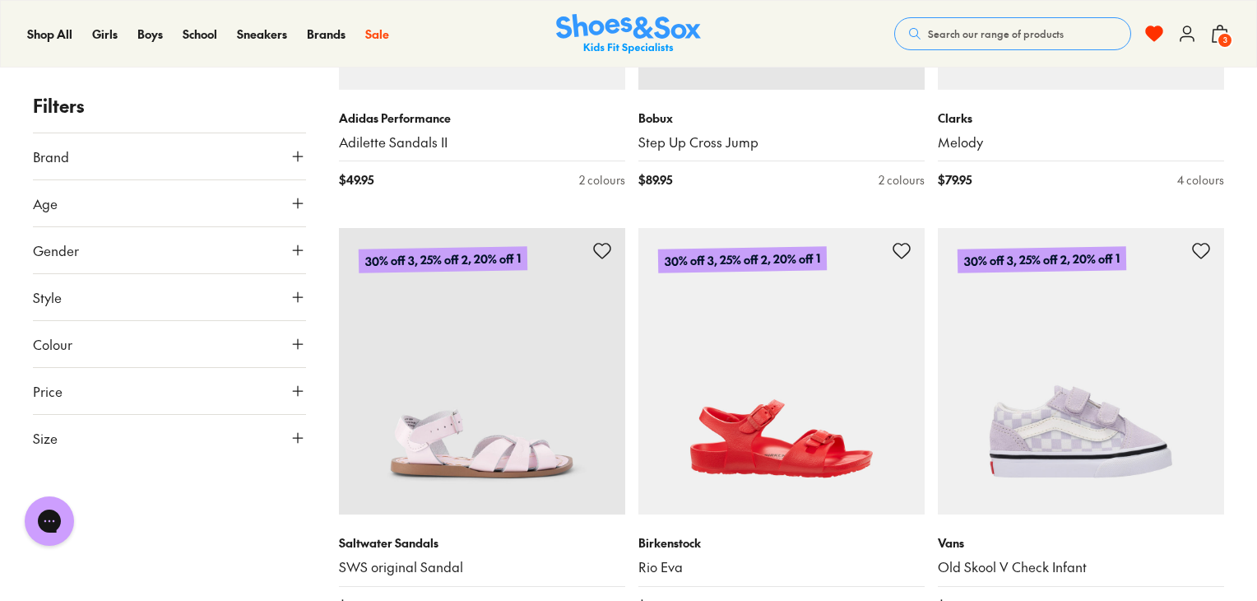
click at [303, 448] on button "Size" at bounding box center [169, 438] width 273 height 46
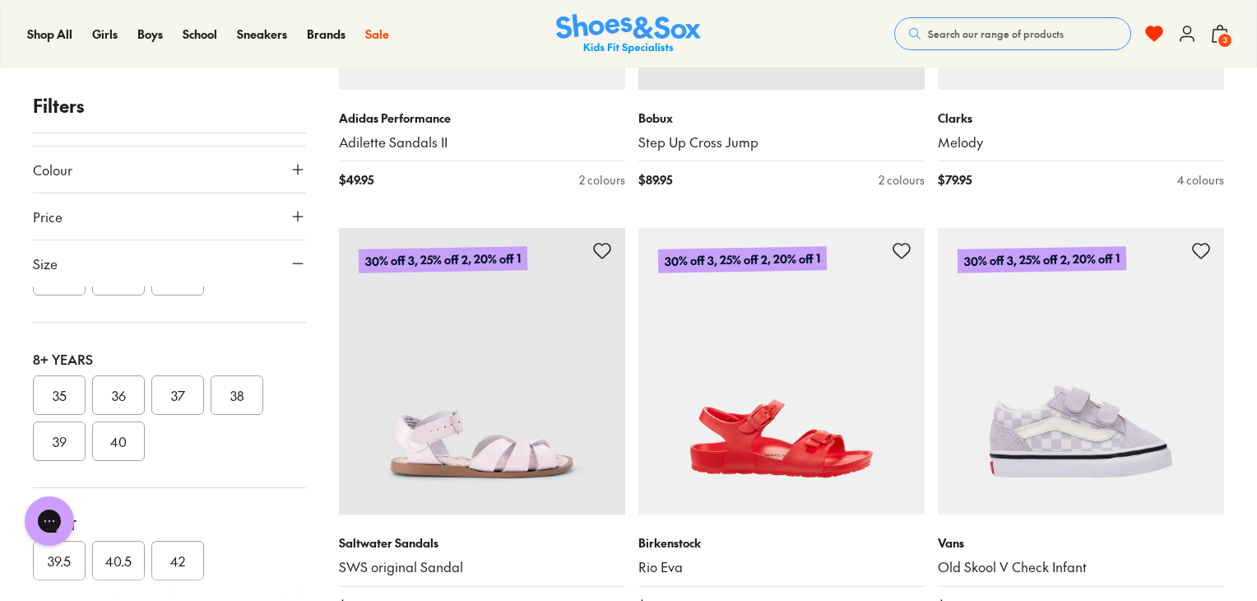
scroll to position [0, 0]
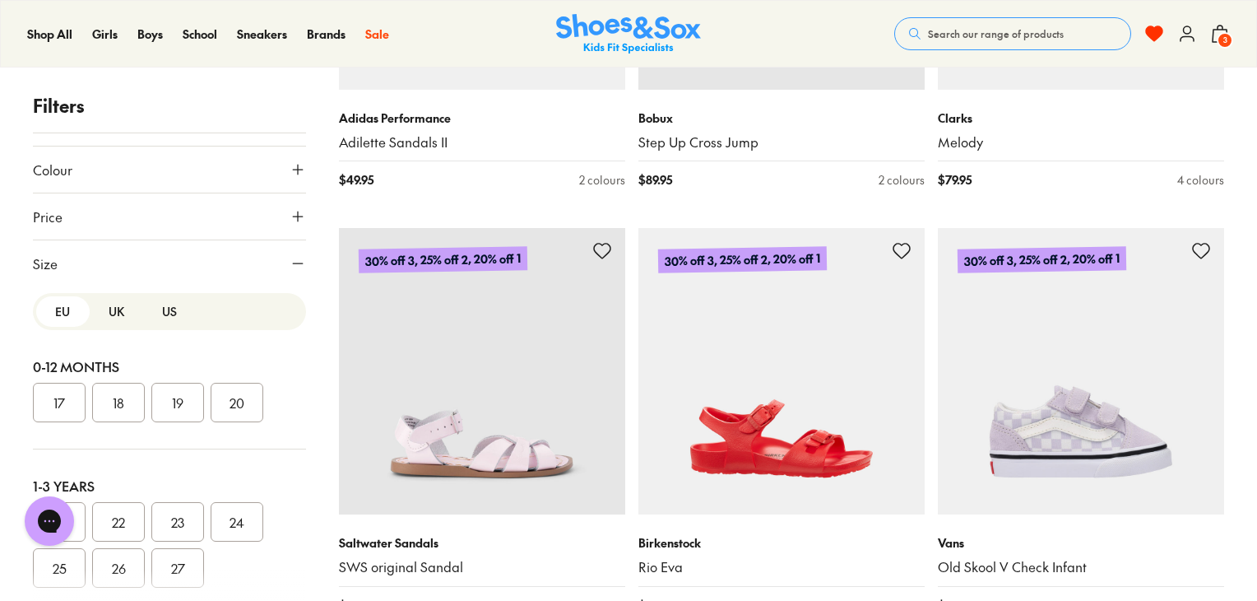
click at [162, 305] on button "US" at bounding box center [169, 311] width 53 height 30
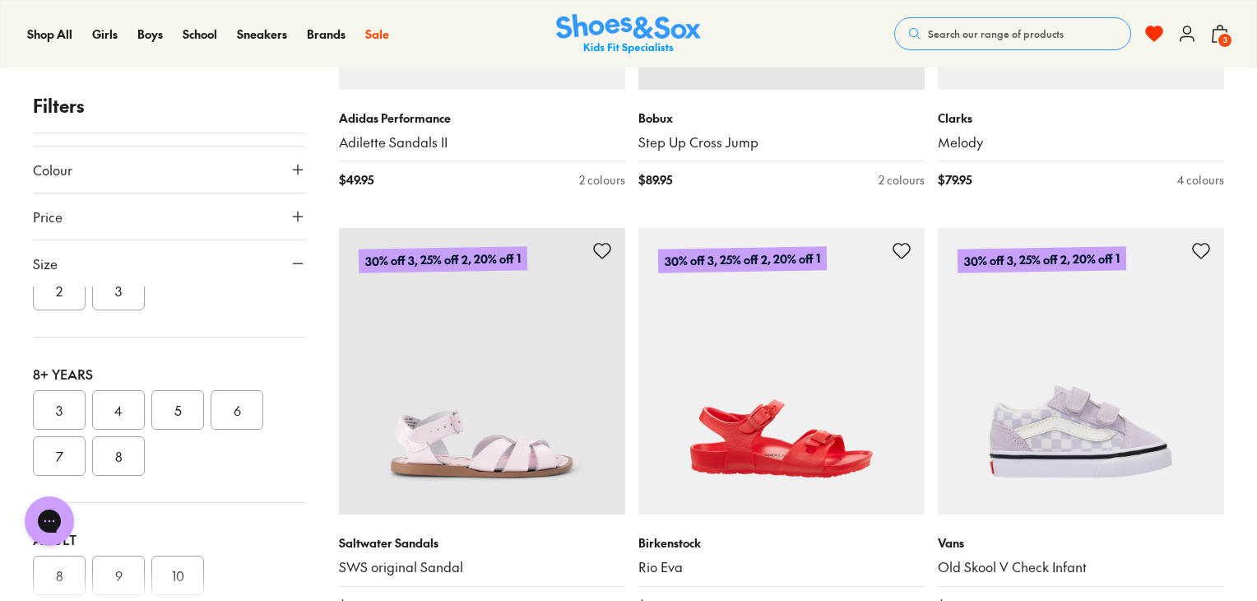
scroll to position [420, 0]
click at [117, 315] on button "3" at bounding box center [118, 312] width 53 height 39
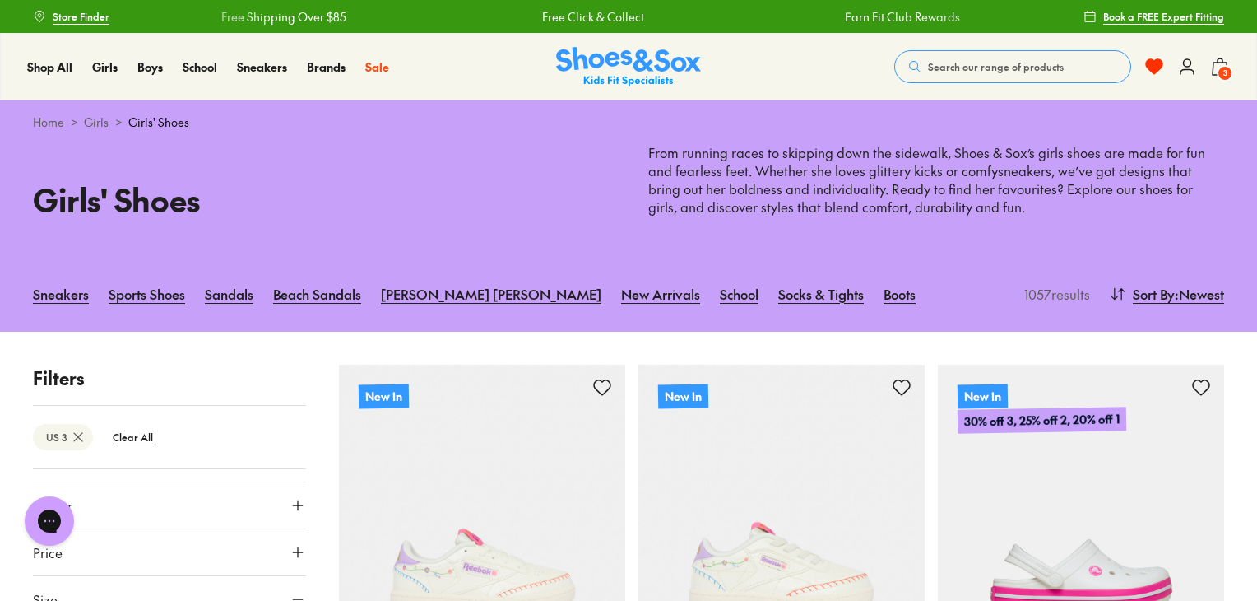
click at [63, 371] on p "Filters" at bounding box center [169, 377] width 273 height 27
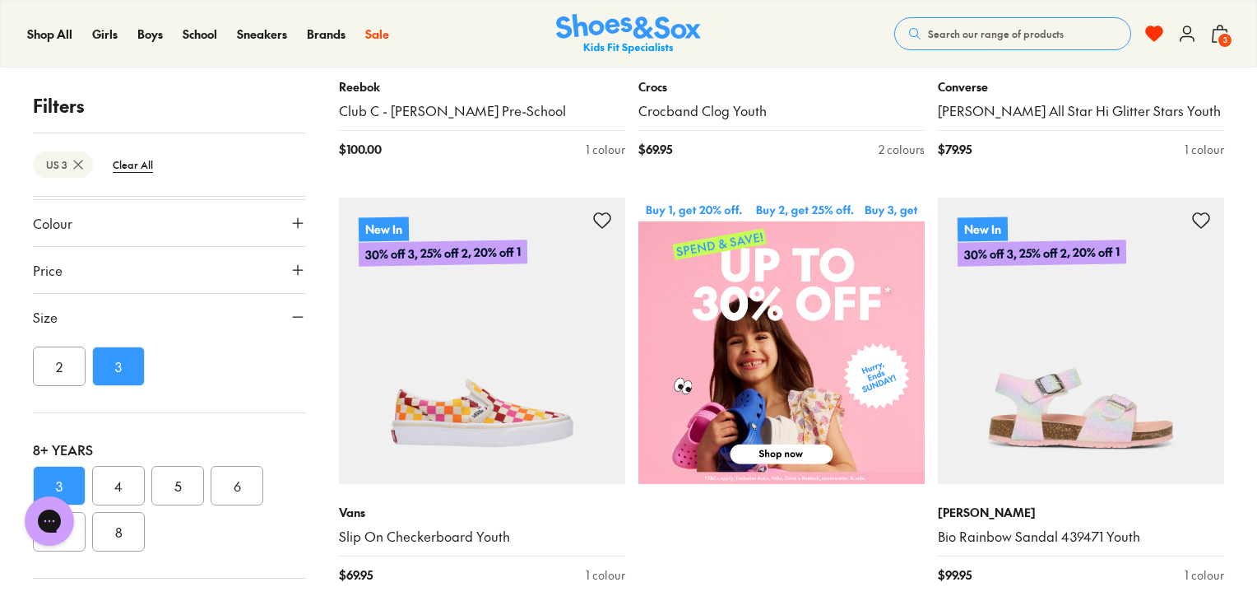
scroll to position [188, 0]
click at [59, 369] on button "2" at bounding box center [59, 362] width 53 height 39
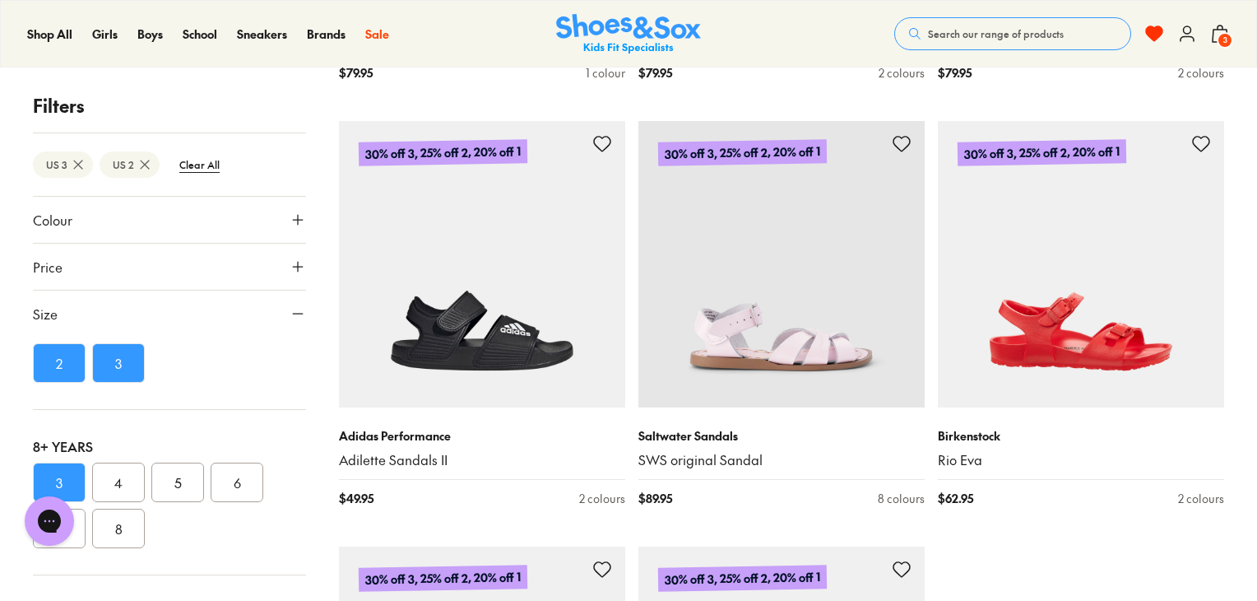
scroll to position [4123, 0]
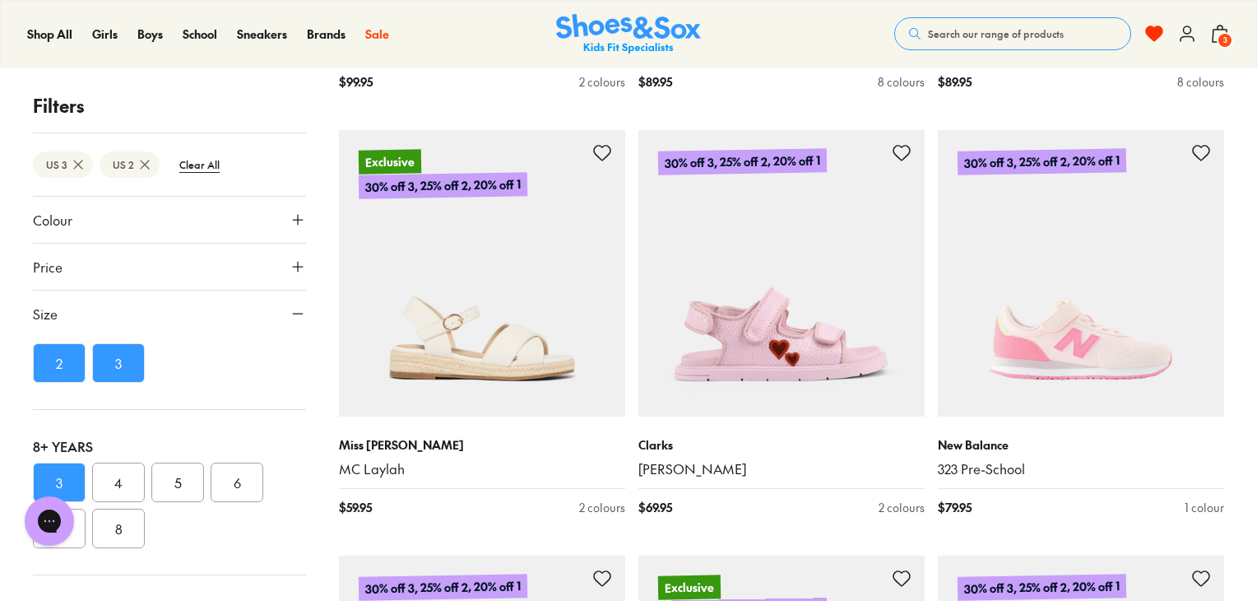
scroll to position [5361, 0]
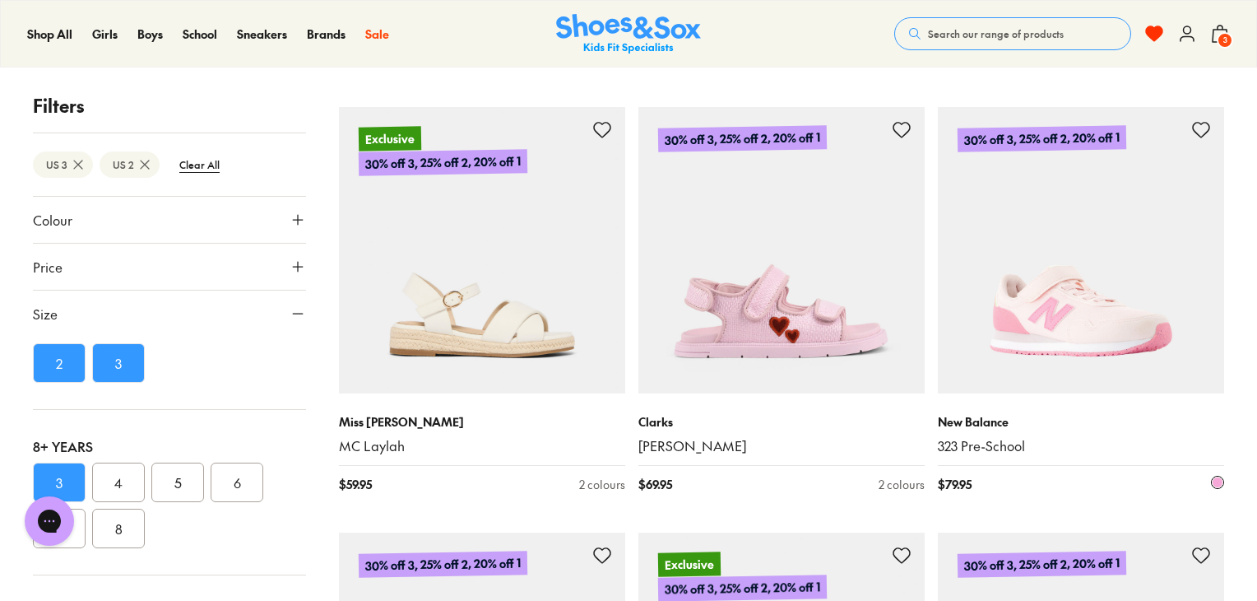
click at [1205, 125] on icon at bounding box center [1201, 130] width 20 height 20
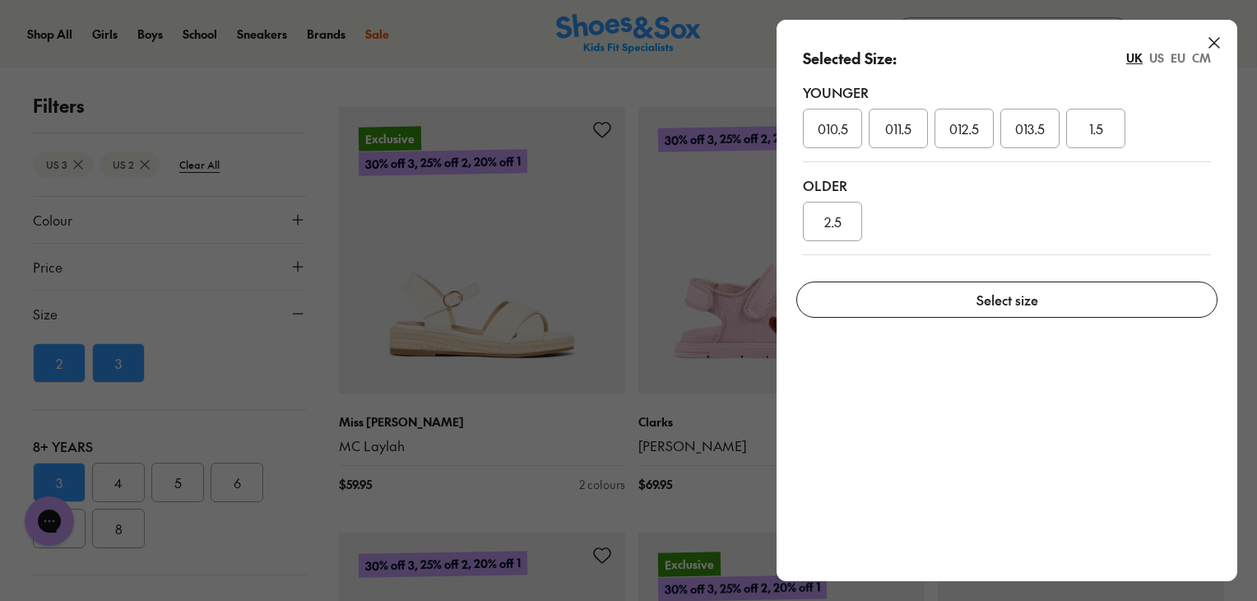
click at [825, 215] on span "2.5" at bounding box center [832, 221] width 17 height 20
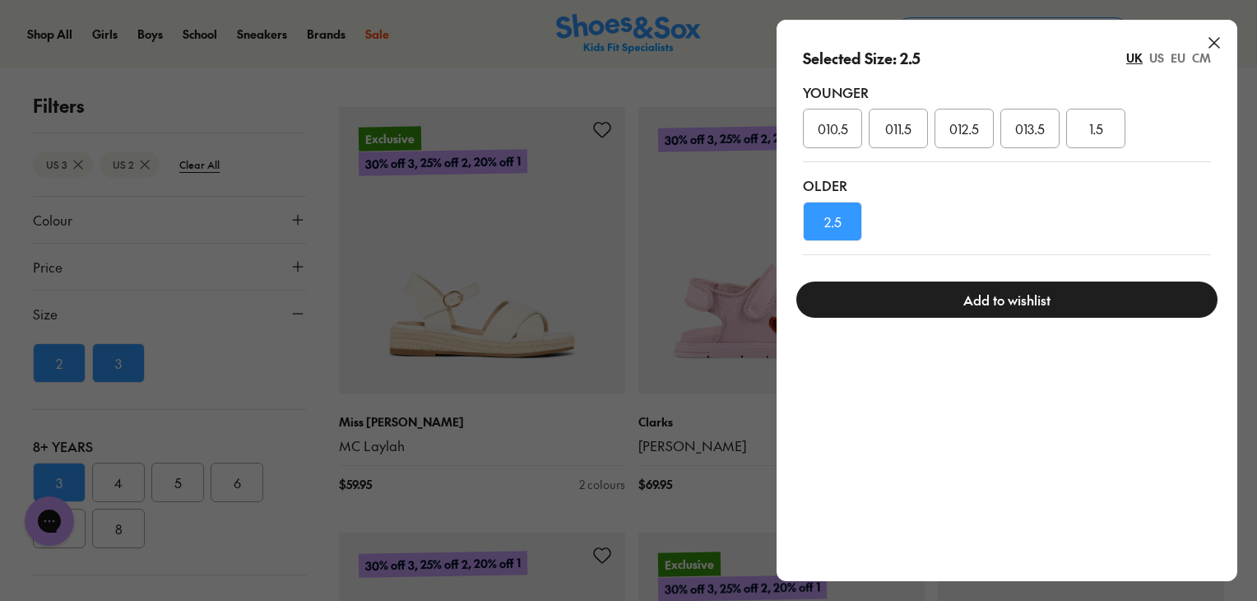
click at [894, 291] on button "Add to wishlist" at bounding box center [1006, 299] width 421 height 36
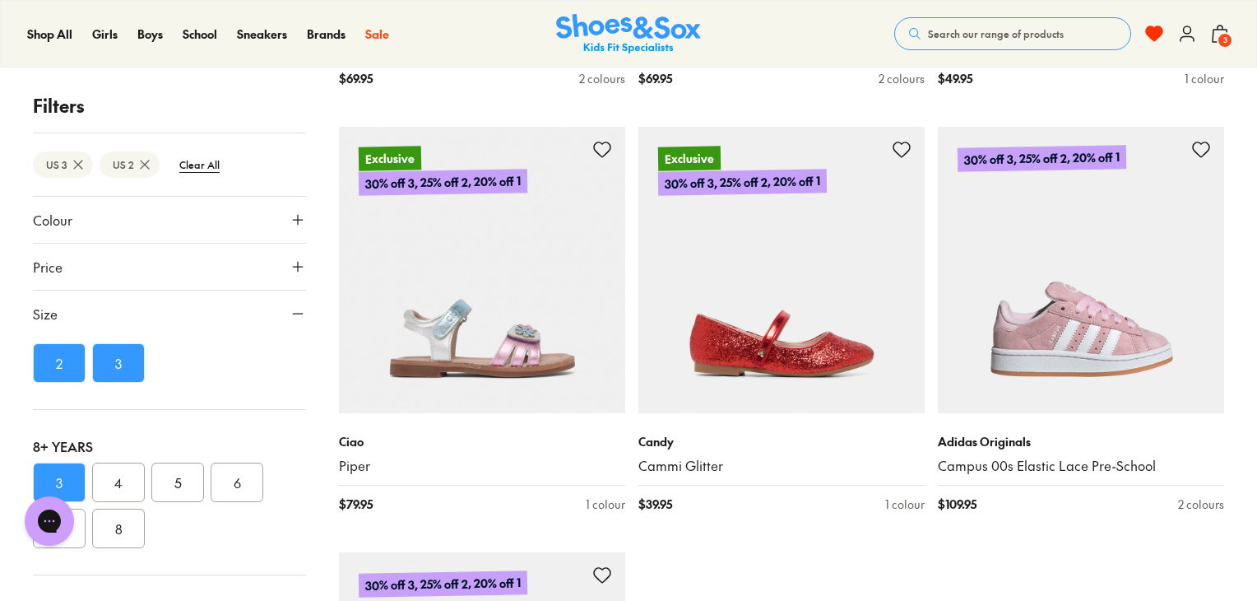
scroll to position [8672, 0]
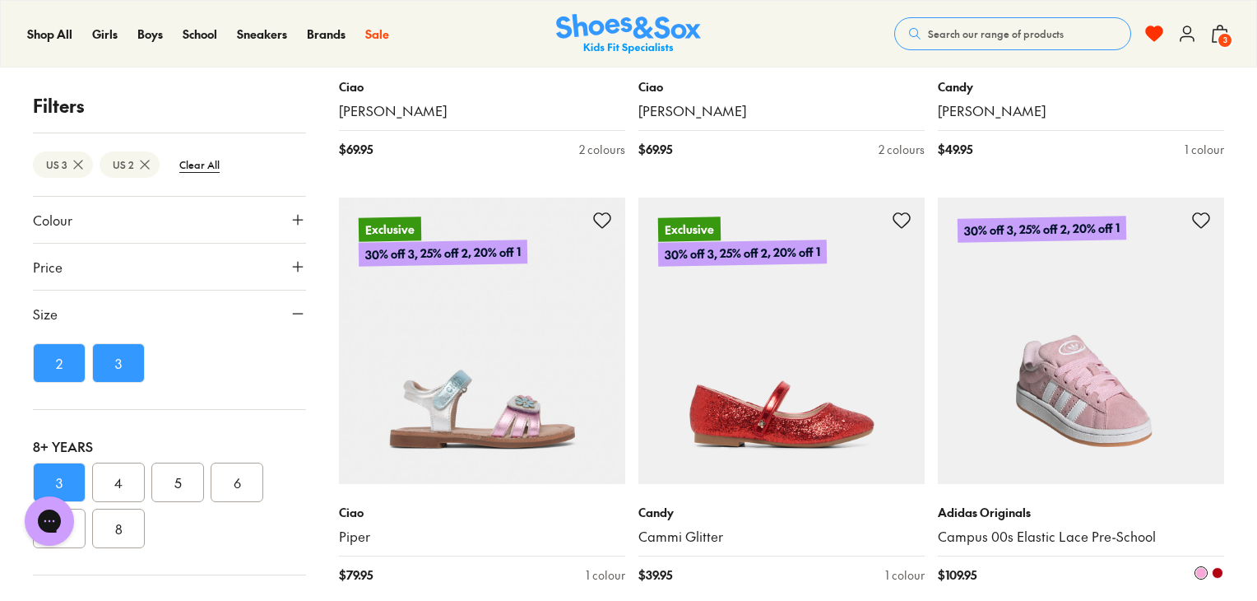
click at [1204, 220] on icon at bounding box center [1201, 221] width 20 height 20
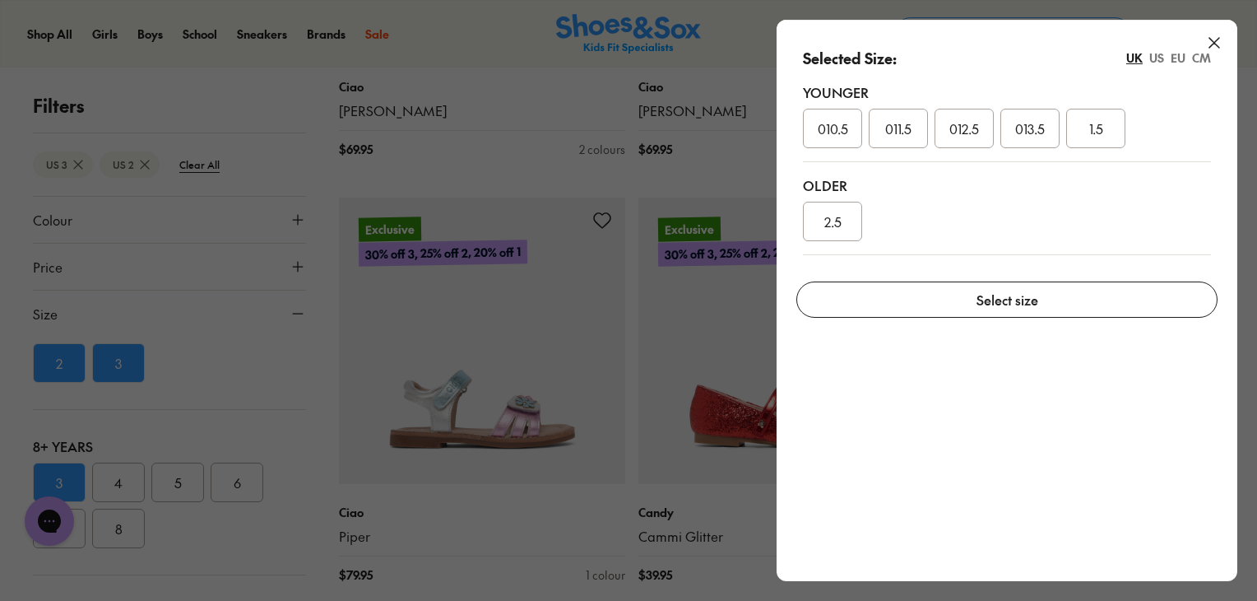
click at [838, 221] on span "2.5" at bounding box center [832, 221] width 17 height 20
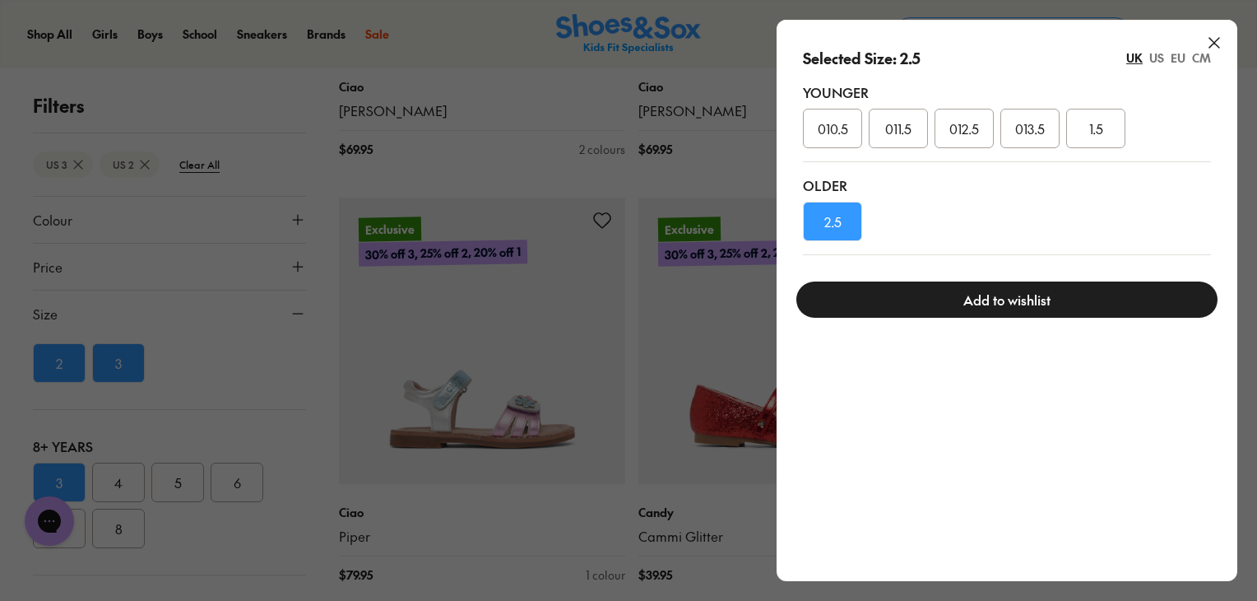
click at [953, 298] on button "Add to wishlist" at bounding box center [1006, 299] width 421 height 36
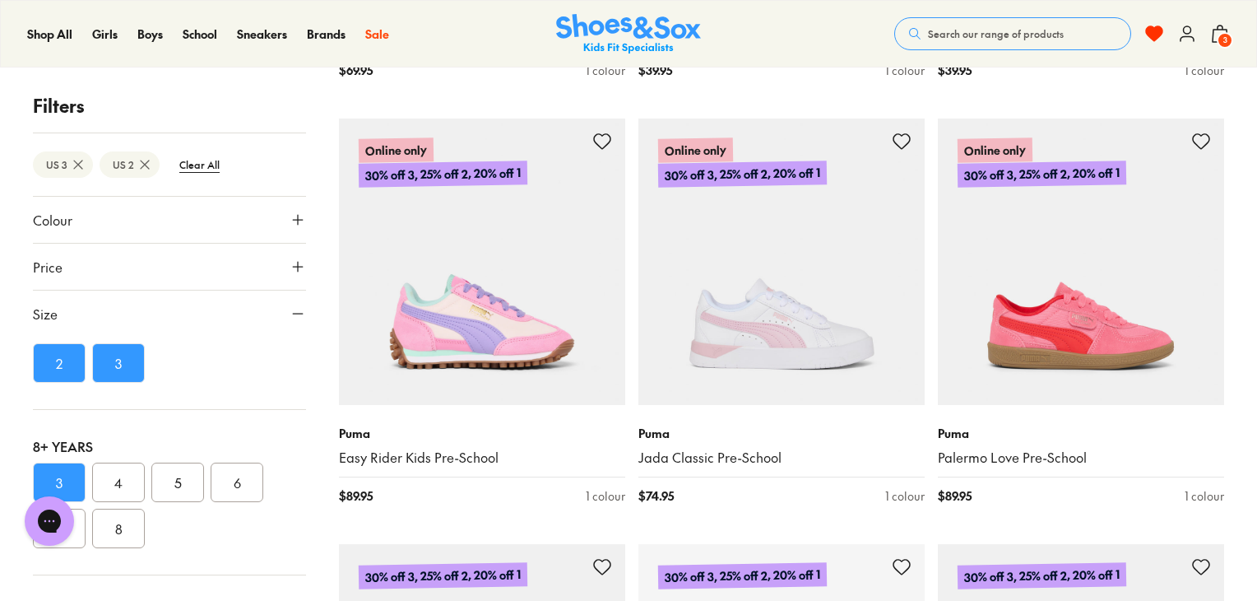
scroll to position [10470, 0]
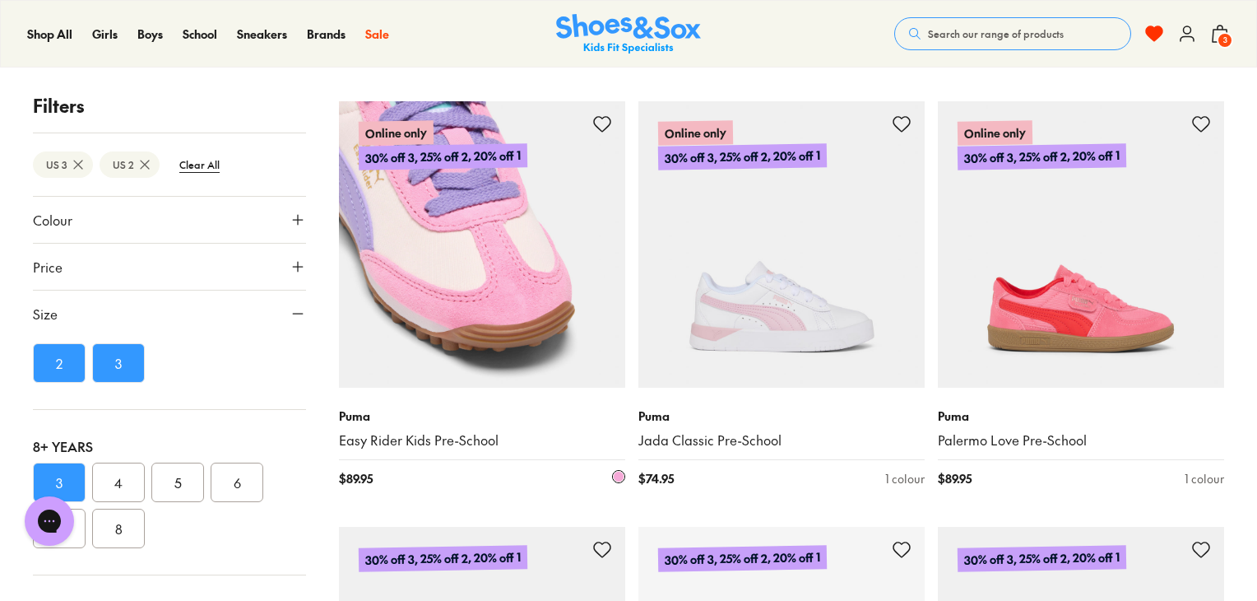
click at [605, 121] on icon at bounding box center [602, 124] width 20 height 20
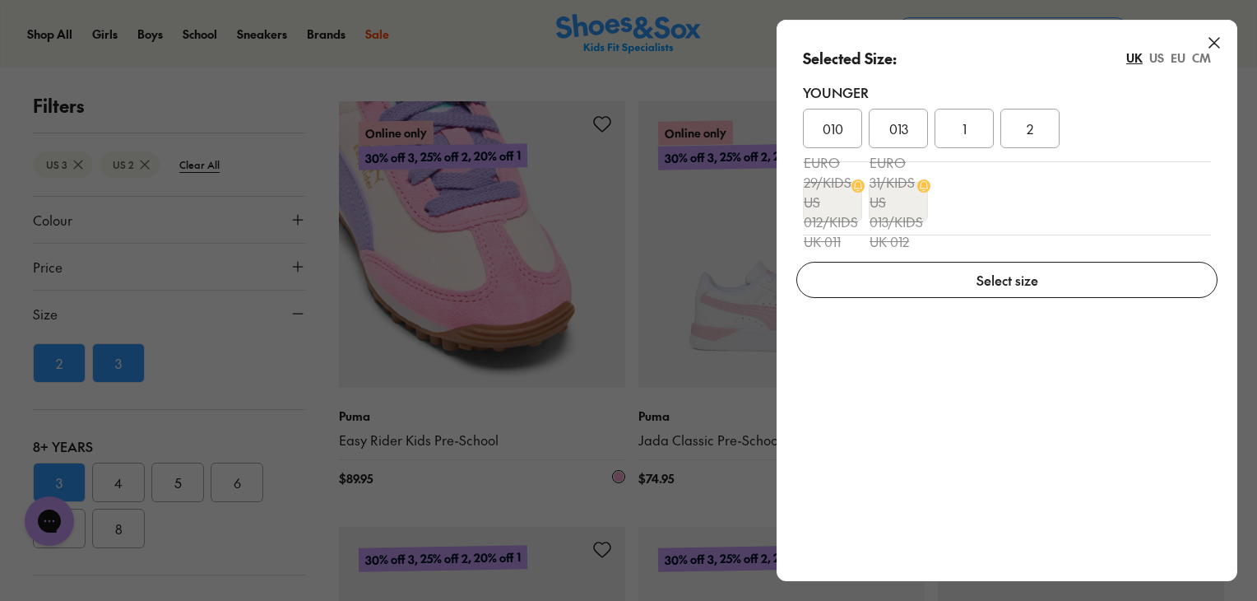
click at [1037, 119] on div "2" at bounding box center [1029, 128] width 59 height 39
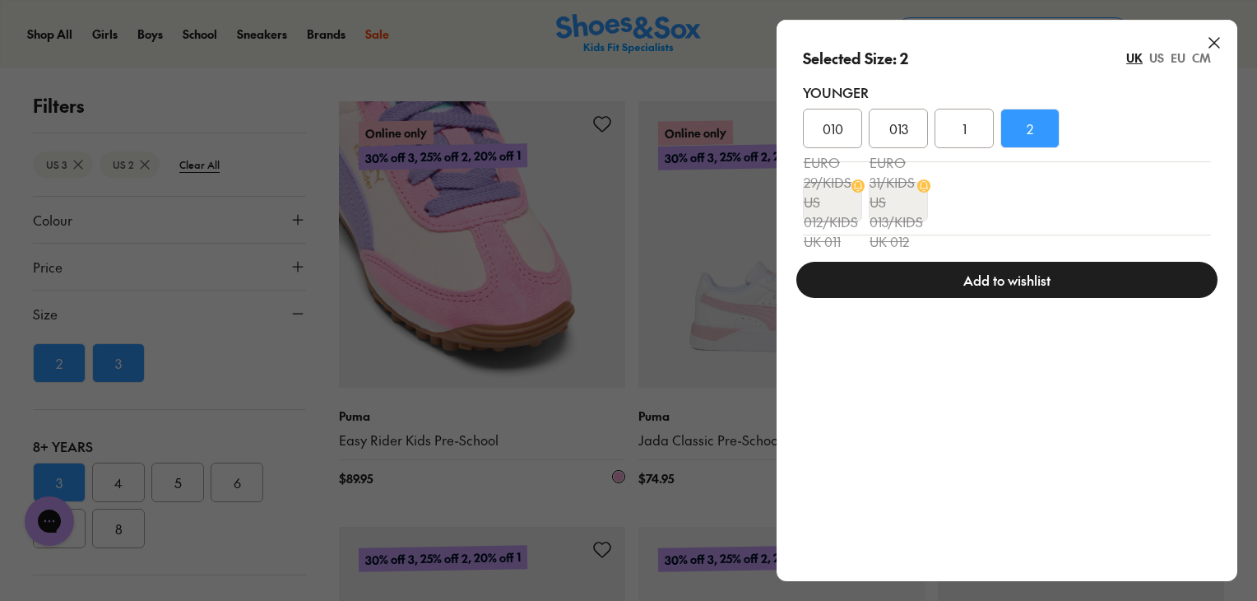
click at [936, 299] on div "Add to wishlist" at bounding box center [1007, 279] width 461 height 63
click at [928, 278] on button "Add to wishlist" at bounding box center [1006, 280] width 421 height 36
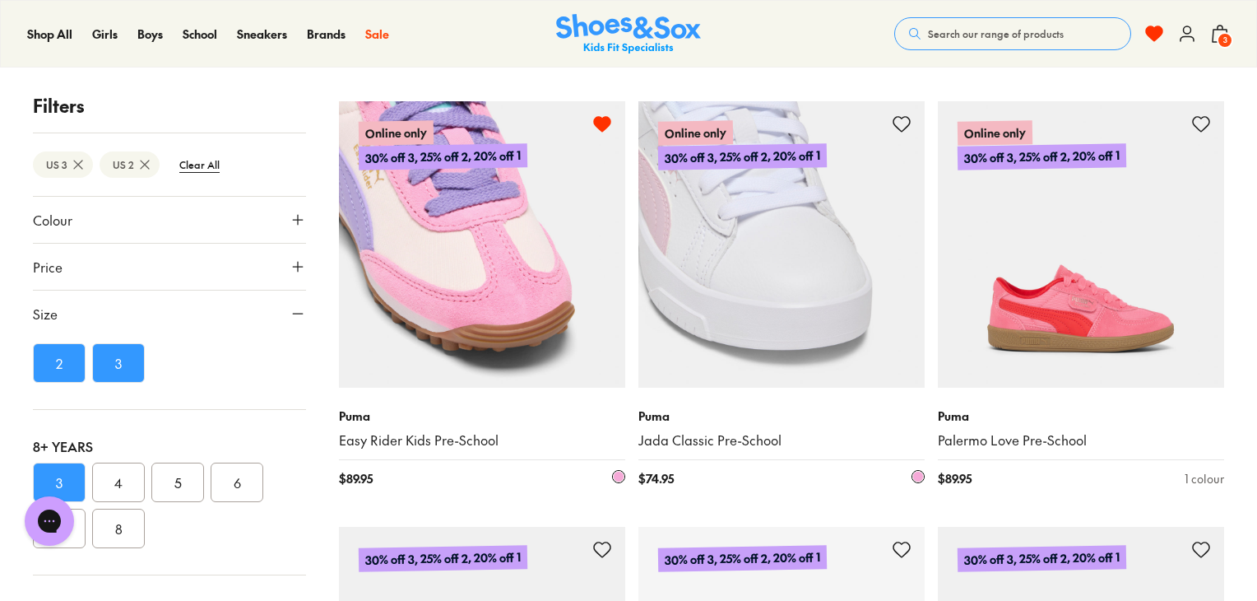
click at [902, 121] on icon at bounding box center [902, 124] width 20 height 20
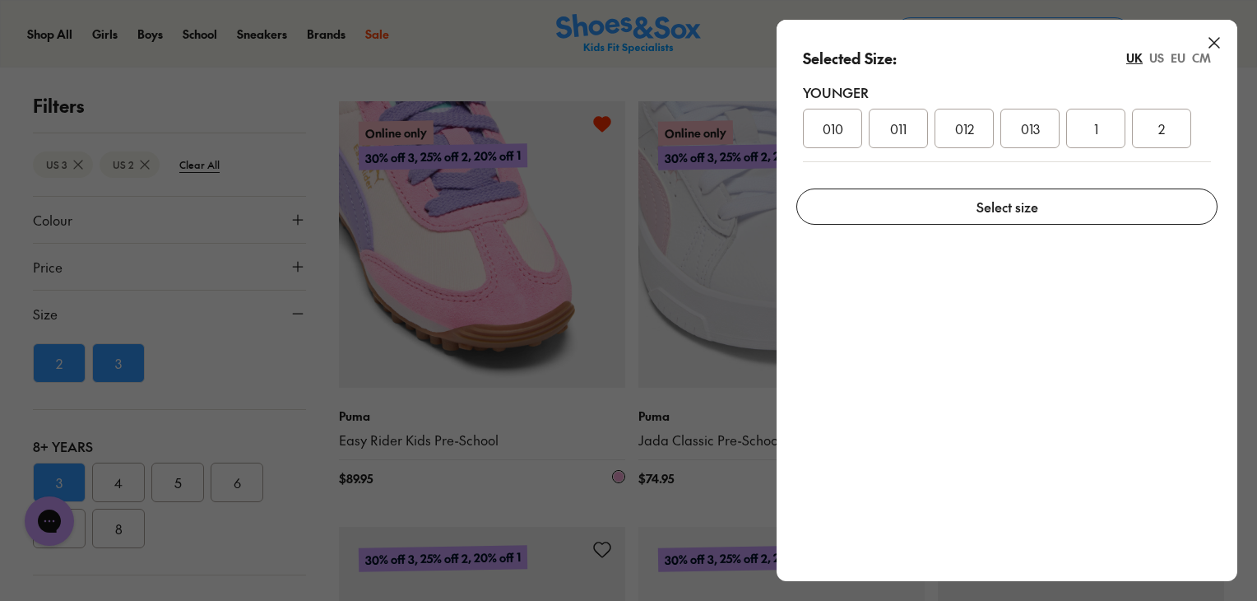
click at [1147, 129] on div "2" at bounding box center [1161, 128] width 59 height 39
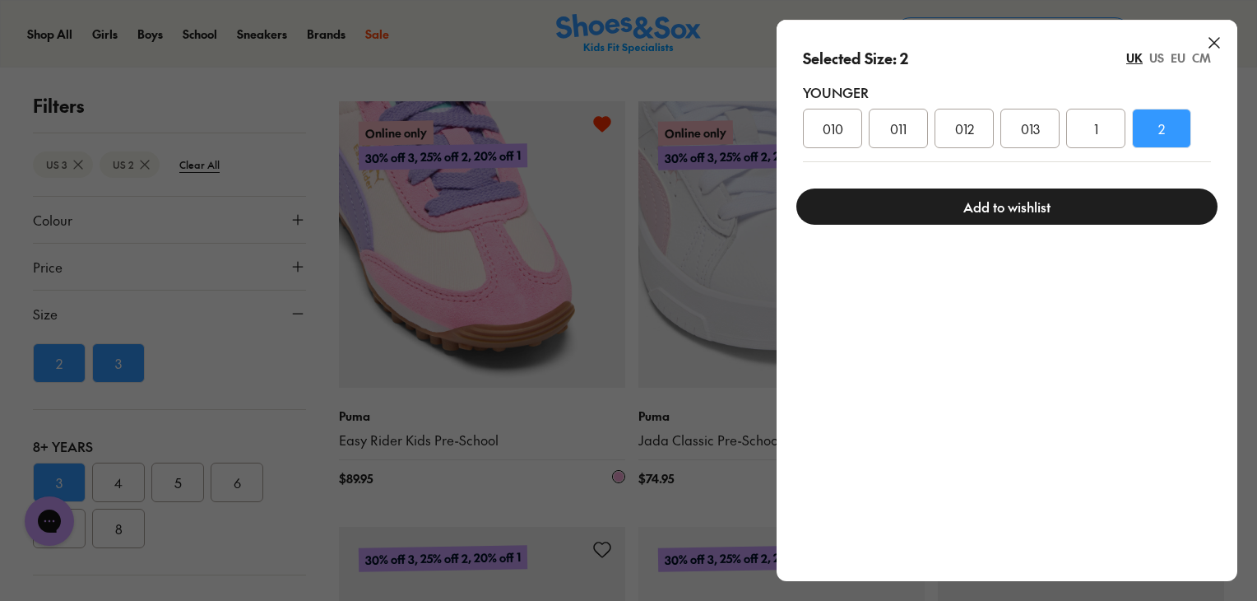
click at [1017, 210] on button "Add to wishlist" at bounding box center [1006, 206] width 421 height 36
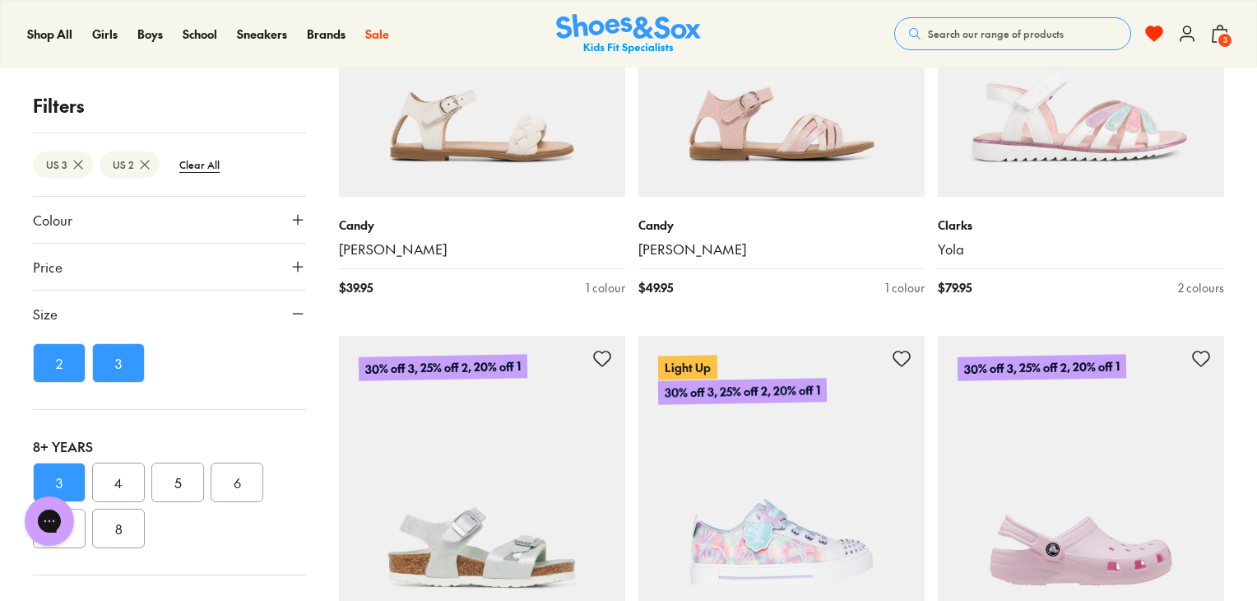
scroll to position [12721, 0]
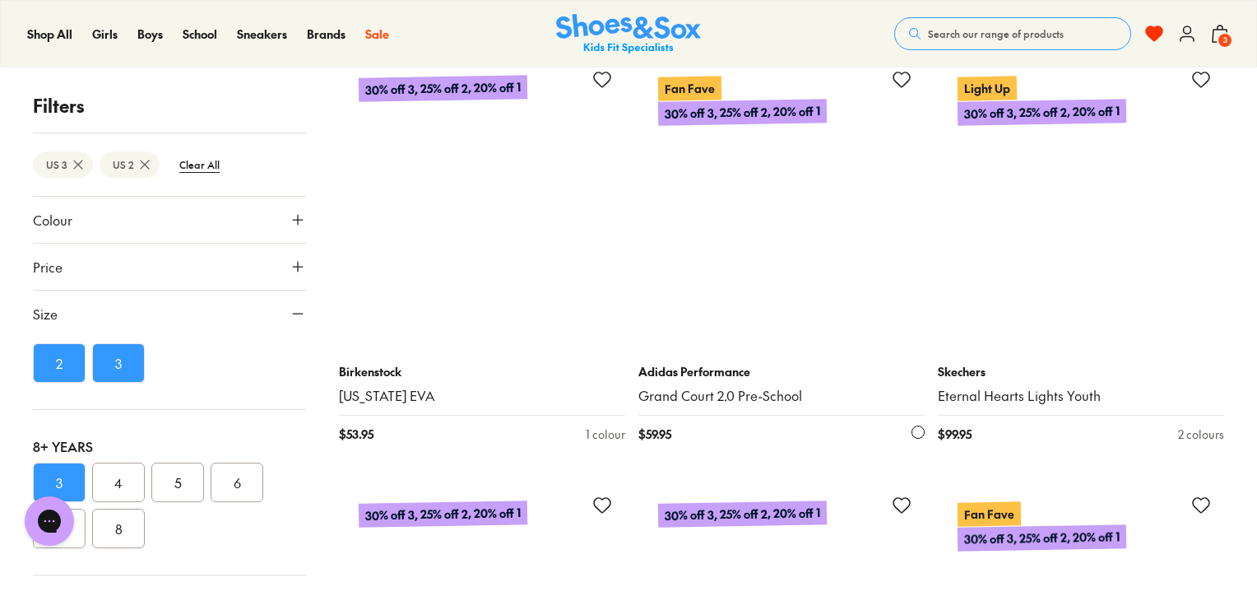
scroll to position [15584, 0]
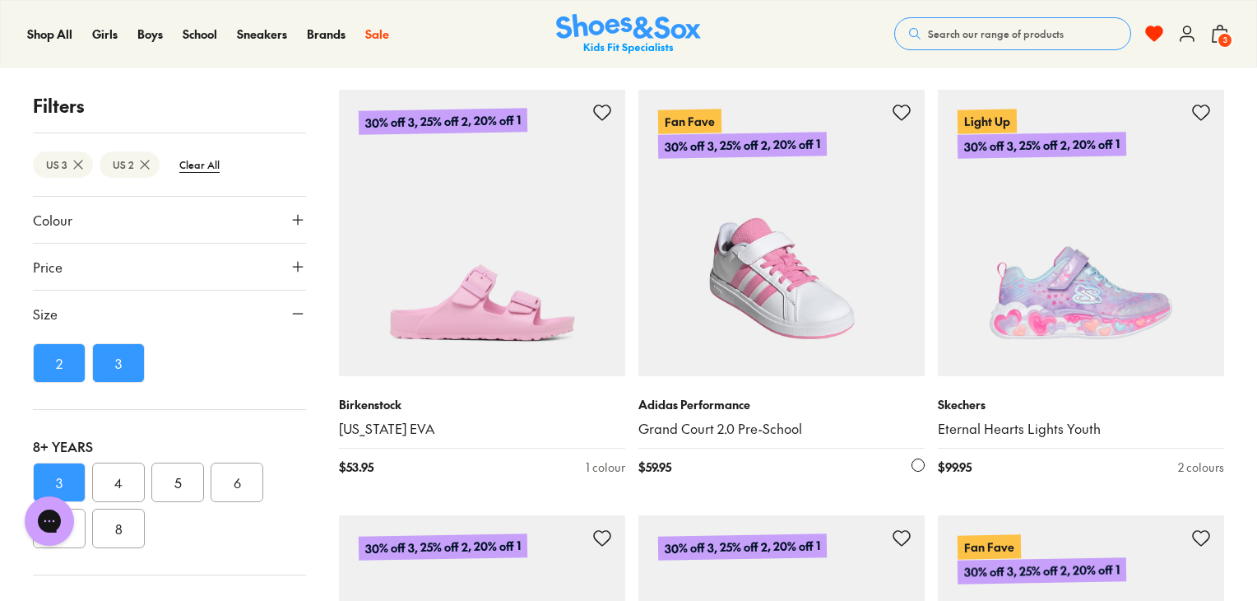
click at [905, 113] on icon at bounding box center [902, 113] width 20 height 20
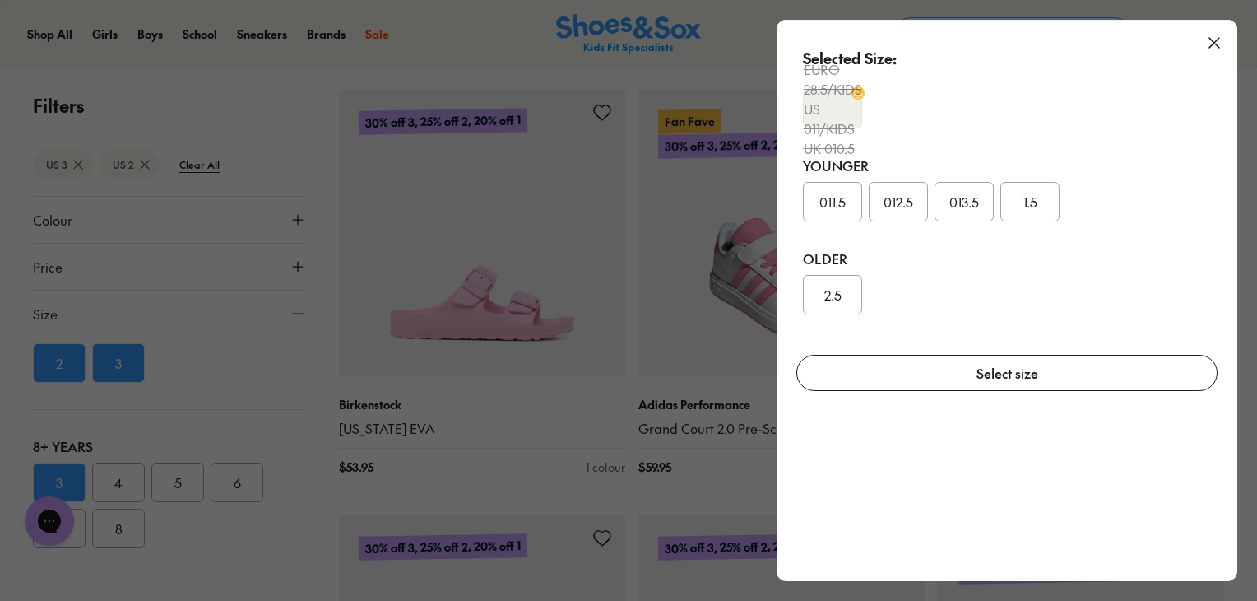
click at [836, 277] on div "2.5" at bounding box center [832, 294] width 59 height 39
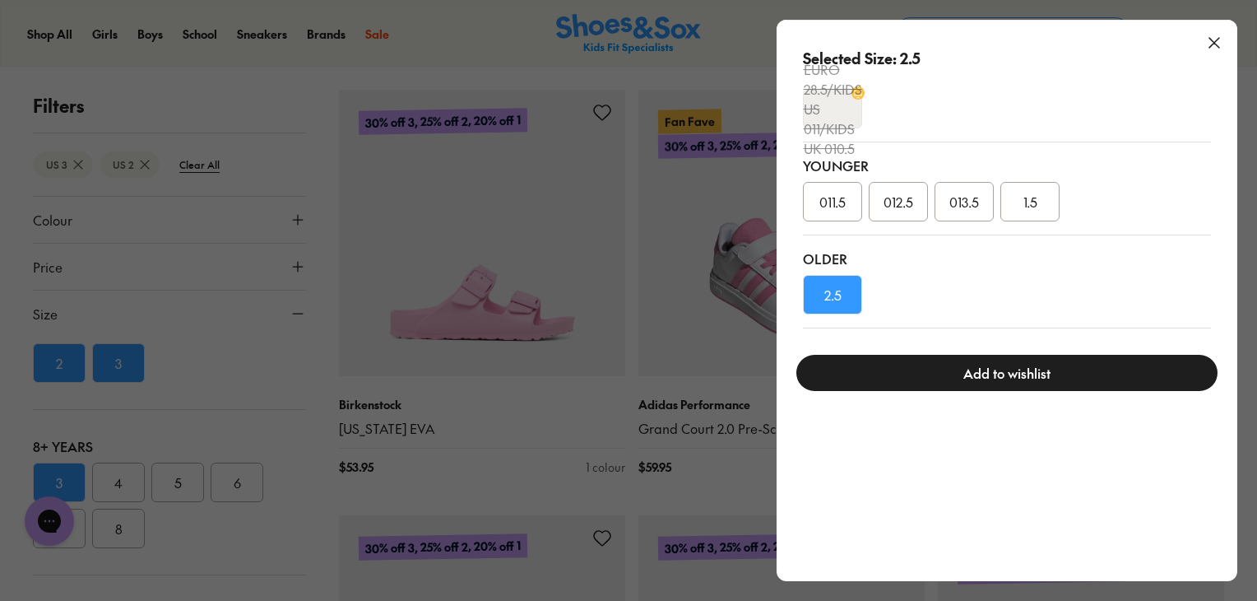
click at [899, 369] on button "Add to wishlist" at bounding box center [1006, 373] width 421 height 36
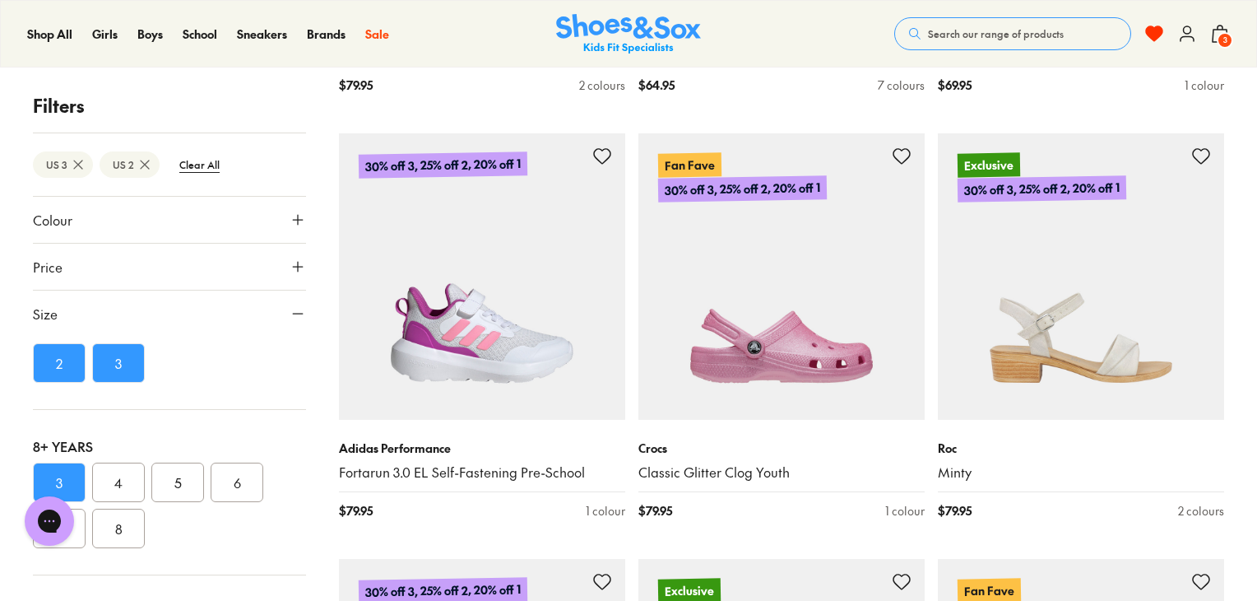
scroll to position [16901, 0]
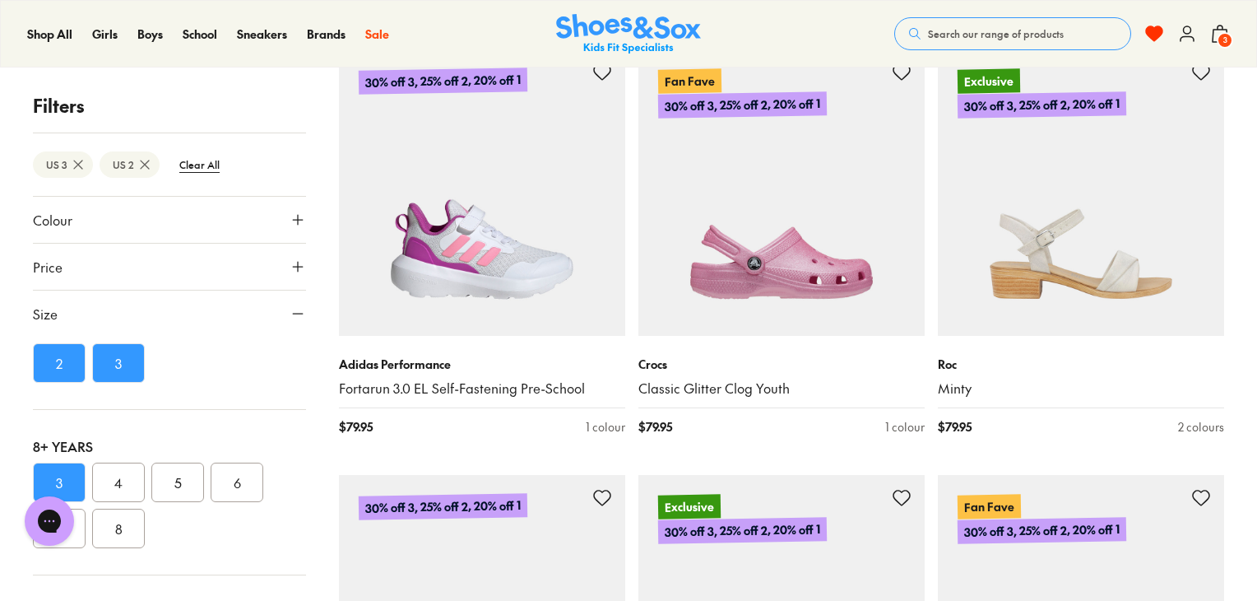
click at [609, 57] on div "Shop All Shop All Shop All Up to 30% off New Arrivals Online Only Best Sellers …" at bounding box center [628, 33] width 1257 height 67
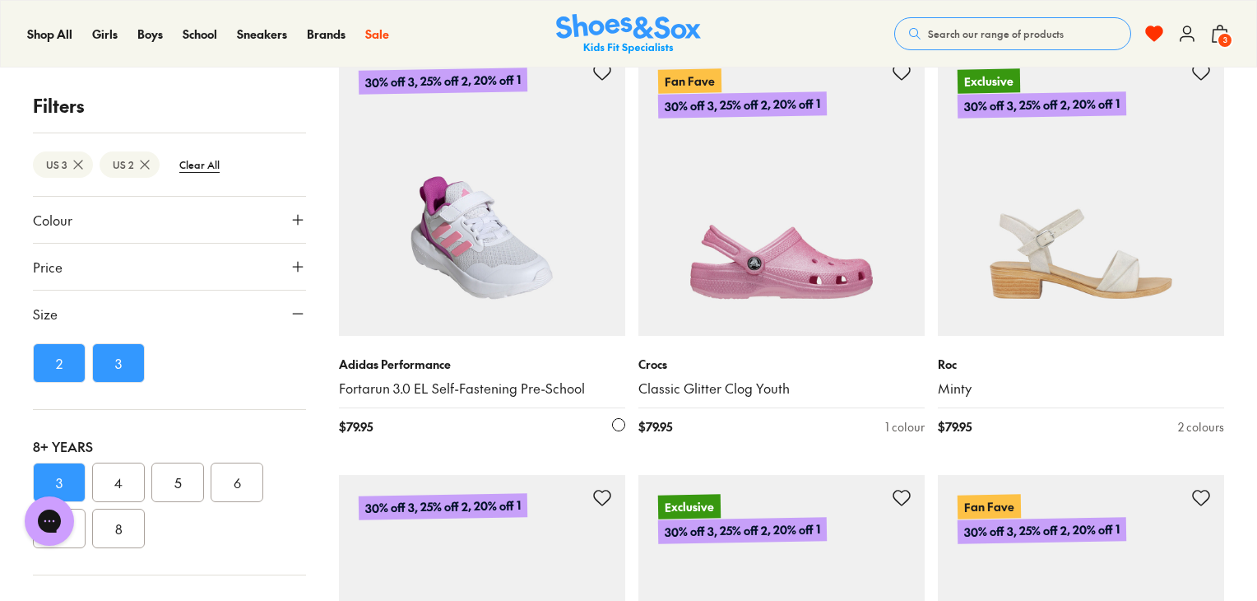
click at [609, 71] on use at bounding box center [602, 72] width 16 height 15
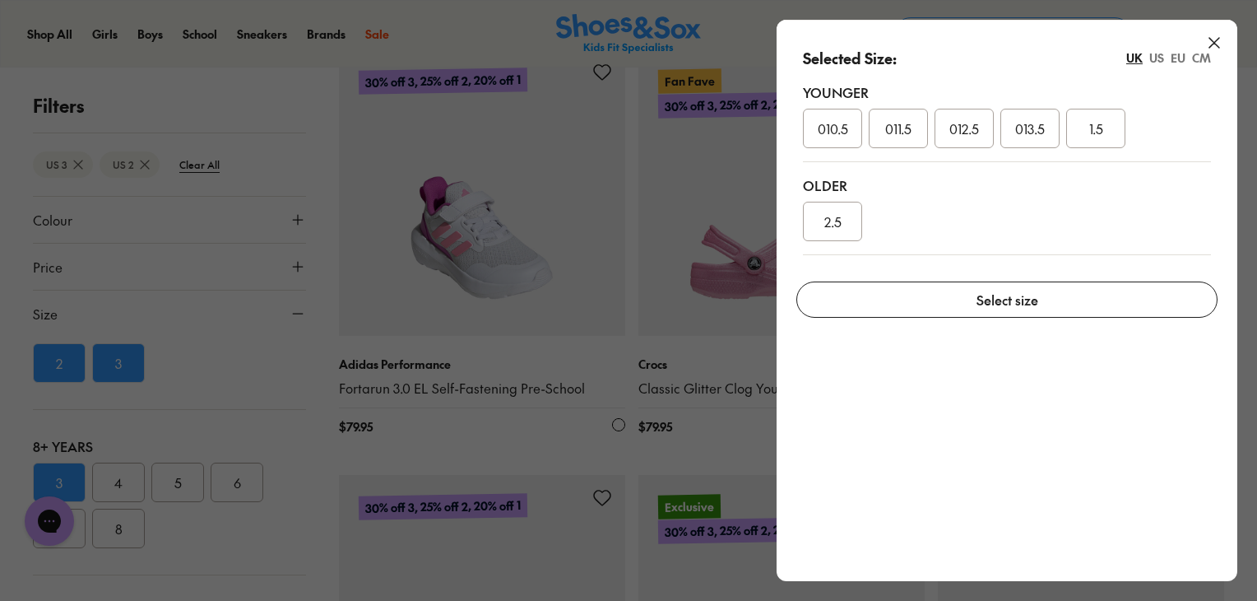
click at [819, 230] on div "2.5" at bounding box center [832, 221] width 59 height 39
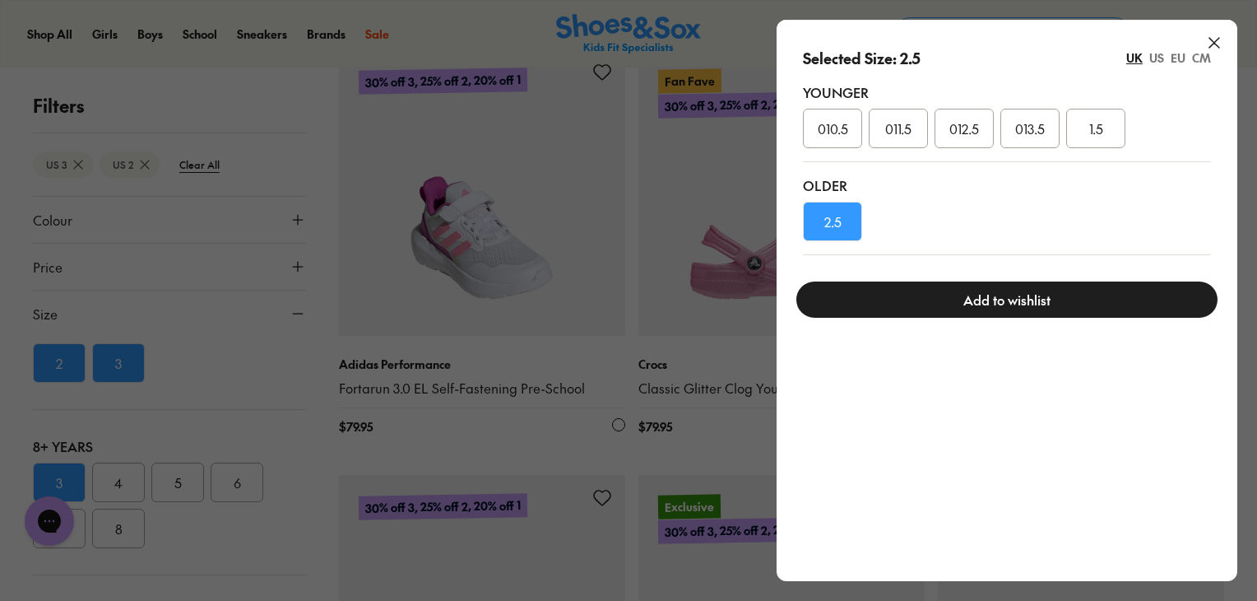
click at [902, 312] on button "Add to wishlist" at bounding box center [1006, 299] width 421 height 36
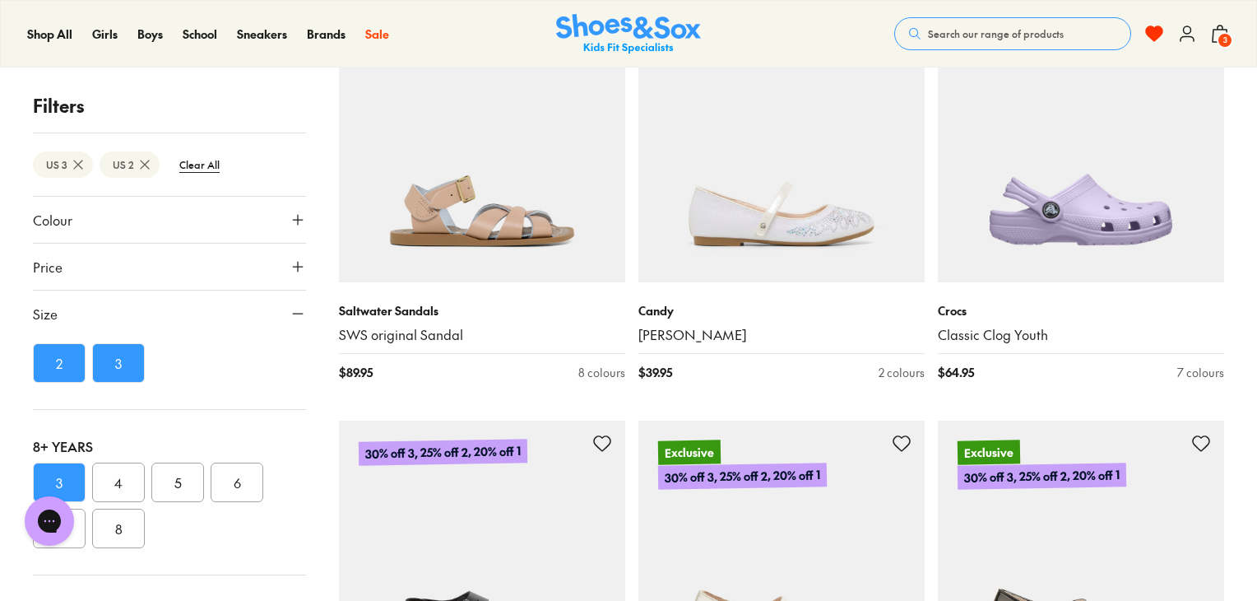
scroll to position [17822, 0]
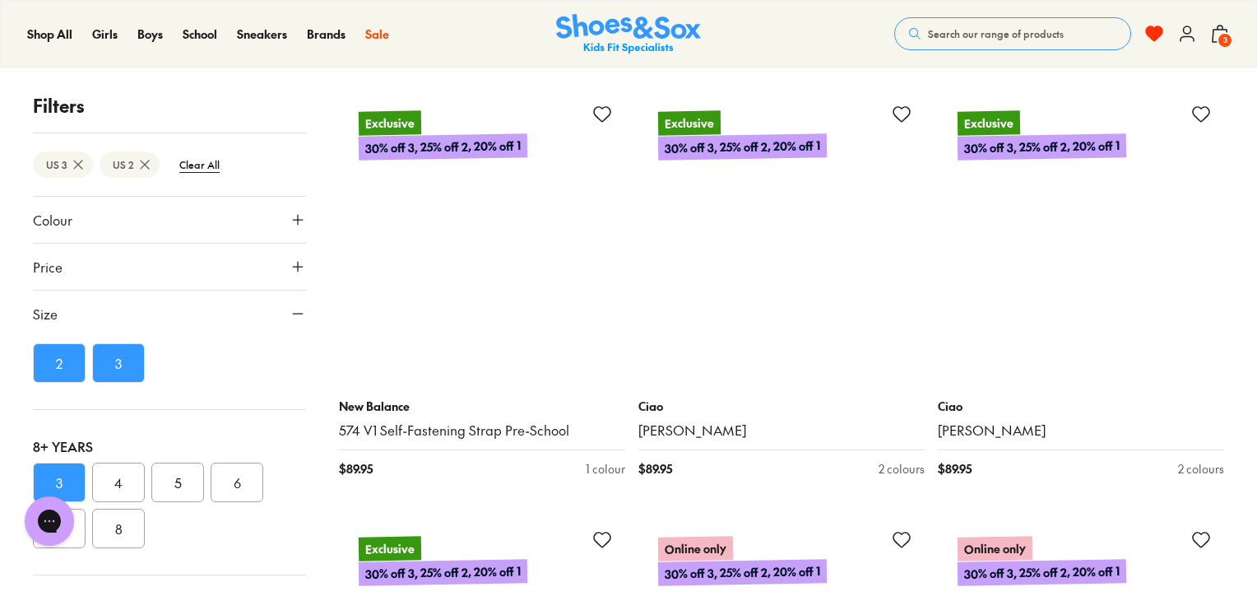
scroll to position [19040, 0]
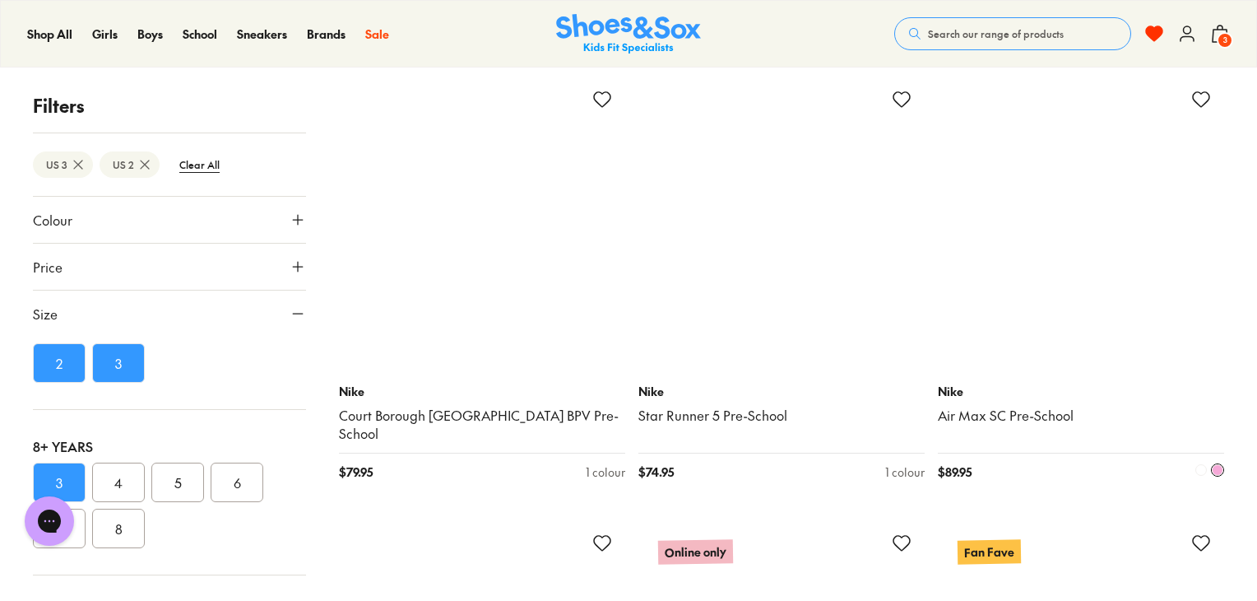
scroll to position [23186, 0]
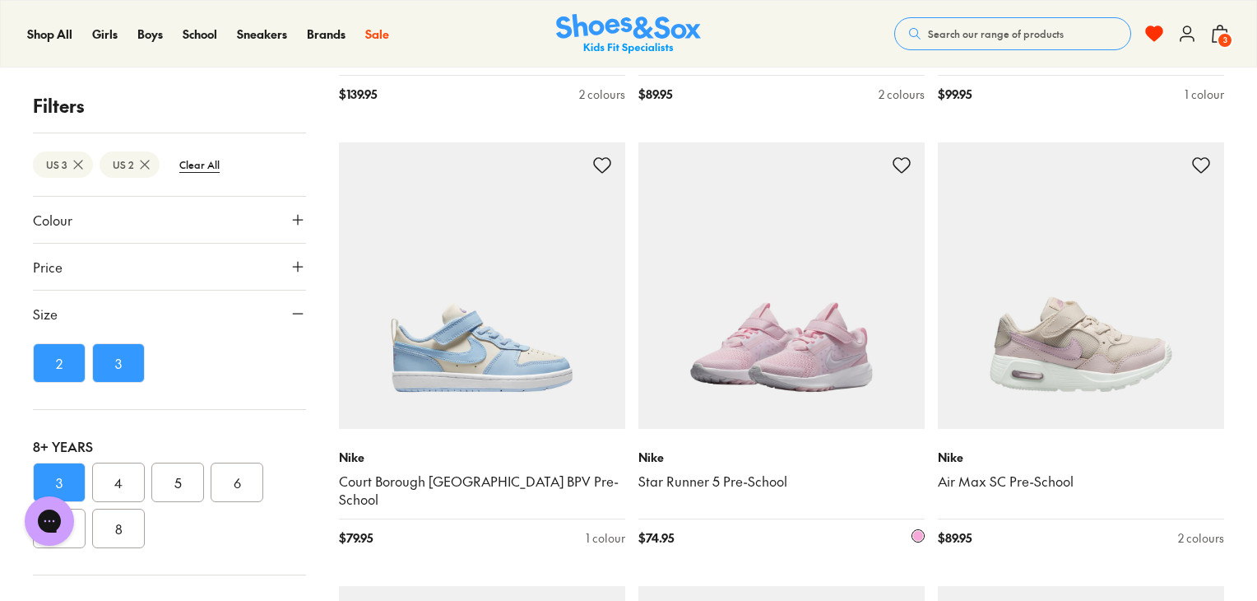
click at [900, 168] on icon at bounding box center [902, 165] width 20 height 20
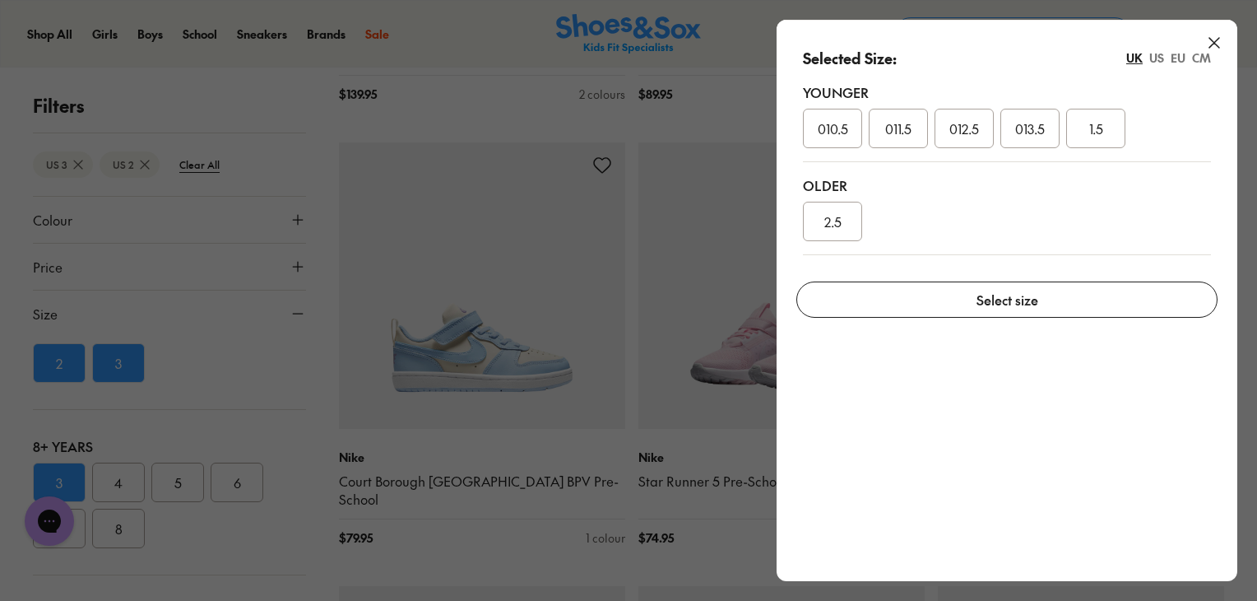
click at [839, 219] on span "2.5" at bounding box center [832, 221] width 17 height 20
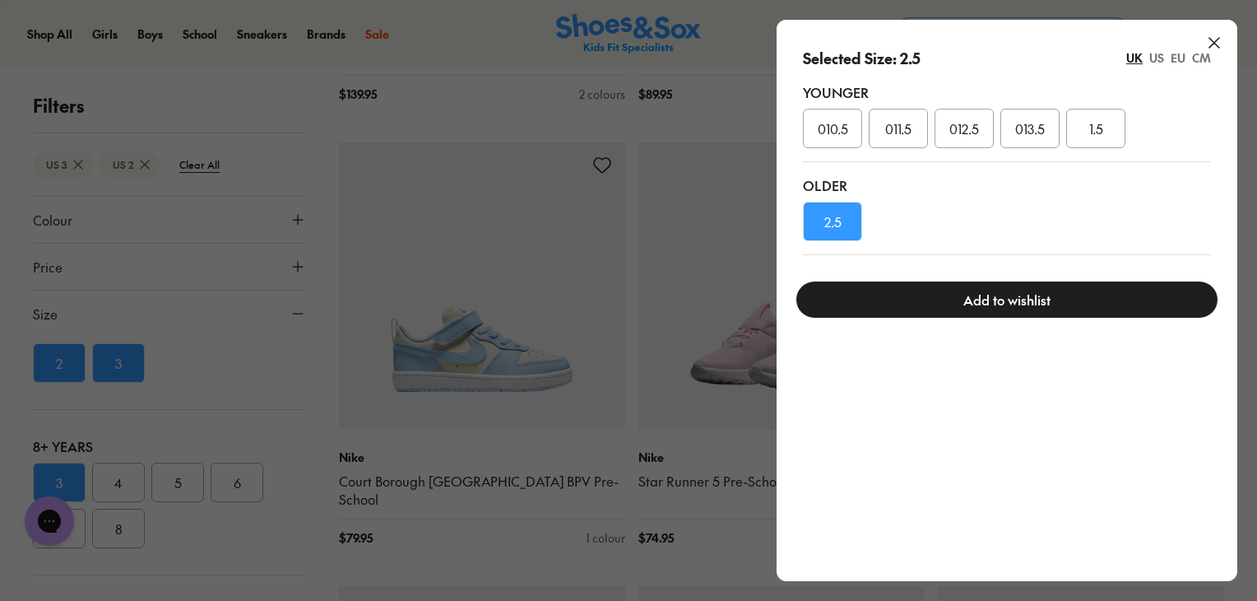
click at [900, 290] on button "Add to wishlist" at bounding box center [1006, 299] width 421 height 36
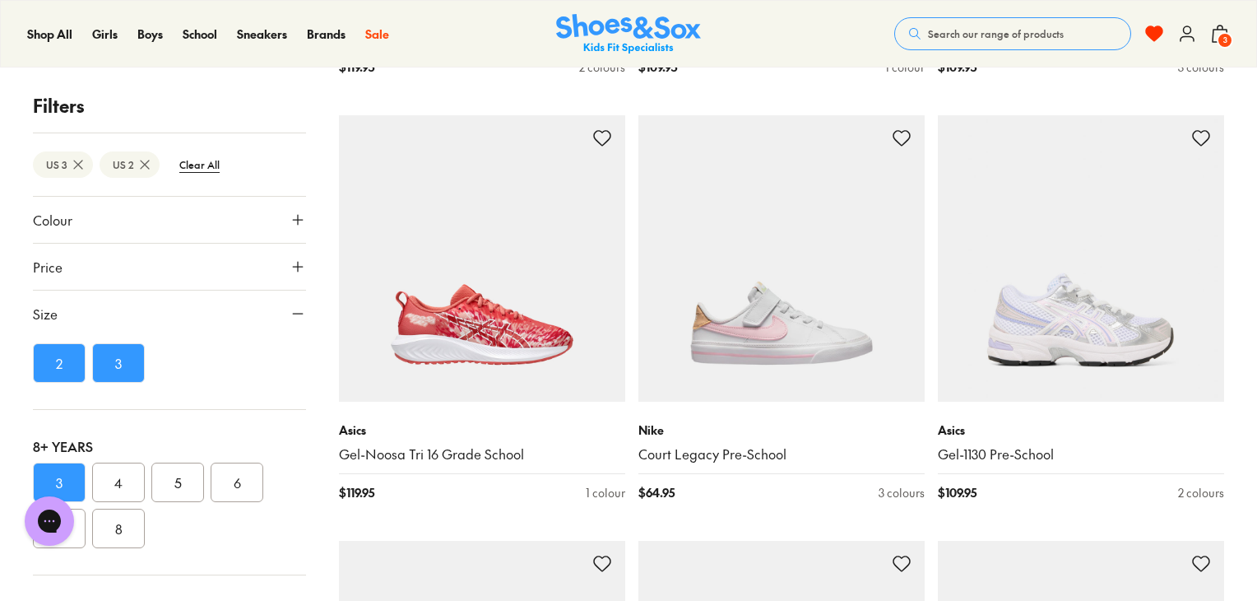
scroll to position [25391, 0]
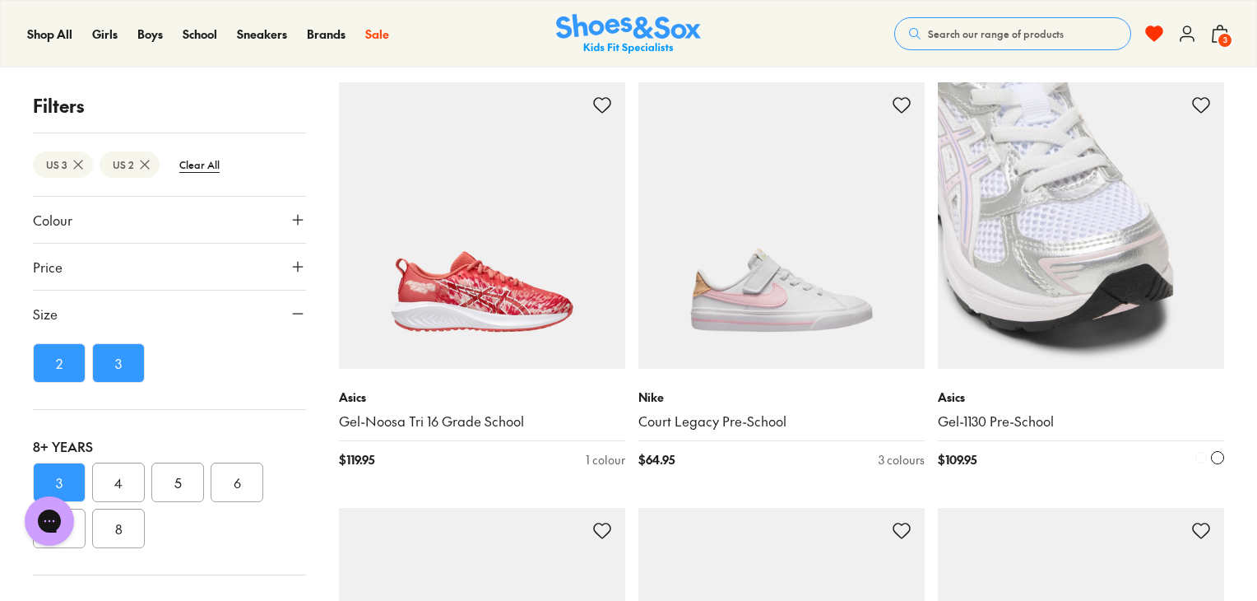
click at [1205, 98] on use at bounding box center [1201, 105] width 16 height 15
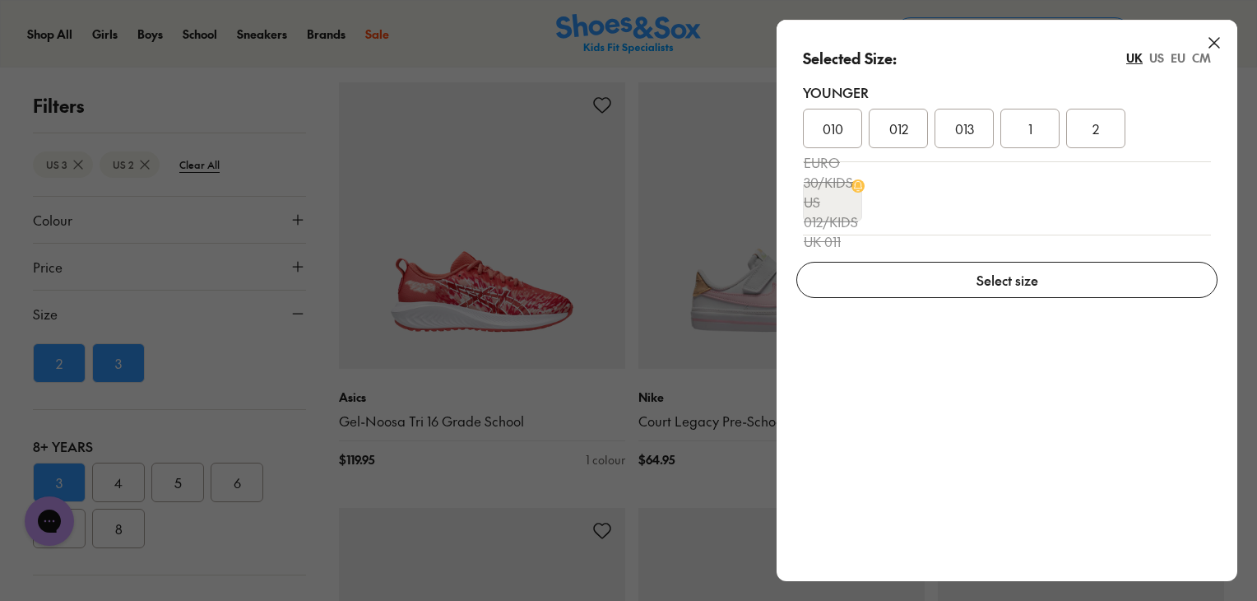
click at [1097, 128] on span "2" at bounding box center [1096, 128] width 7 height 20
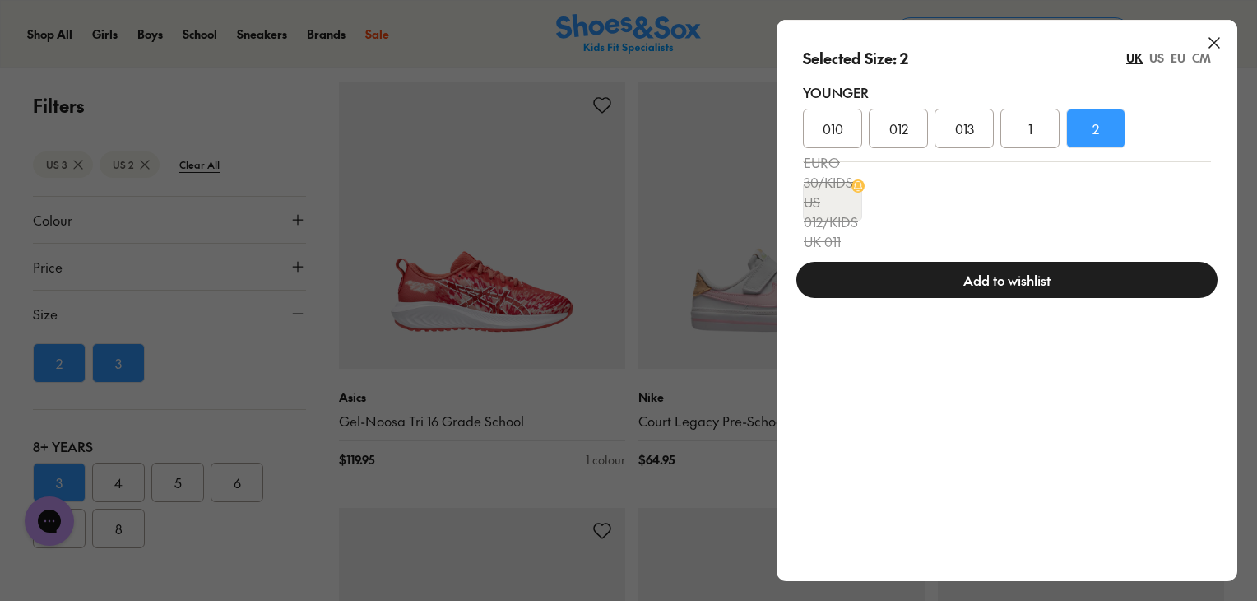
click at [991, 280] on button "Add to wishlist" at bounding box center [1006, 280] width 421 height 36
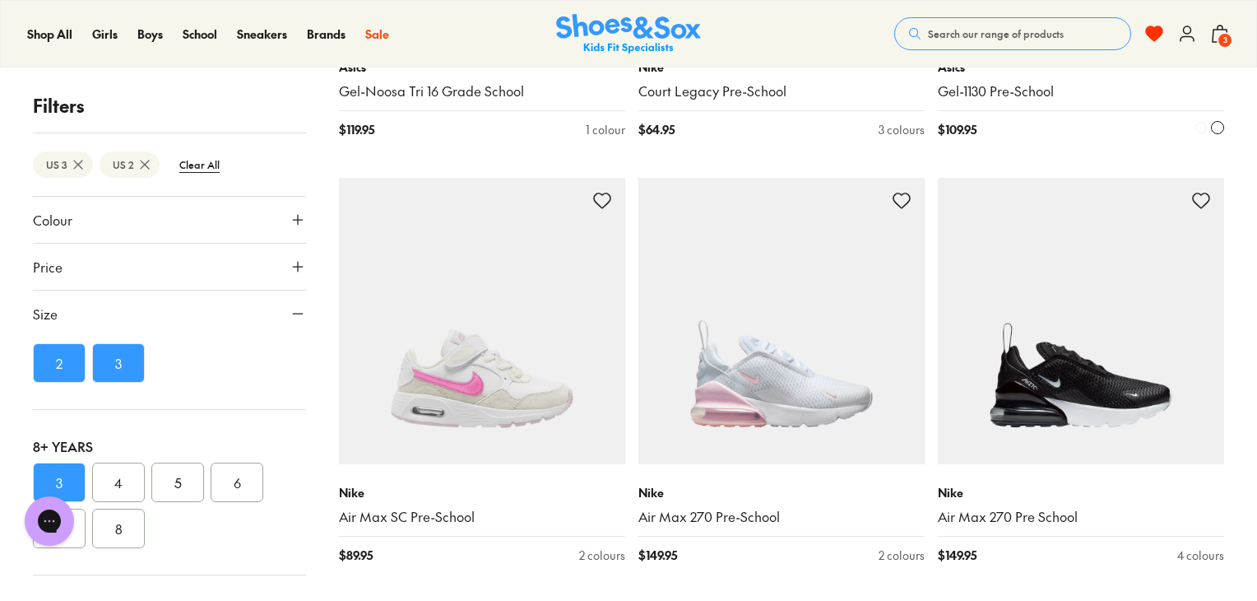
scroll to position [25720, 0]
click at [604, 192] on icon at bounding box center [602, 202] width 20 height 20
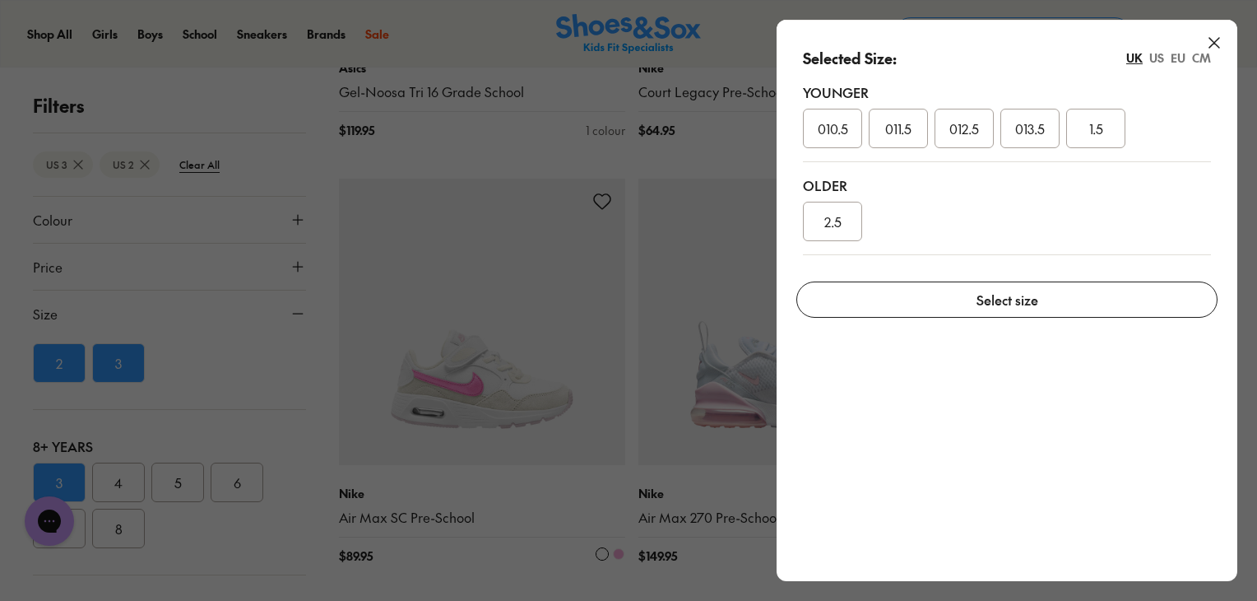
click at [819, 215] on div "2.5" at bounding box center [832, 221] width 59 height 39
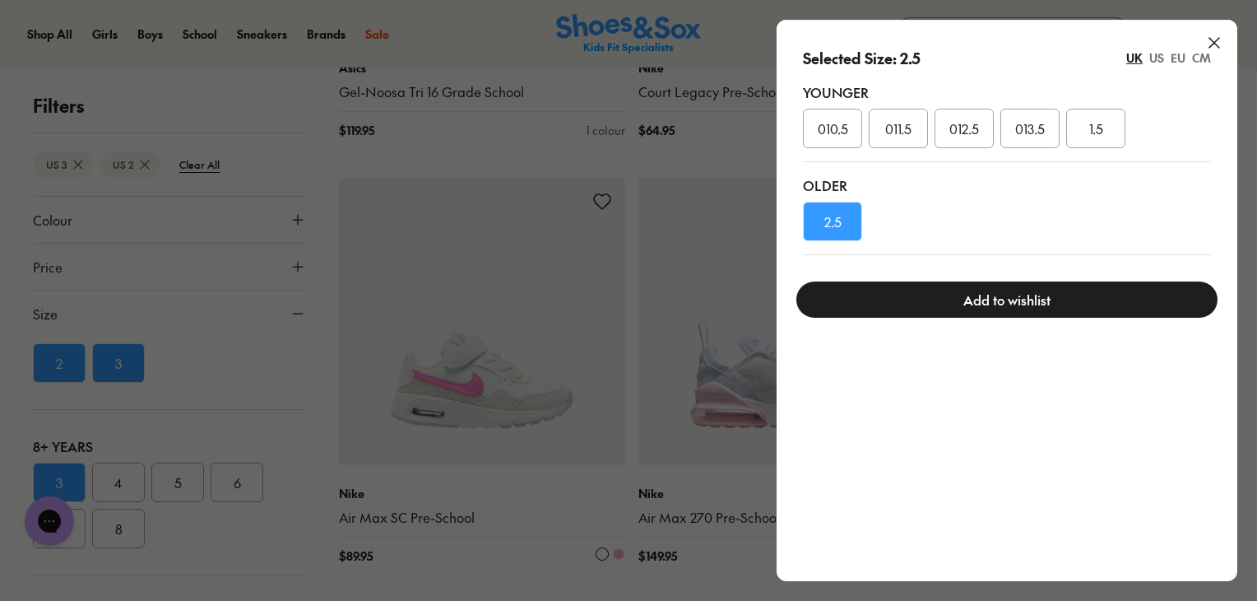
click at [879, 292] on button "Add to wishlist" at bounding box center [1006, 299] width 421 height 36
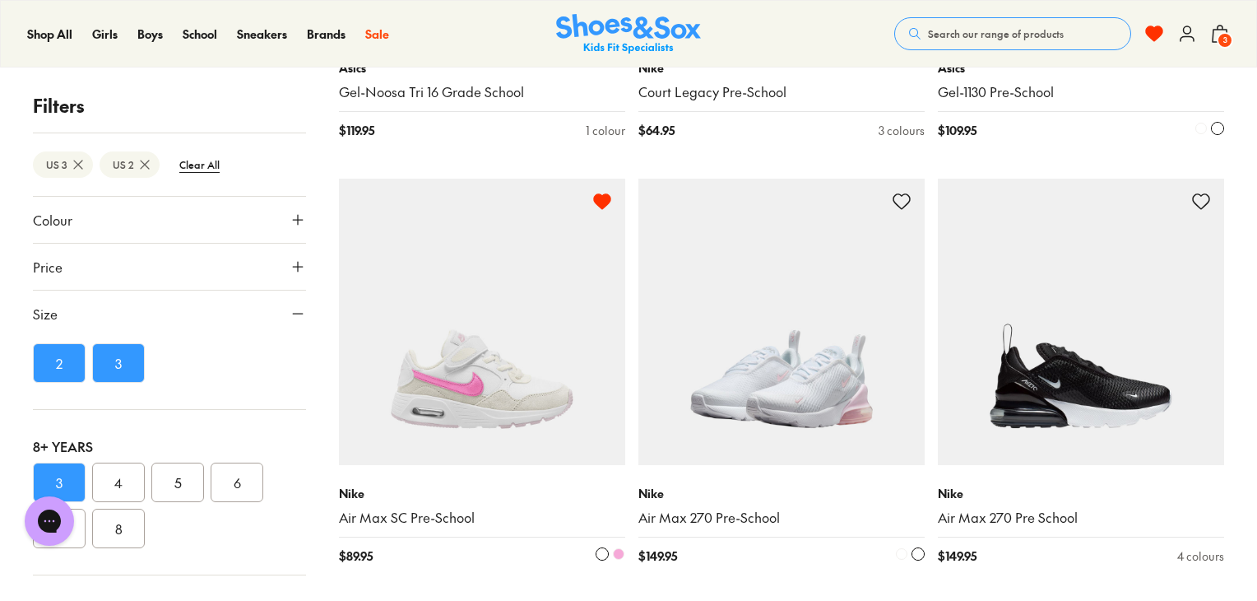
click at [895, 194] on use at bounding box center [901, 201] width 16 height 15
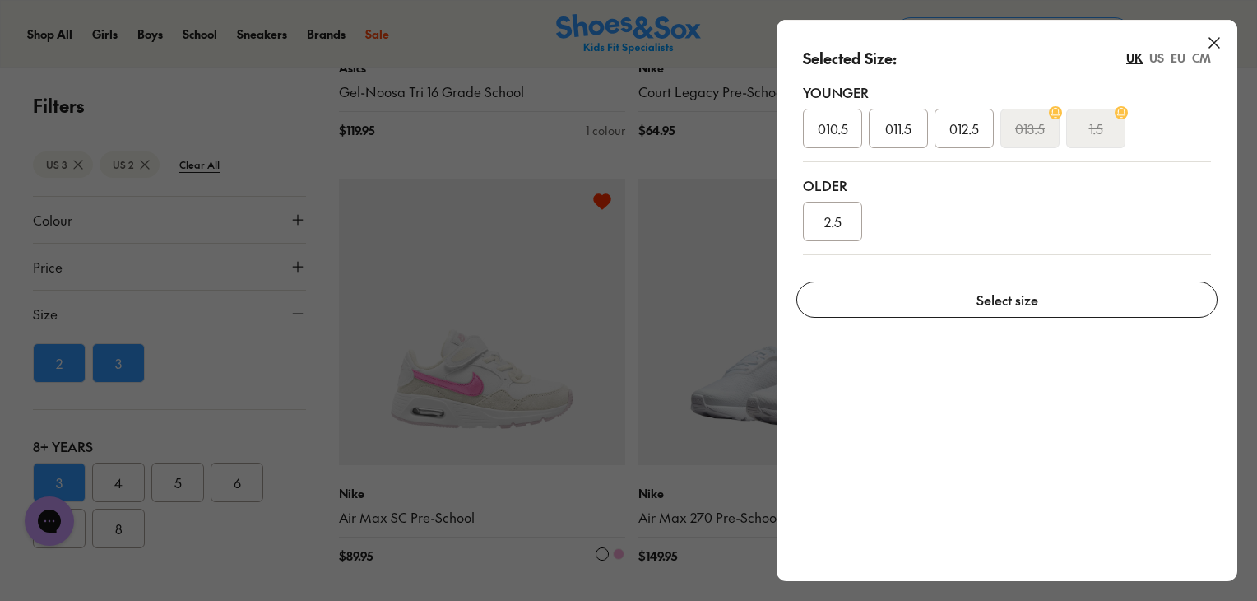
click at [842, 222] on div "2.5" at bounding box center [832, 221] width 59 height 39
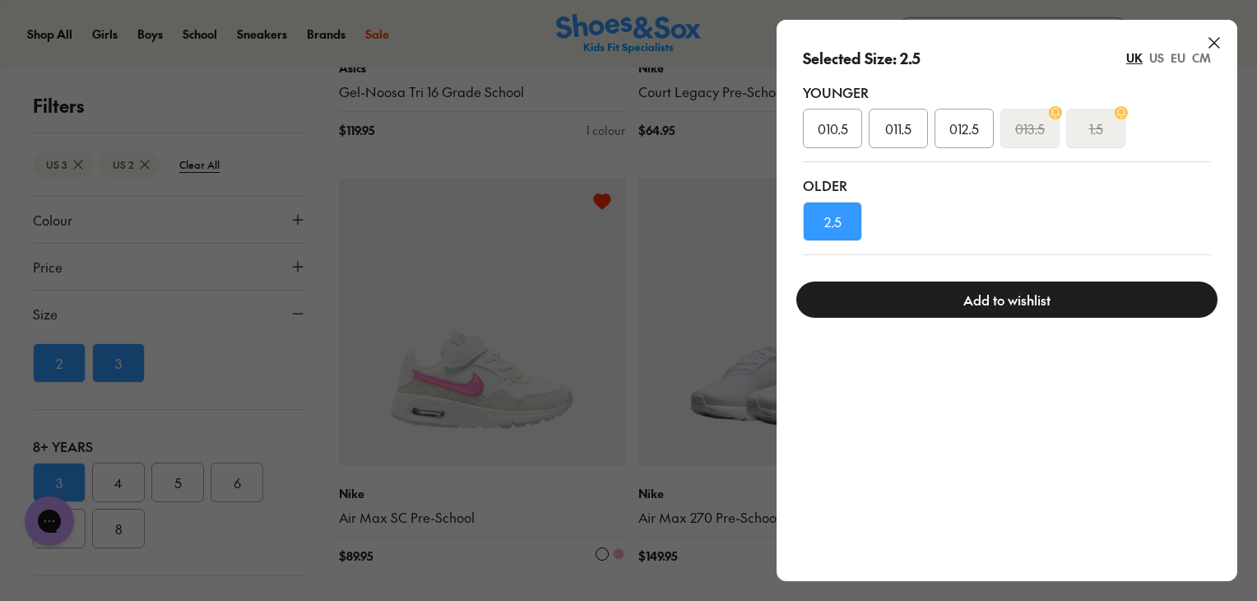
click at [900, 309] on button "Add to wishlist" at bounding box center [1006, 299] width 421 height 36
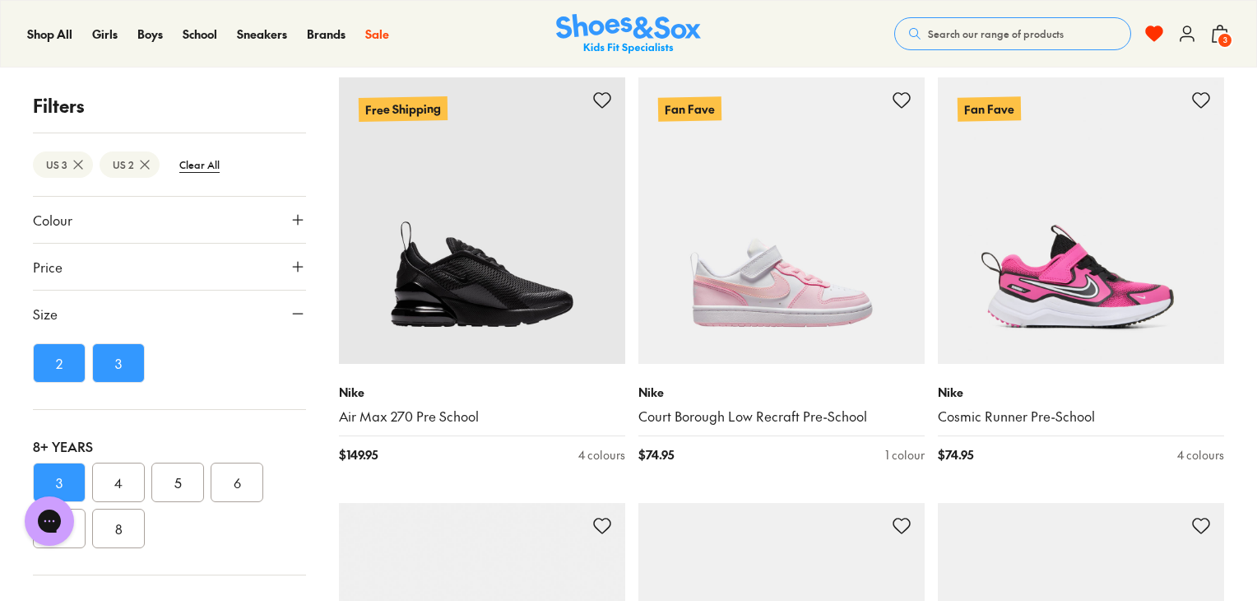
scroll to position [26213, 0]
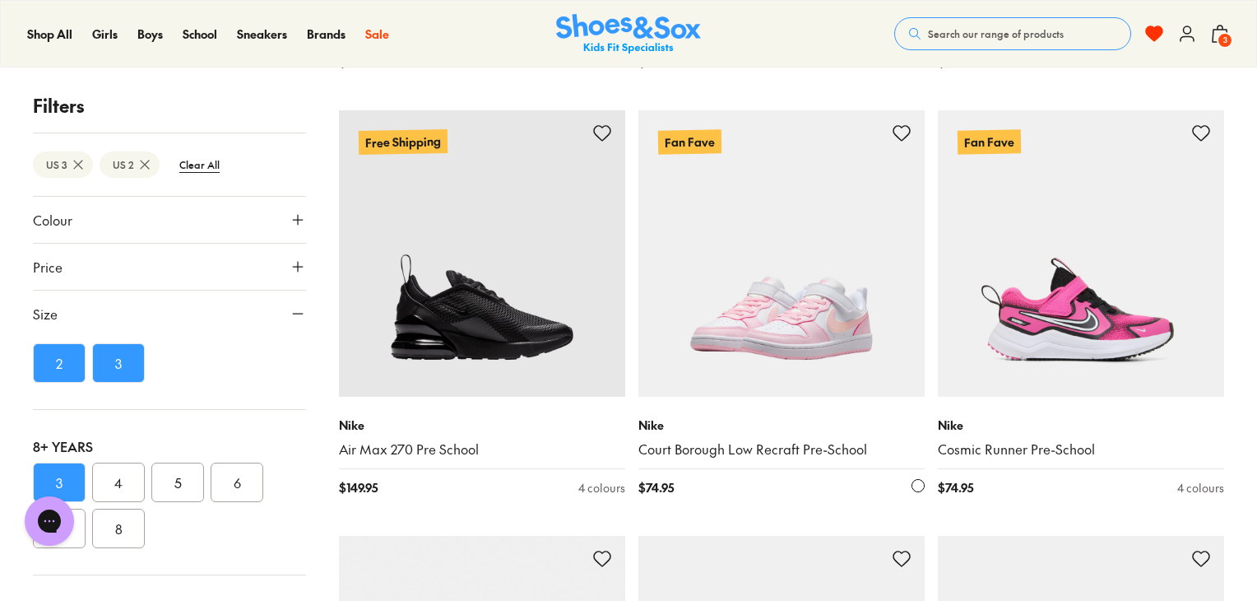
click at [899, 126] on use at bounding box center [901, 133] width 16 height 15
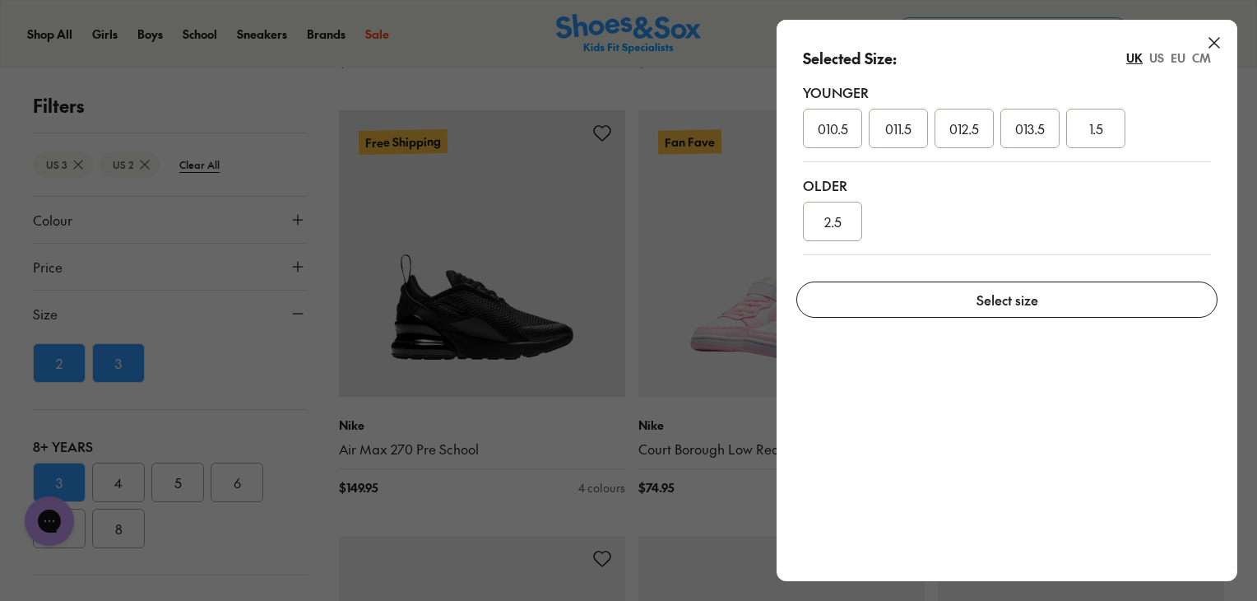
click at [847, 221] on div "2.5" at bounding box center [832, 221] width 59 height 39
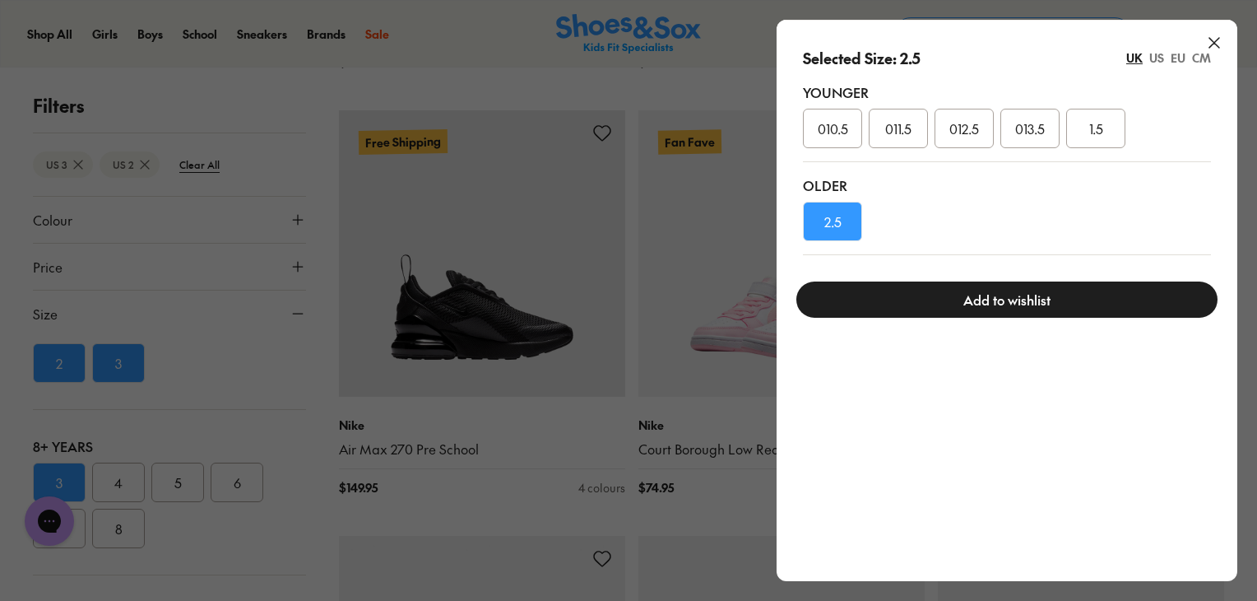
click at [944, 304] on button "Add to wishlist" at bounding box center [1006, 299] width 421 height 36
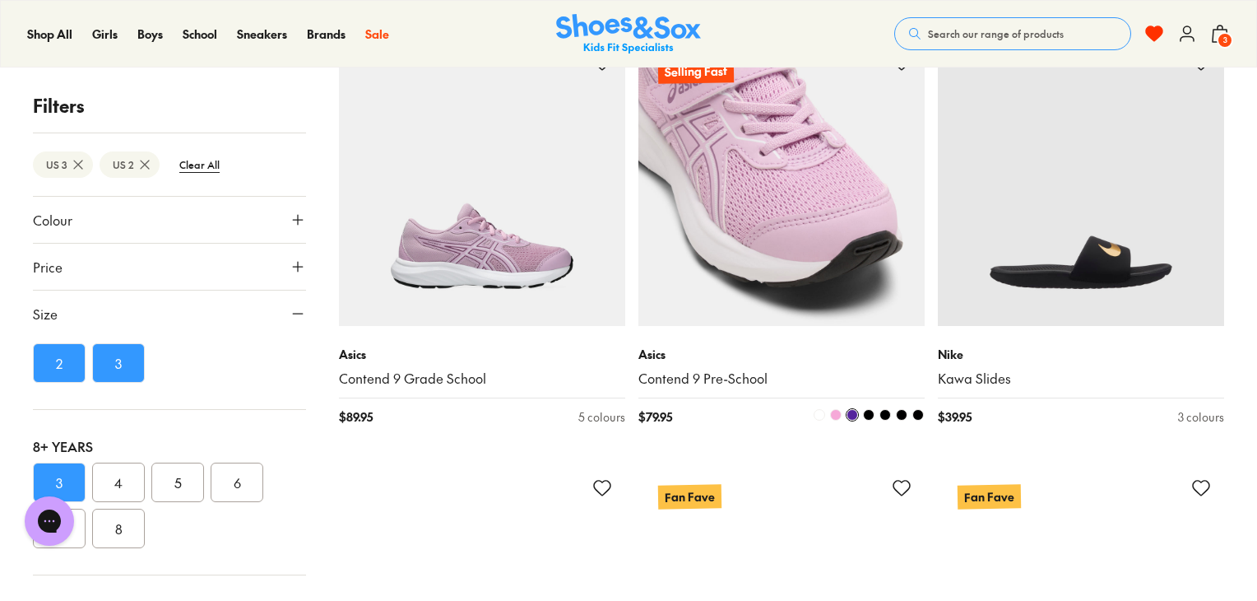
scroll to position [27102, 0]
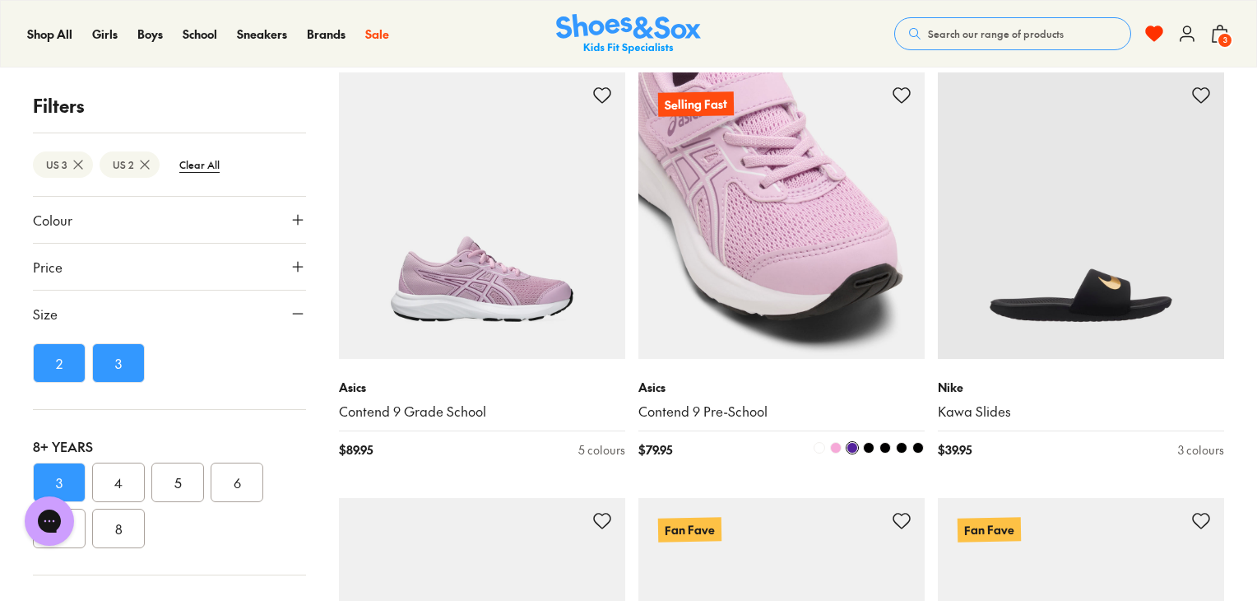
click at [899, 86] on icon at bounding box center [902, 96] width 20 height 20
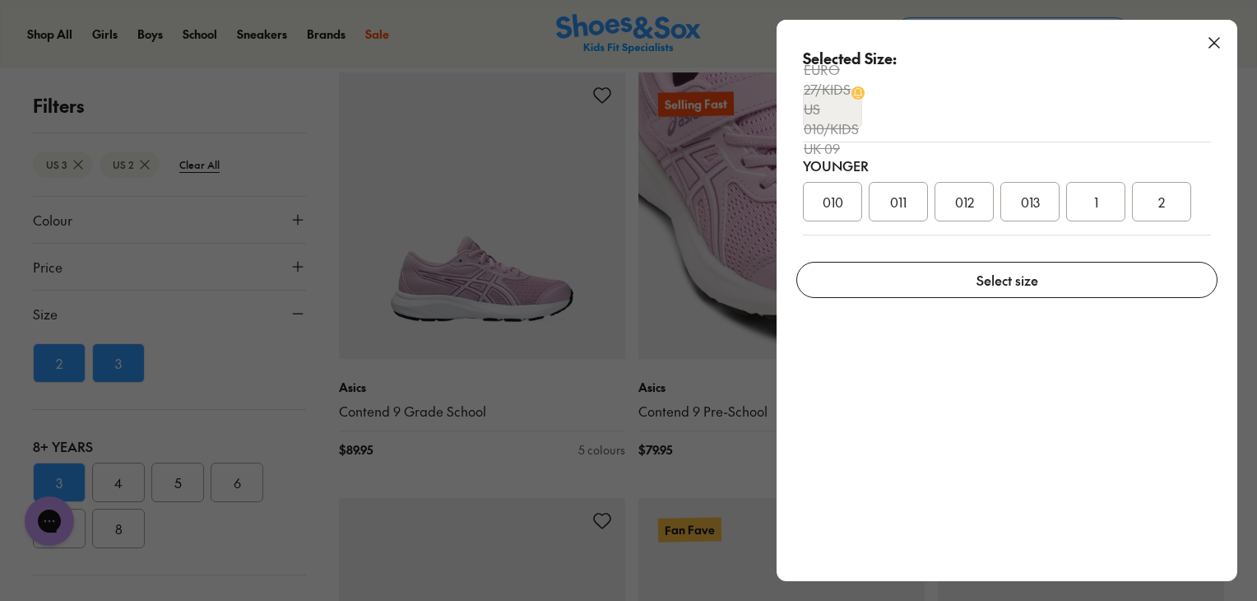
click at [1173, 194] on div "2" at bounding box center [1161, 201] width 59 height 39
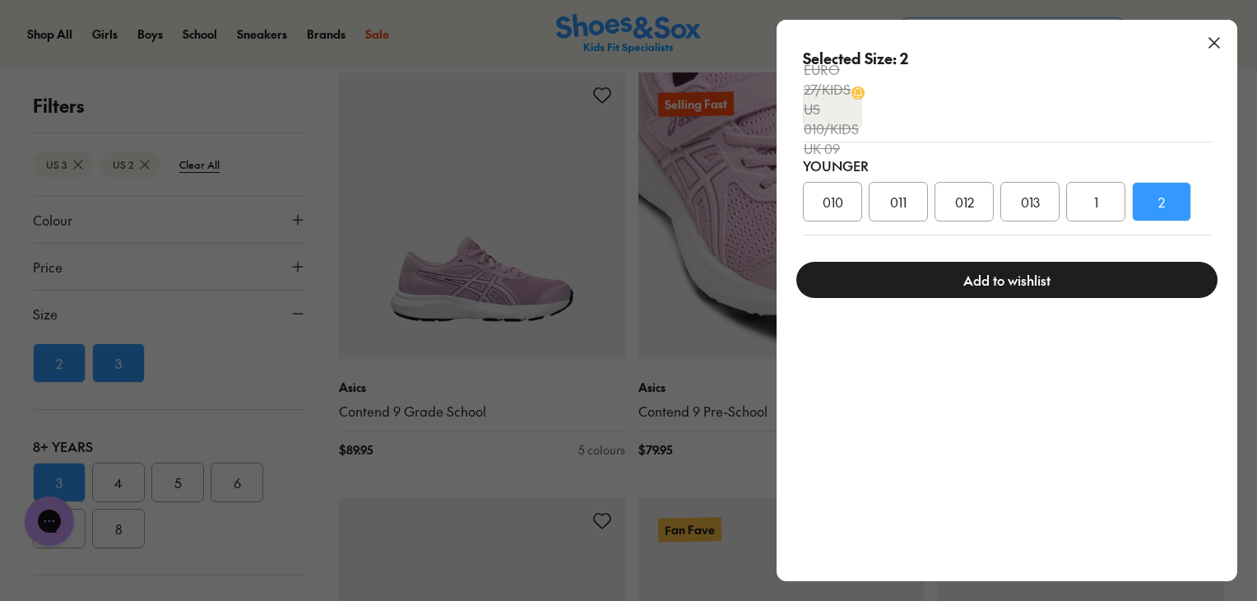
click at [1053, 276] on button "Add to wishlist" at bounding box center [1006, 280] width 421 height 36
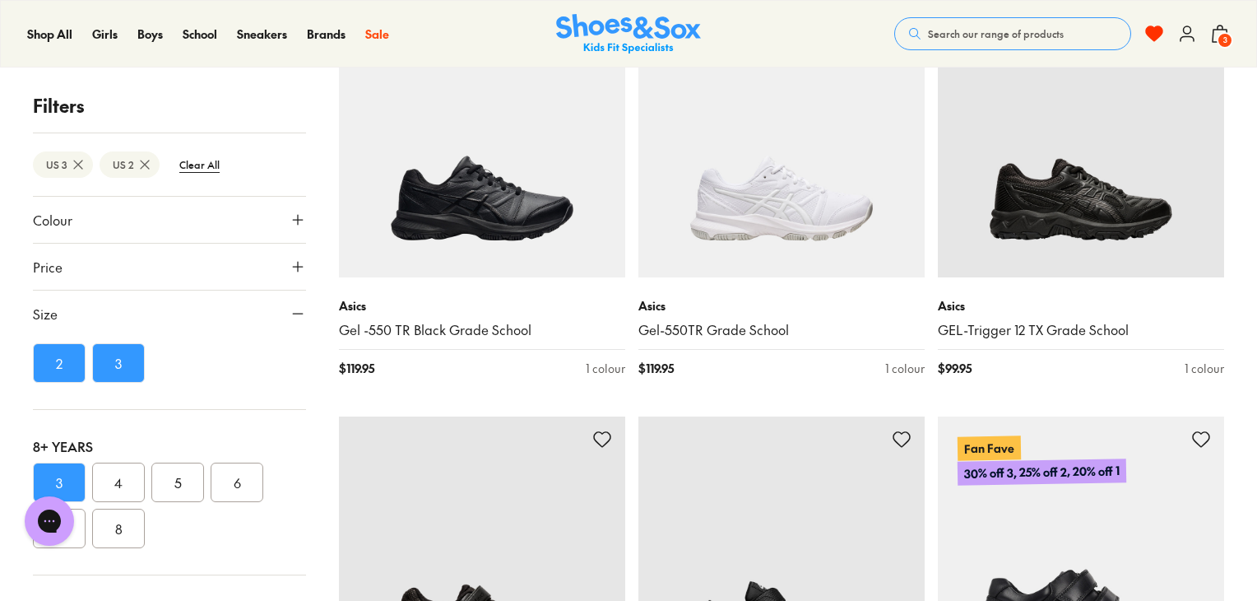
scroll to position [30195, 0]
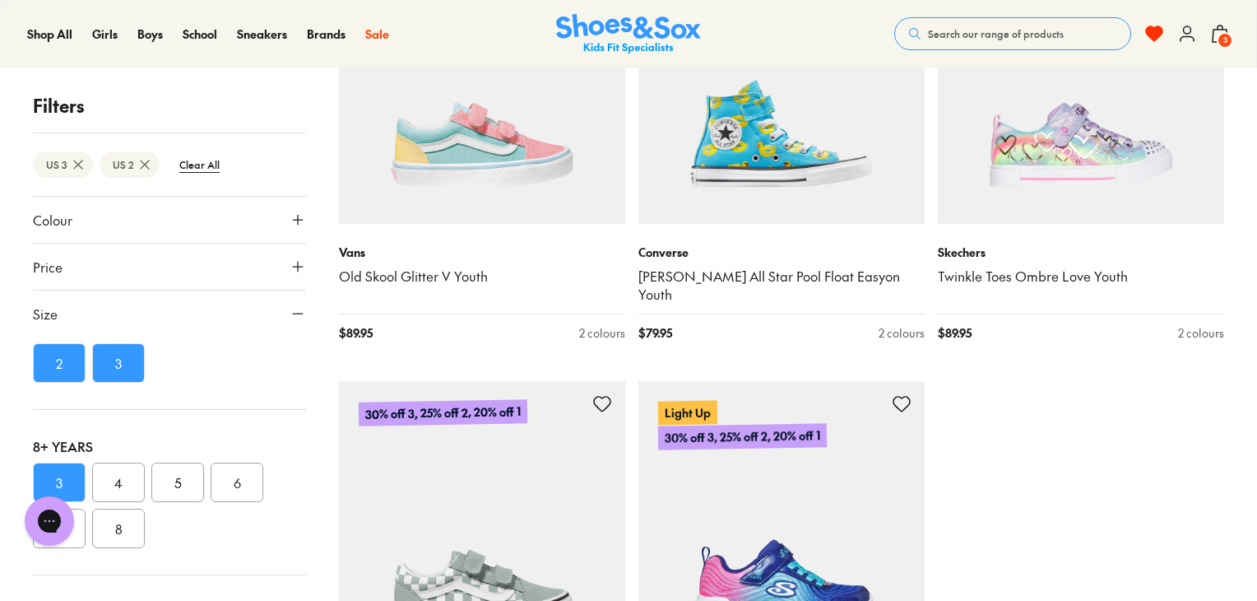
scroll to position [31873, 0]
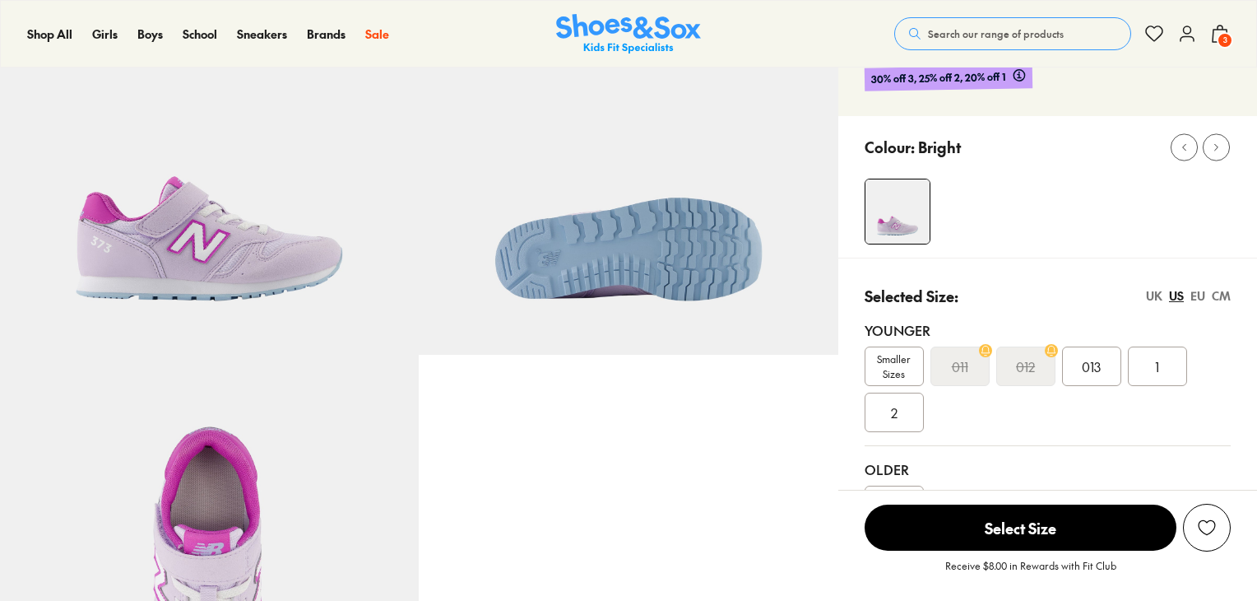
select select "*"
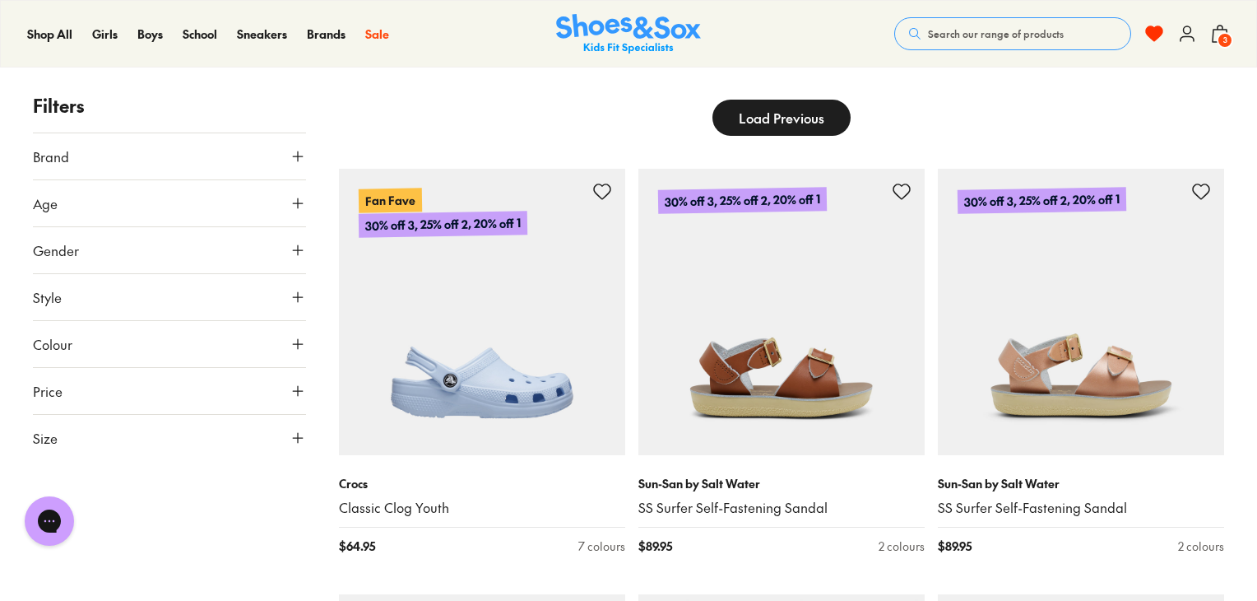
scroll to position [395, 0]
